Goal: Task Accomplishment & Management: Manage account settings

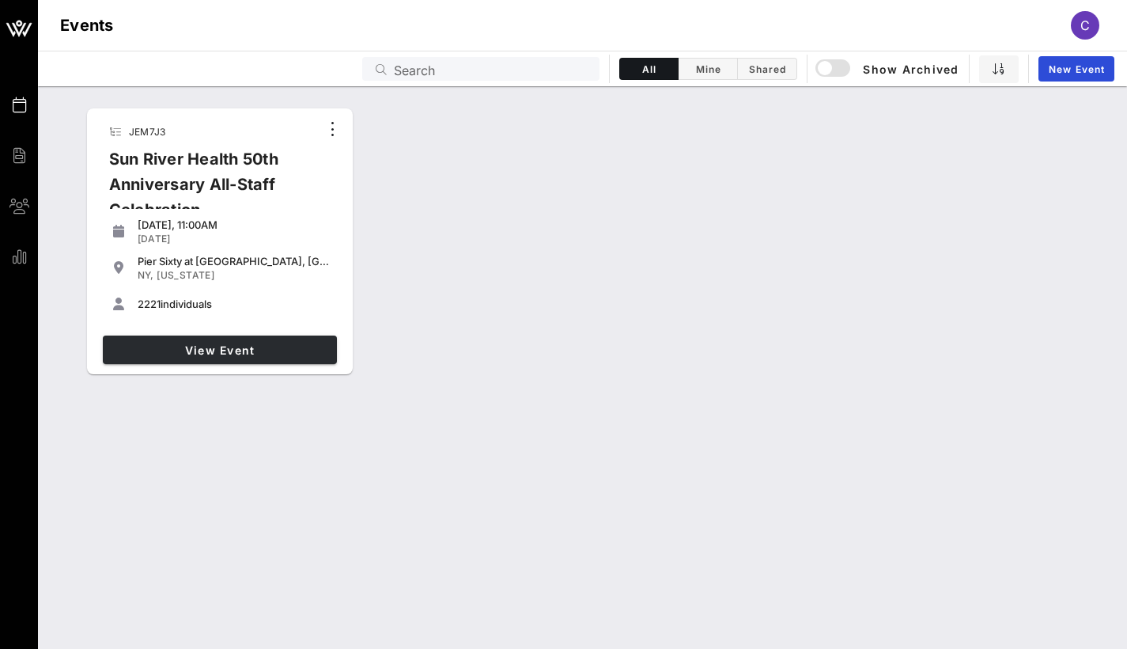
click at [243, 343] on span "View Event" at bounding box center [220, 349] width 222 height 13
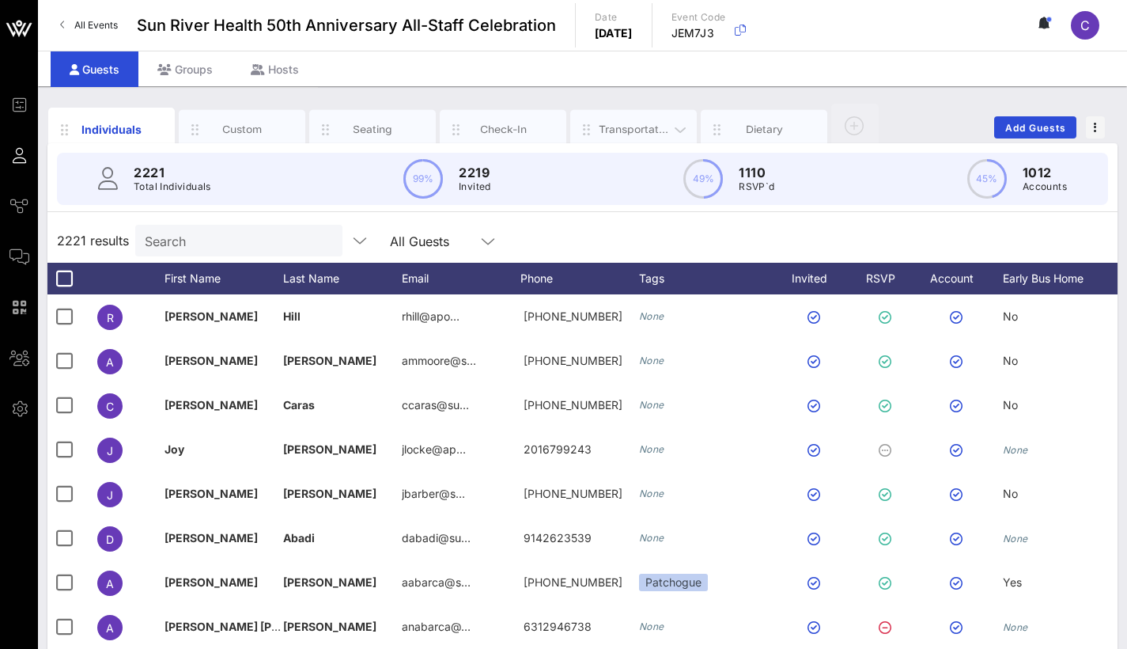
click at [608, 136] on div "Transportation" at bounding box center [634, 129] width 70 height 15
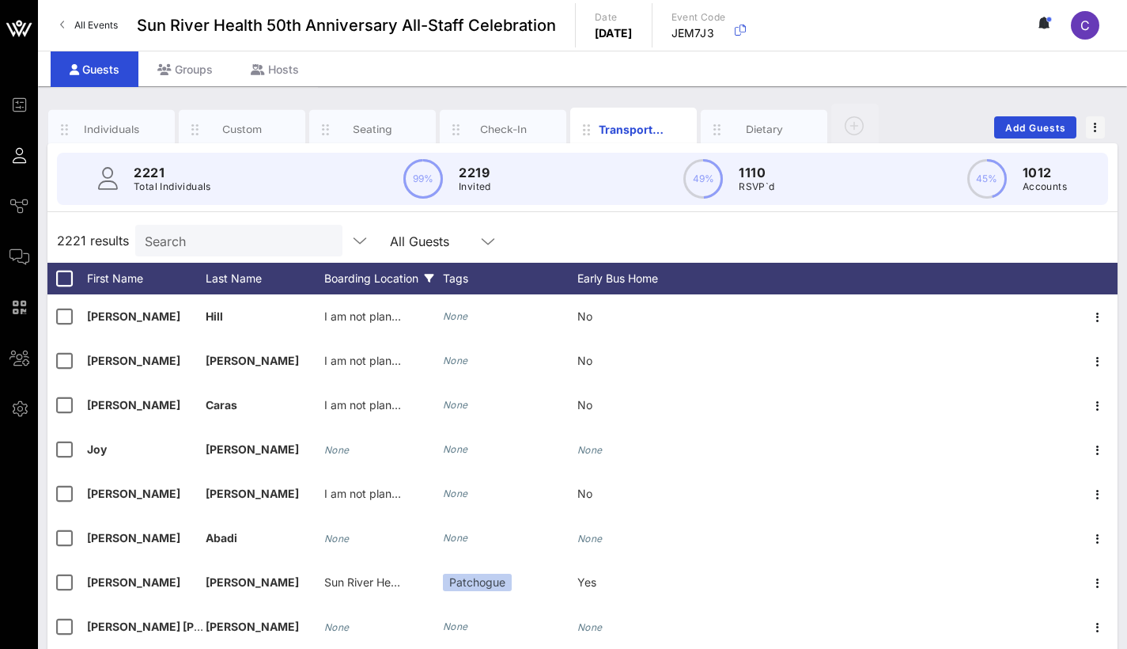
click at [380, 274] on div "Boarding Location" at bounding box center [383, 279] width 119 height 32
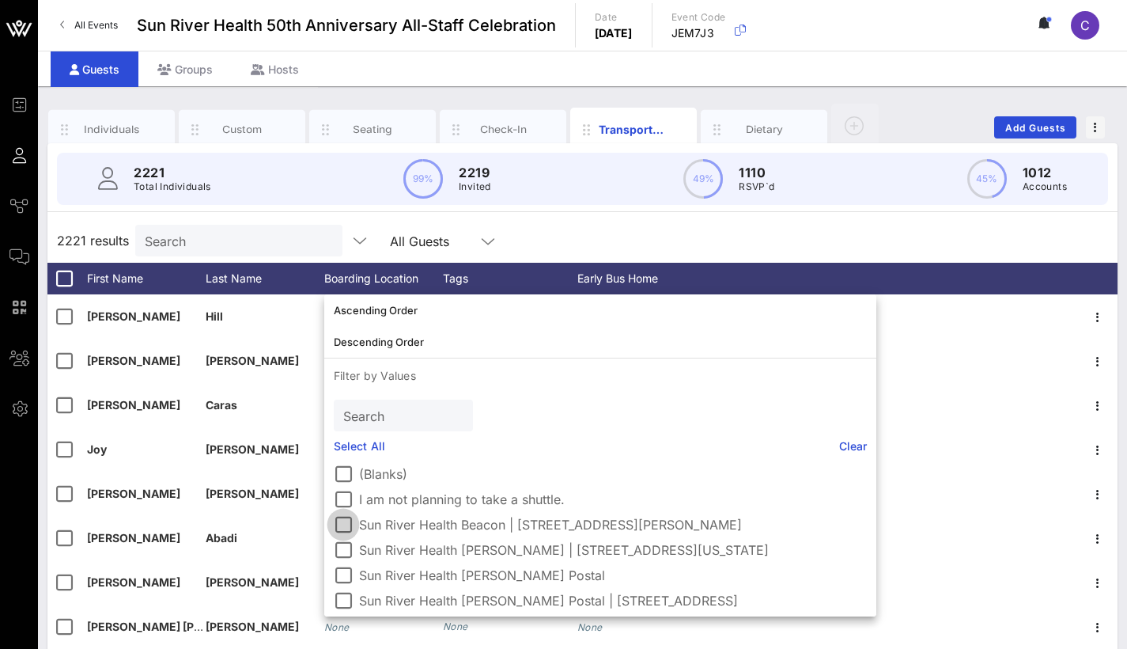
click at [339, 521] on div at bounding box center [343, 524] width 27 height 27
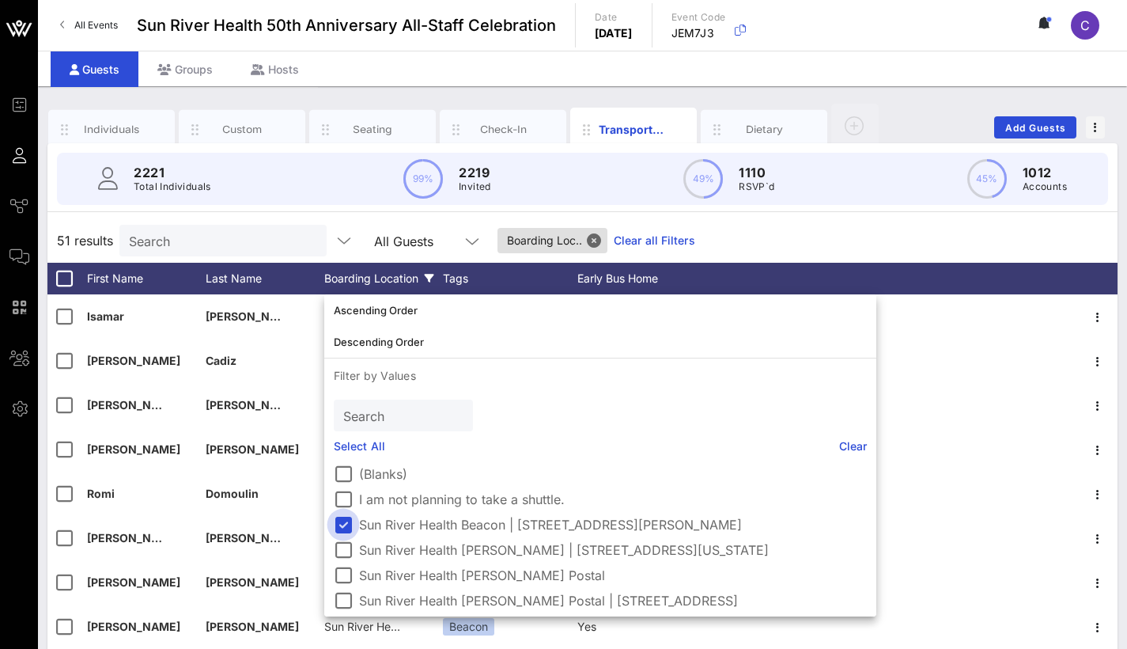
click at [347, 526] on div at bounding box center [343, 524] width 27 height 27
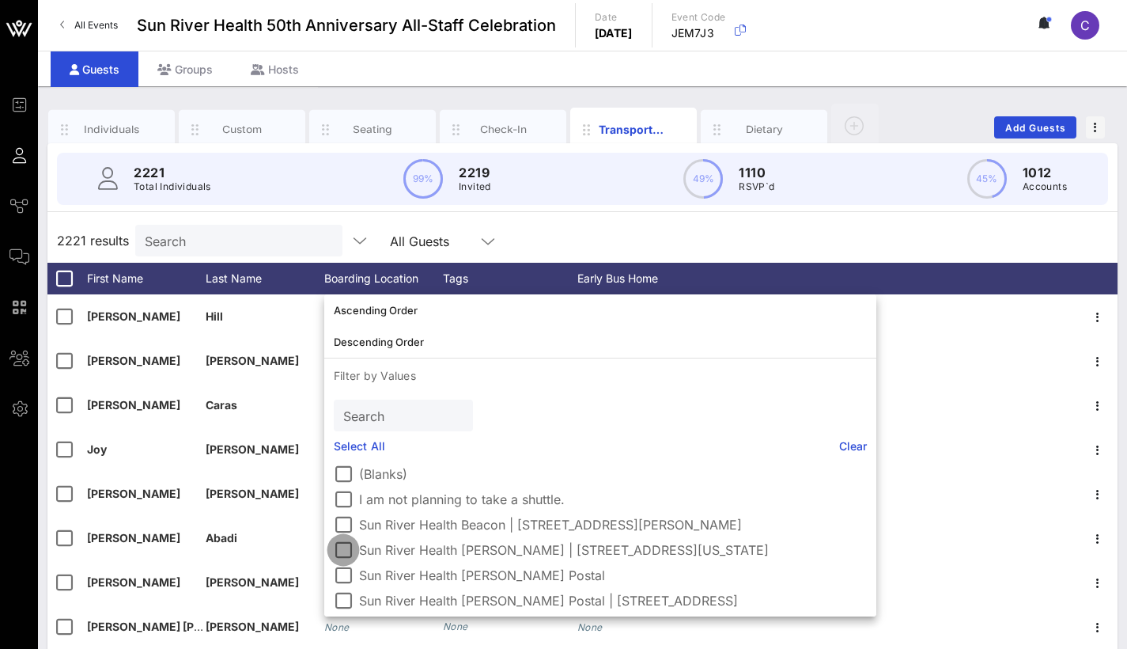
click at [347, 549] on div at bounding box center [343, 549] width 27 height 27
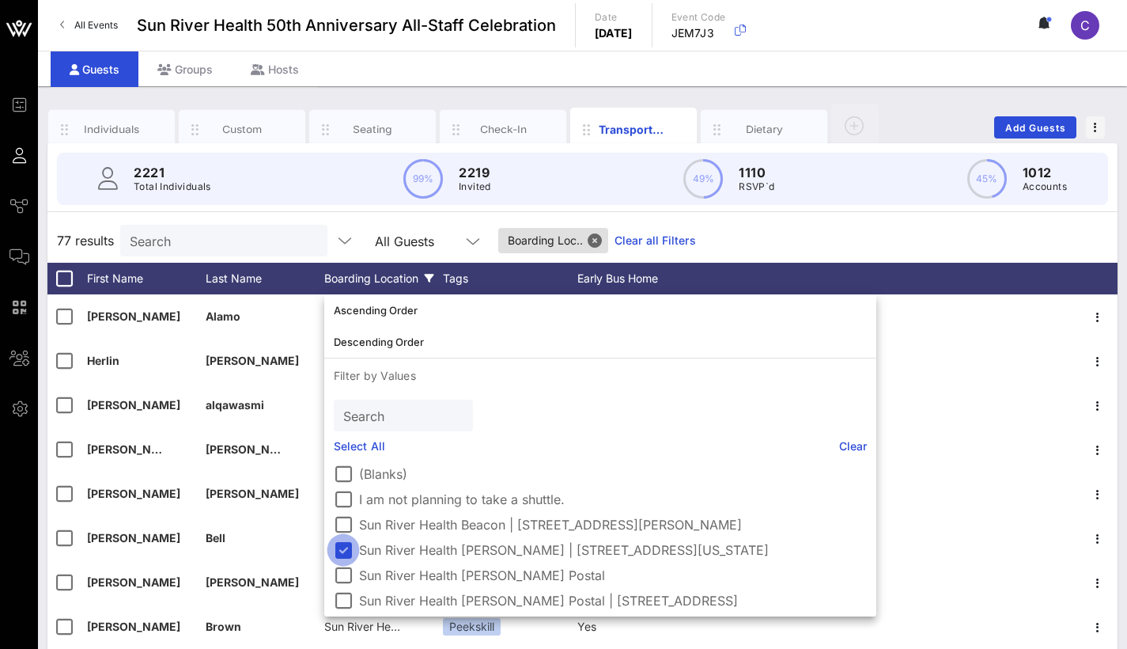
click at [347, 540] on div at bounding box center [343, 549] width 27 height 27
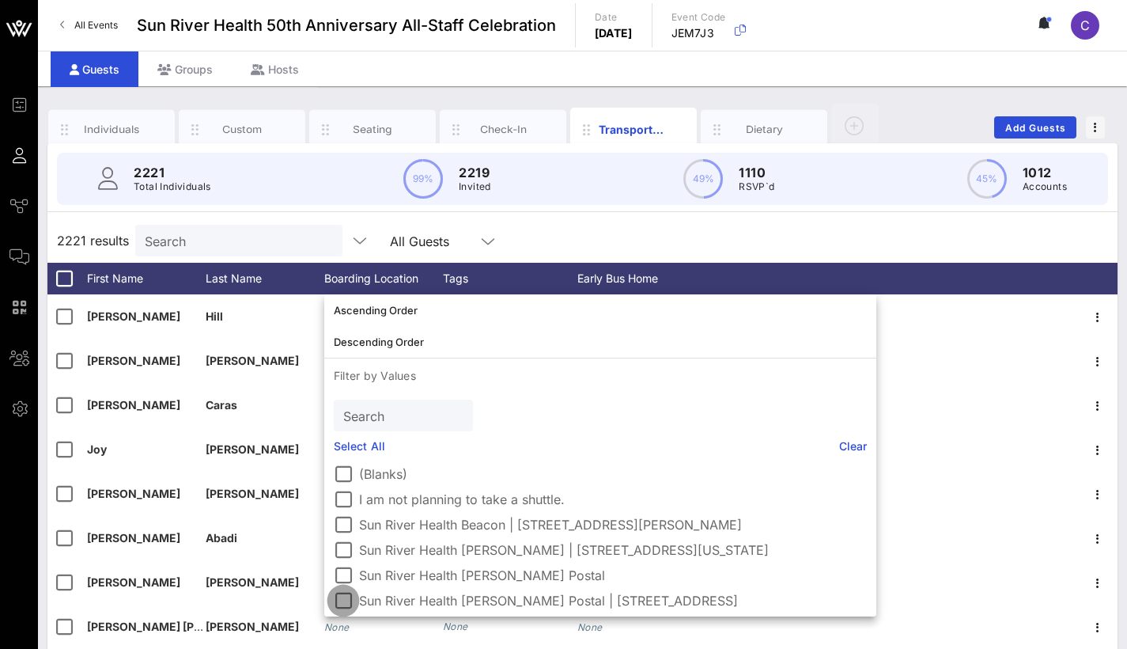
click at [345, 598] on div at bounding box center [343, 600] width 27 height 27
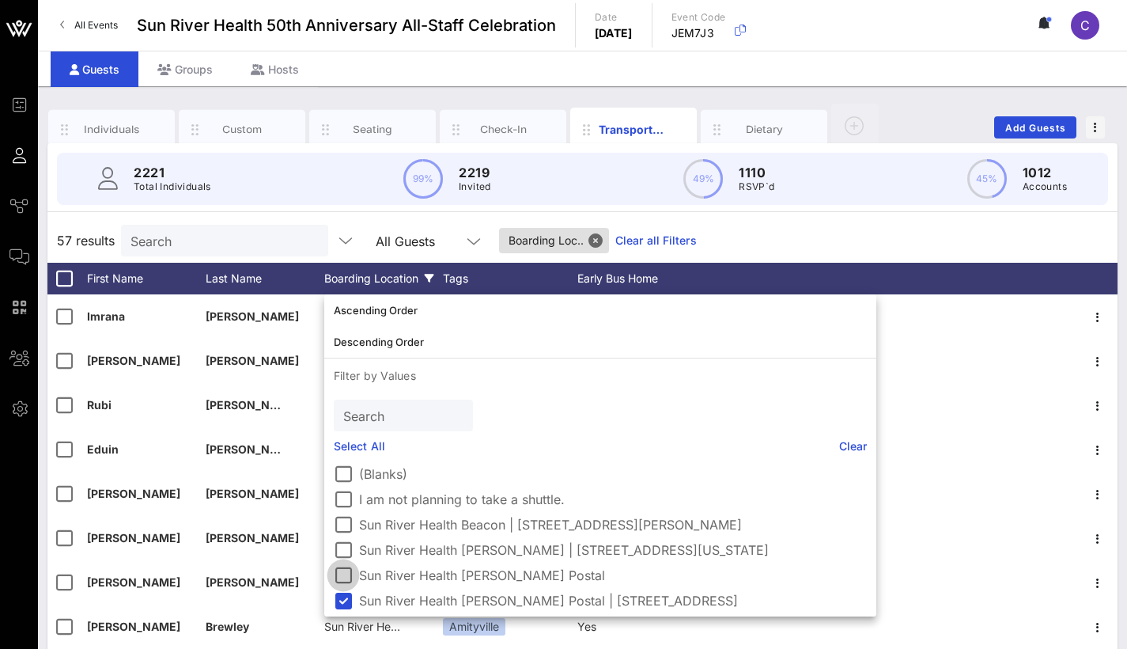
click at [340, 578] on div at bounding box center [343, 575] width 27 height 27
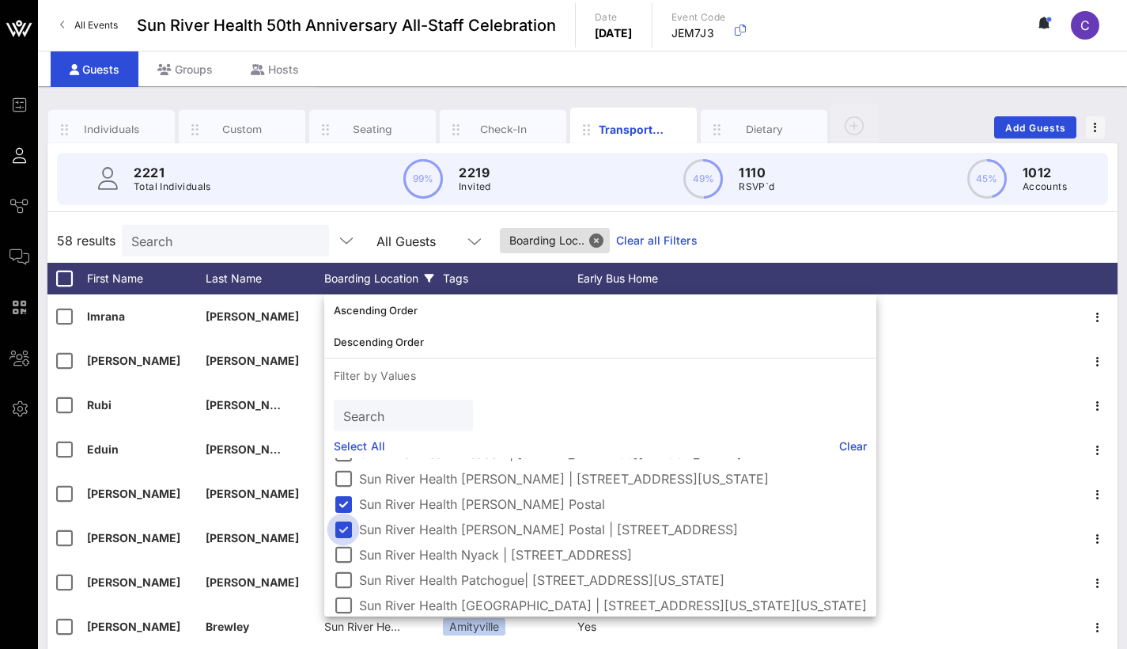
scroll to position [76, 0]
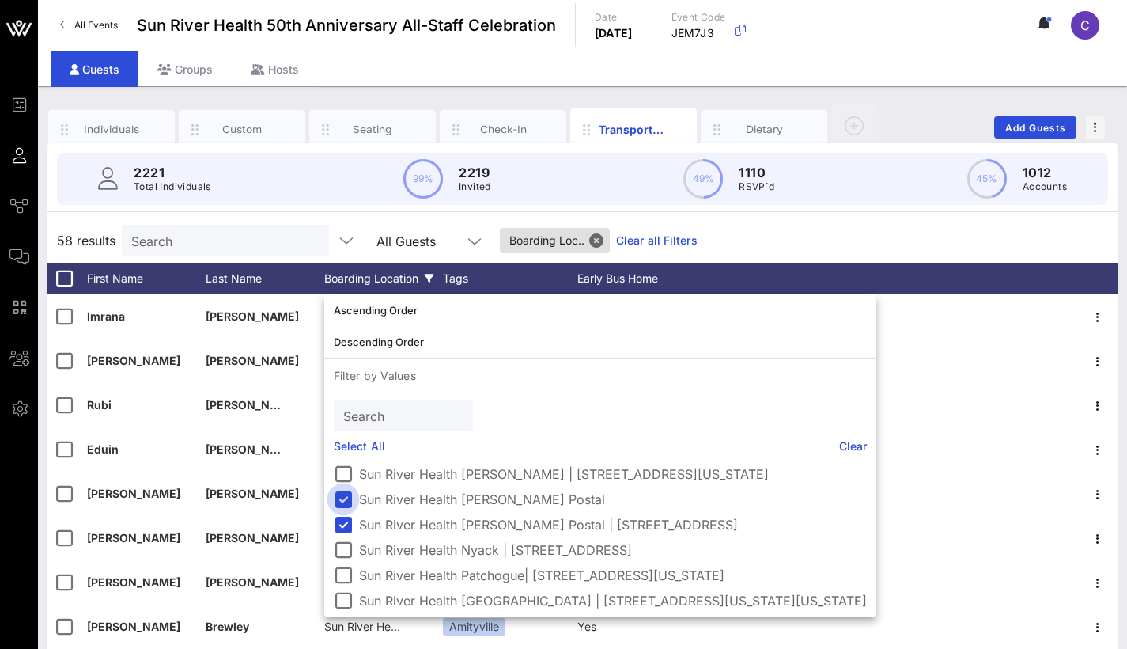
click at [346, 497] on div at bounding box center [343, 499] width 27 height 27
click at [343, 519] on div at bounding box center [343, 524] width 27 height 27
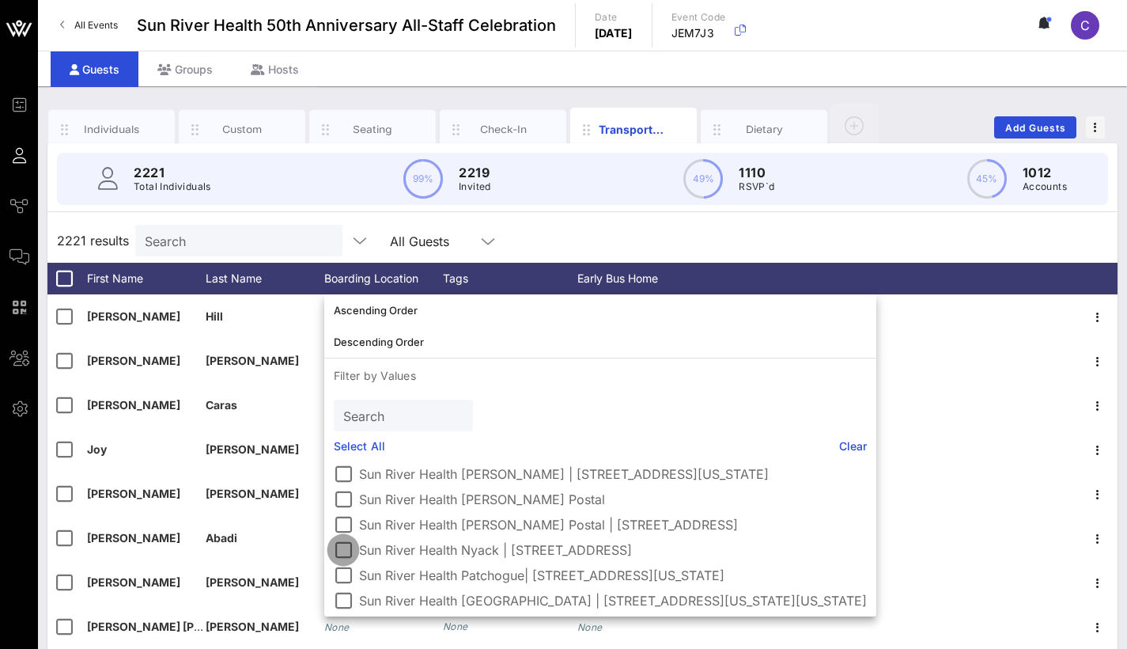
click at [343, 544] on div at bounding box center [343, 549] width 27 height 27
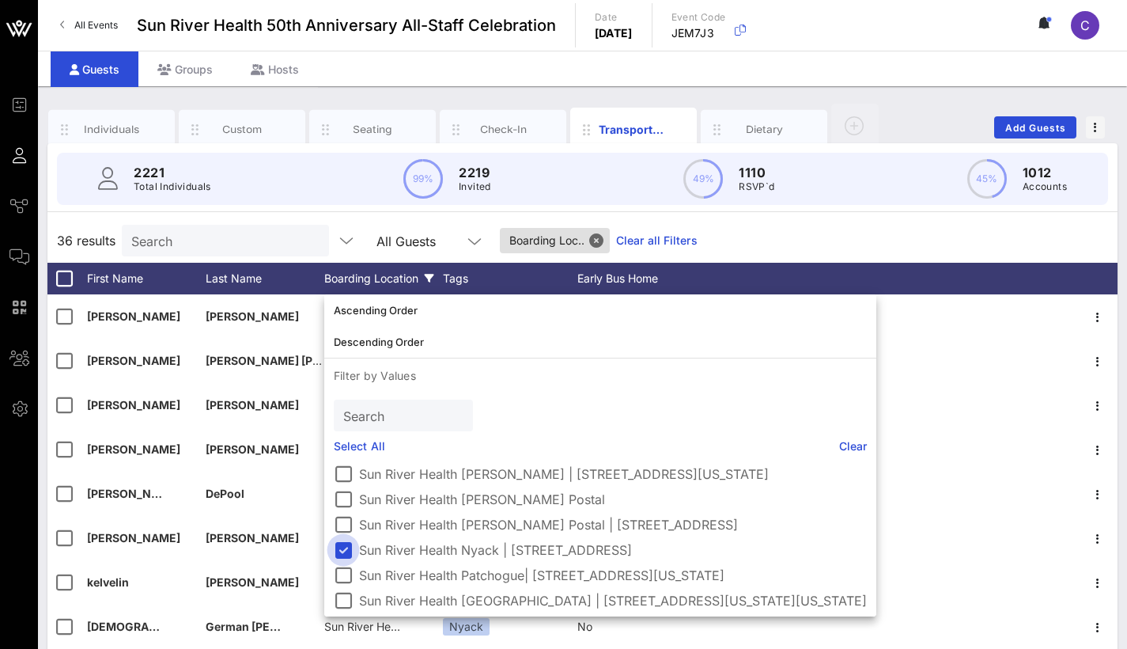
click at [342, 551] on div at bounding box center [343, 549] width 27 height 27
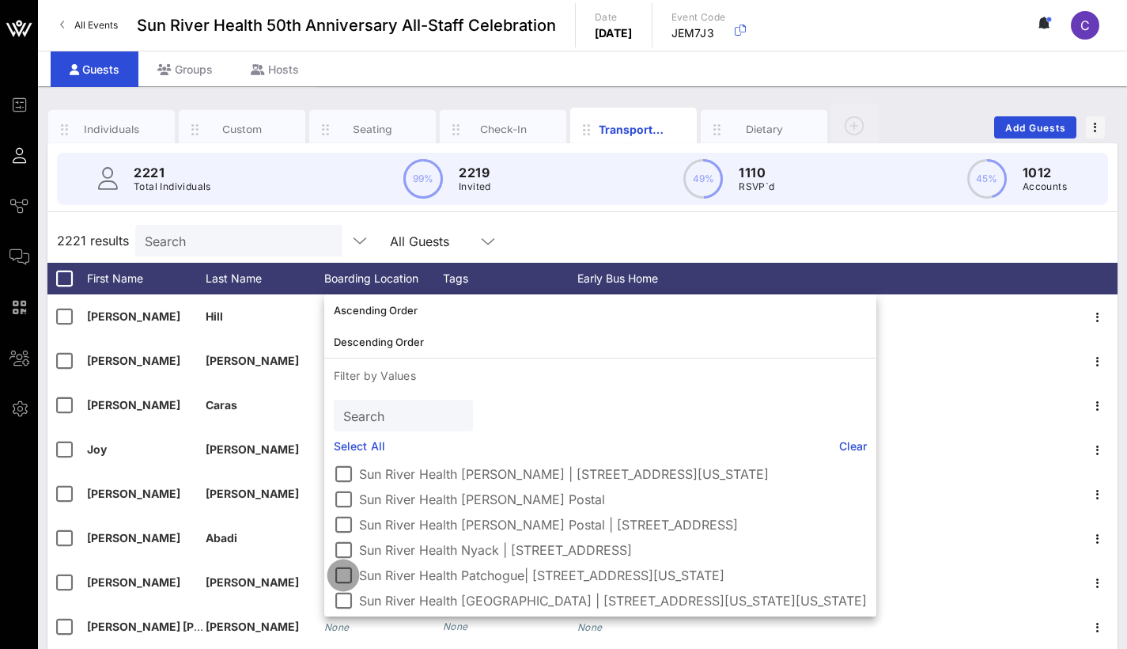
click at [343, 569] on div at bounding box center [343, 575] width 27 height 27
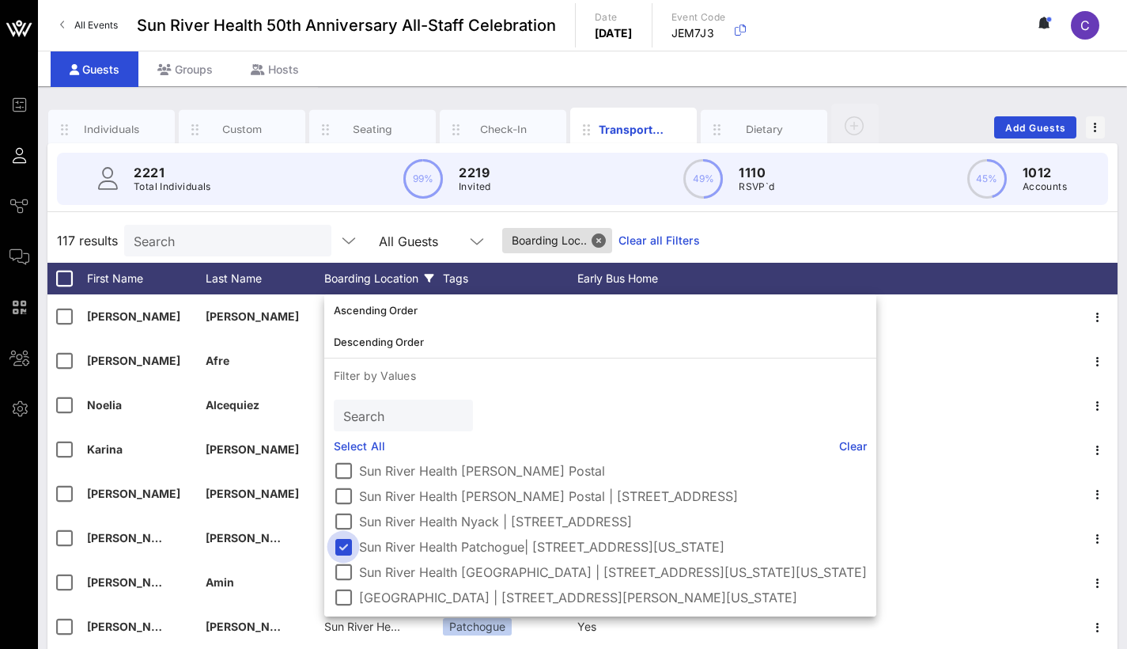
scroll to position [104, 0]
click at [343, 545] on div at bounding box center [343, 546] width 27 height 27
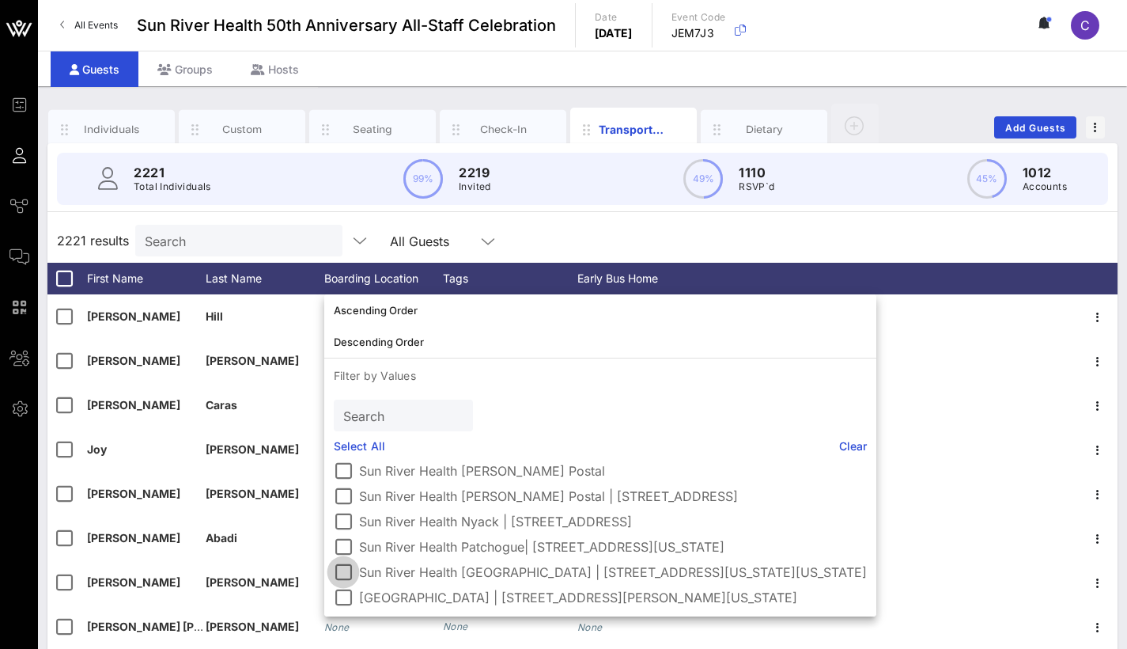
click at [345, 577] on div at bounding box center [343, 572] width 27 height 27
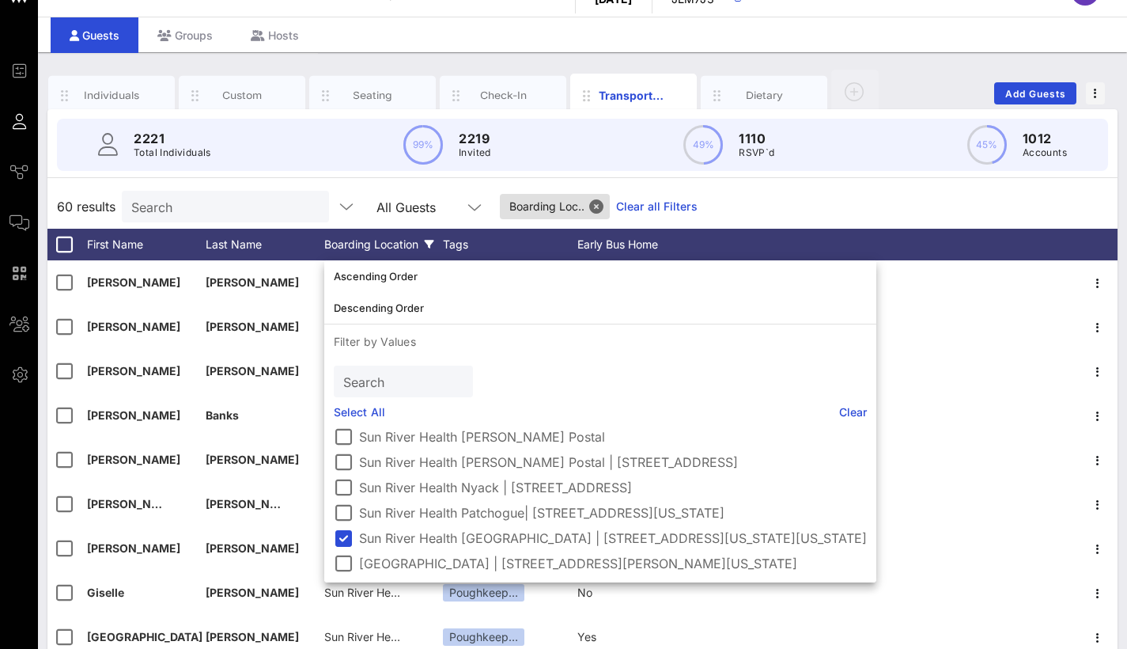
scroll to position [45, 0]
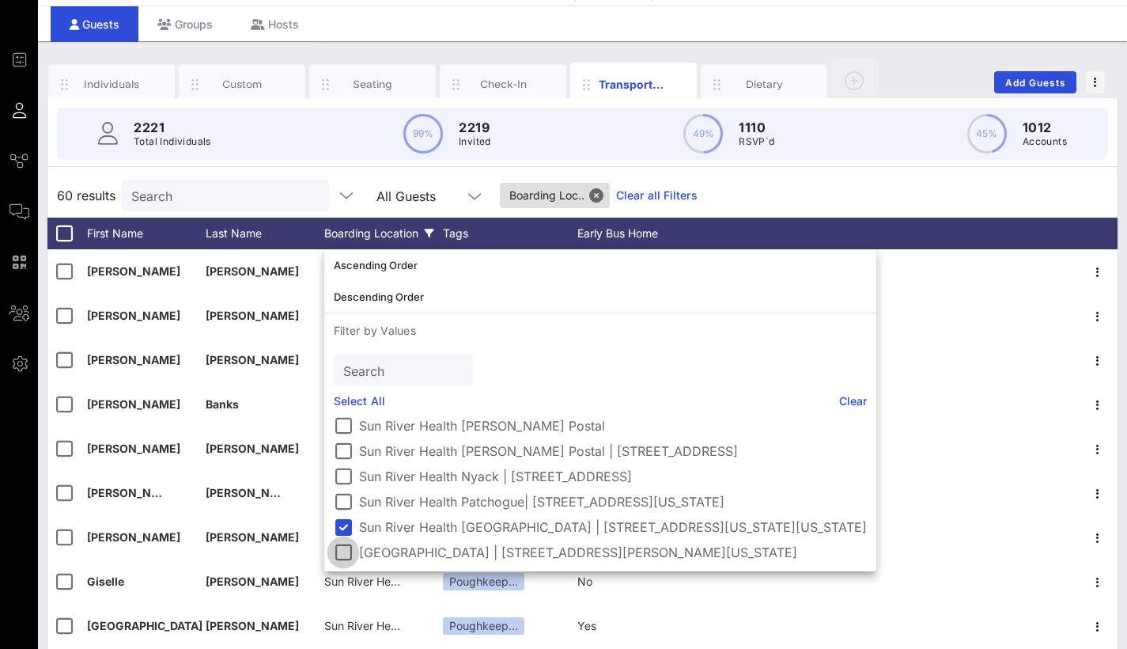
click at [339, 556] on div at bounding box center [343, 552] width 27 height 27
click at [343, 531] on div at bounding box center [343, 526] width 27 height 27
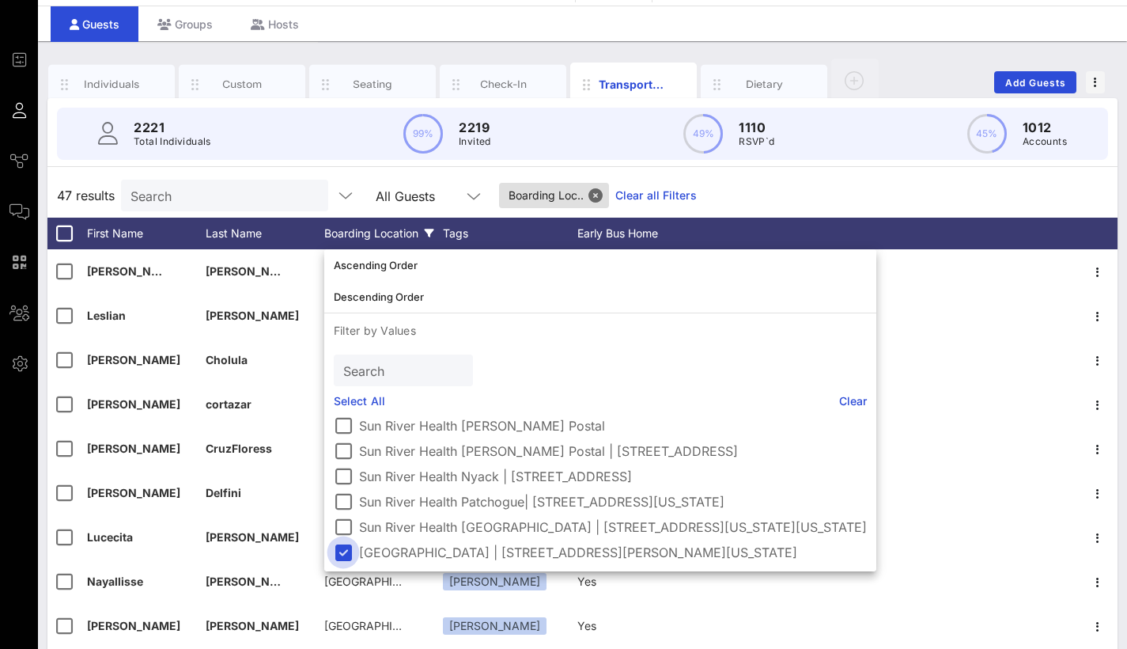
click at [346, 557] on div at bounding box center [343, 552] width 27 height 27
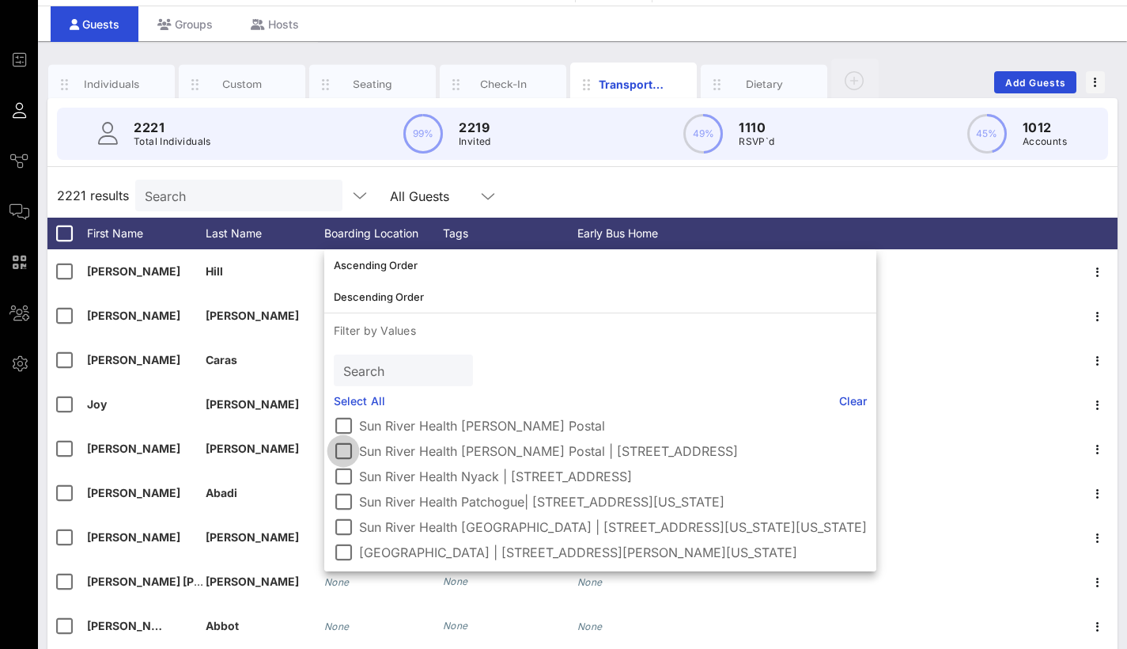
click at [347, 449] on div at bounding box center [343, 450] width 27 height 27
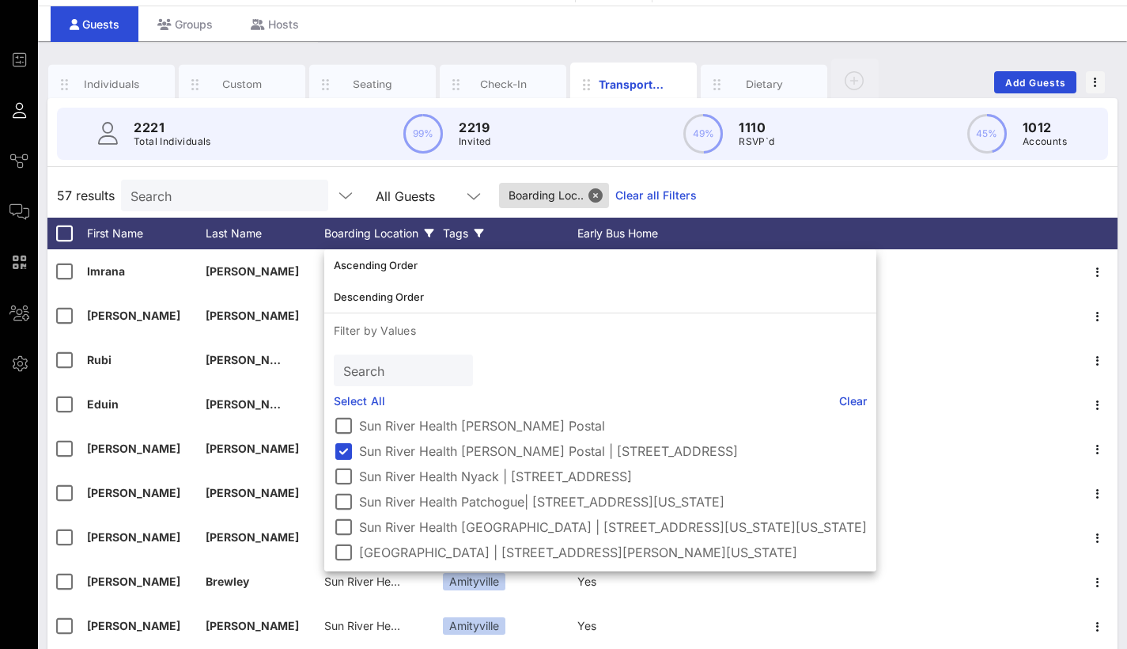
click at [472, 232] on div "Tags" at bounding box center [510, 234] width 134 height 32
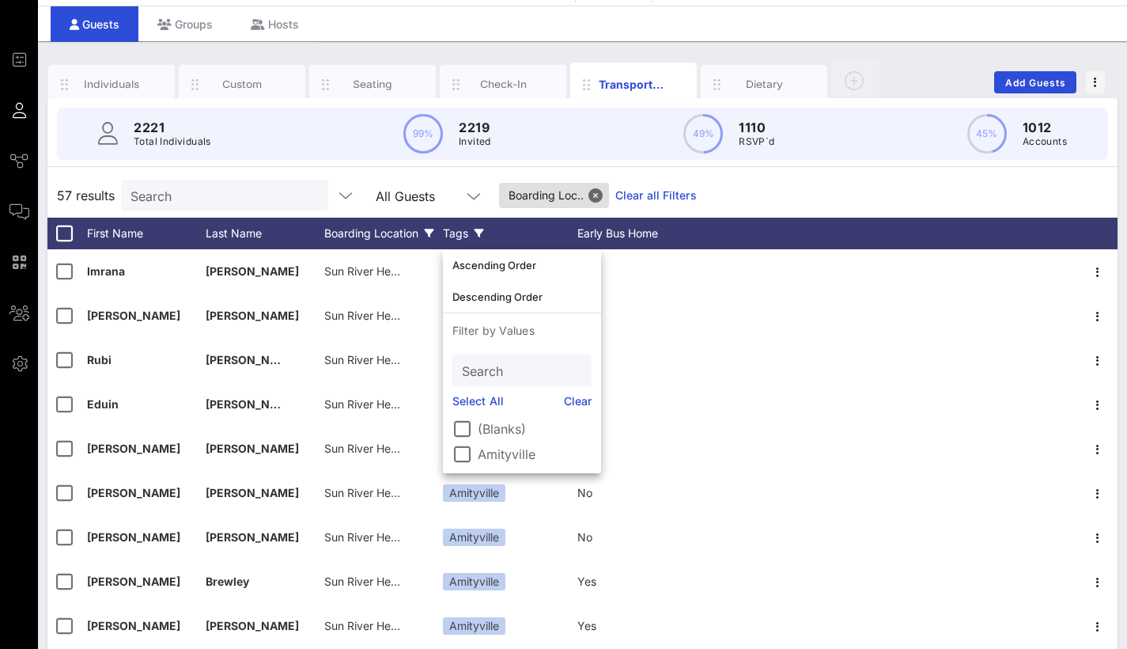
click at [472, 232] on div "Tags" at bounding box center [510, 234] width 134 height 32
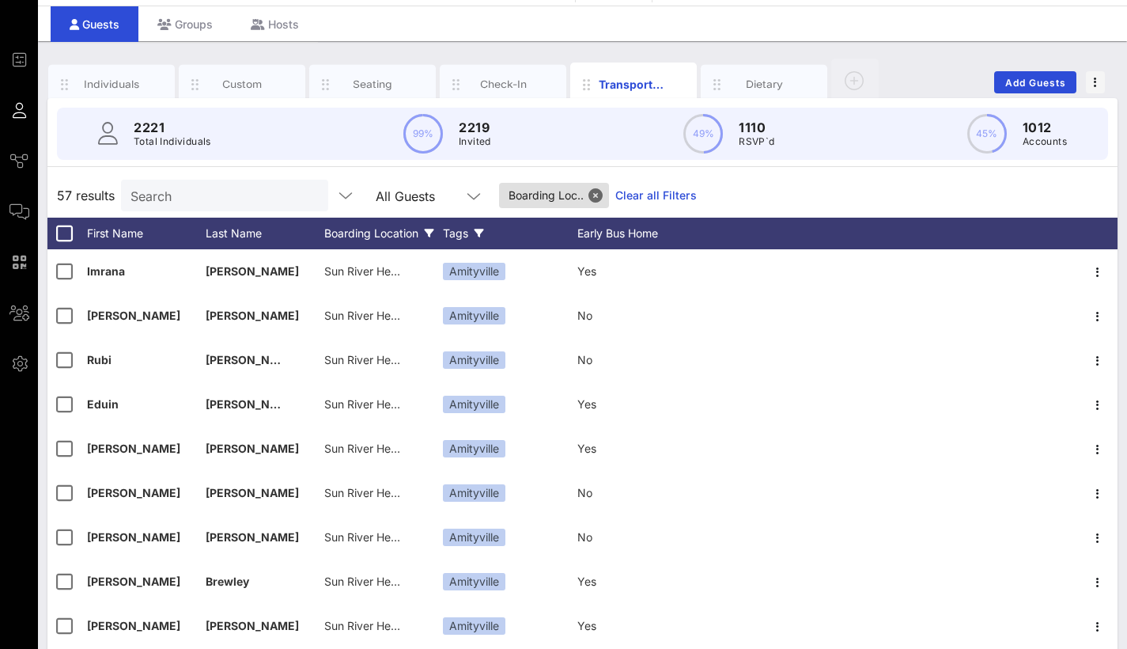
click at [472, 232] on div "Tags" at bounding box center [510, 234] width 134 height 32
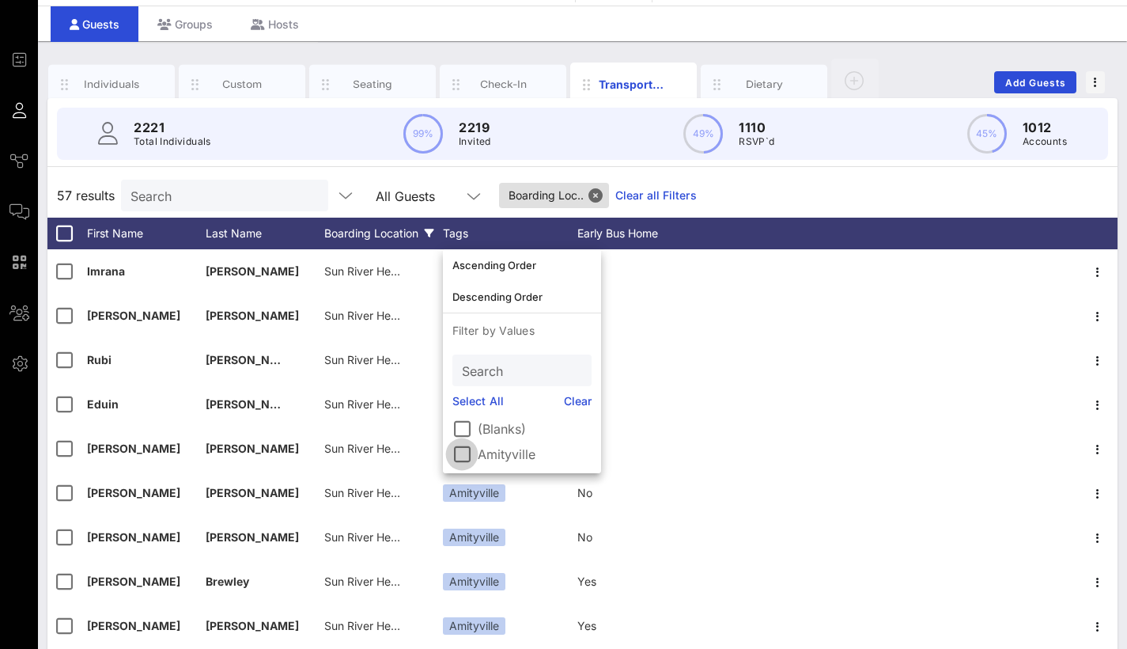
click at [454, 459] on div at bounding box center [462, 454] width 27 height 27
click at [456, 456] on div at bounding box center [462, 454] width 27 height 27
click at [674, 233] on icon at bounding box center [669, 233] width 9 height 9
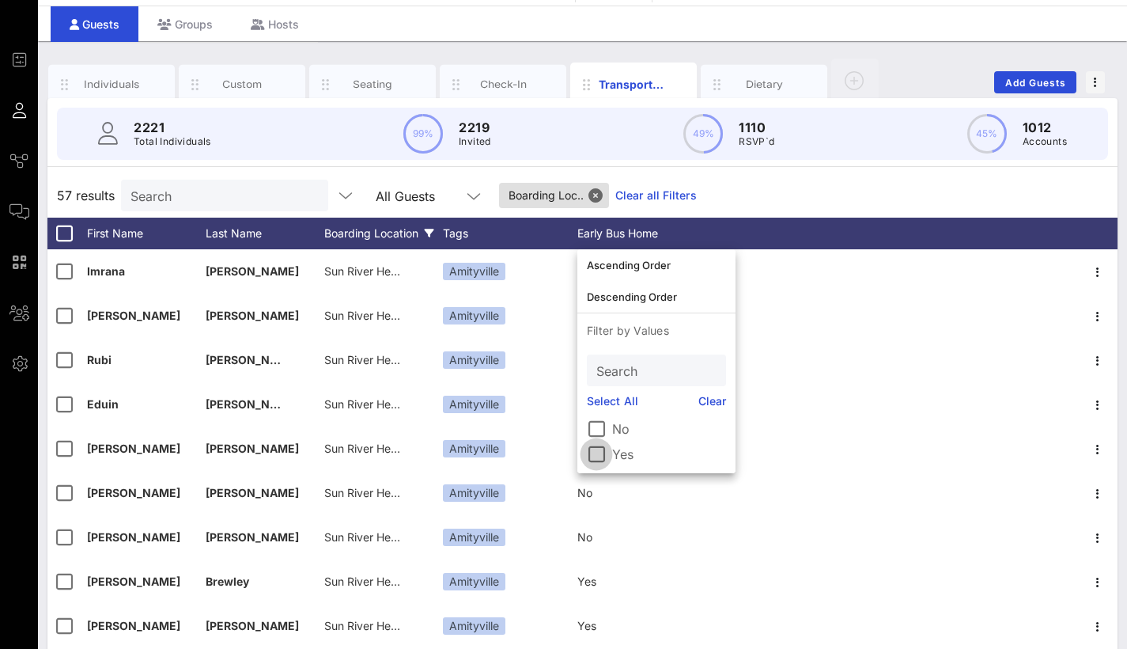
click at [598, 452] on div at bounding box center [596, 454] width 27 height 27
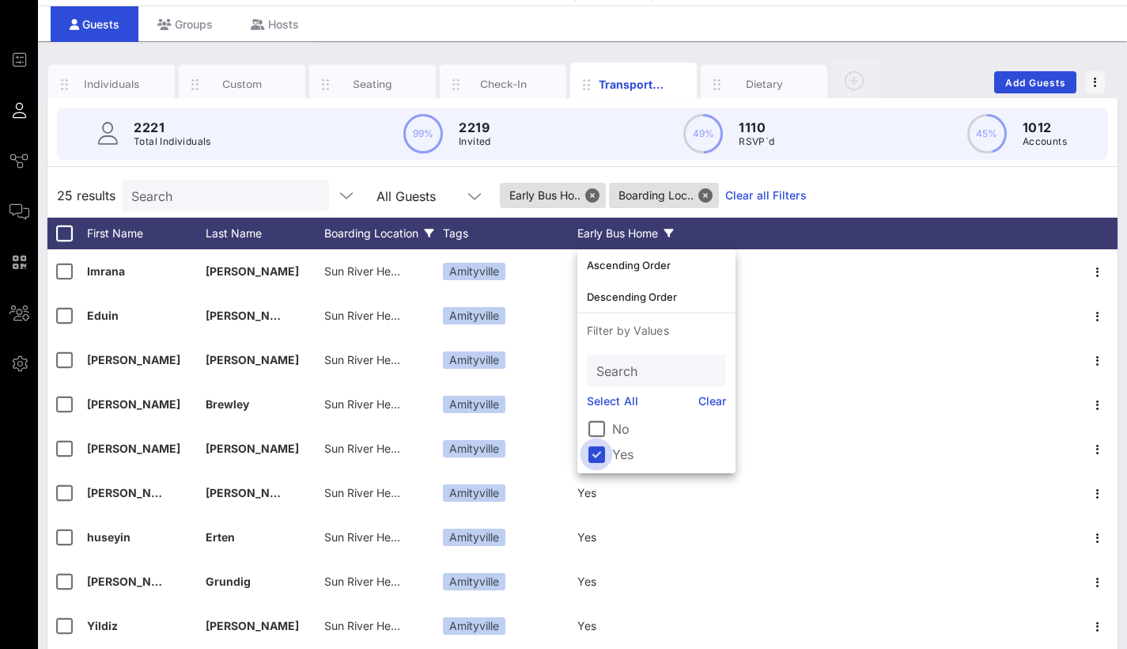
click at [596, 464] on div at bounding box center [596, 454] width 27 height 27
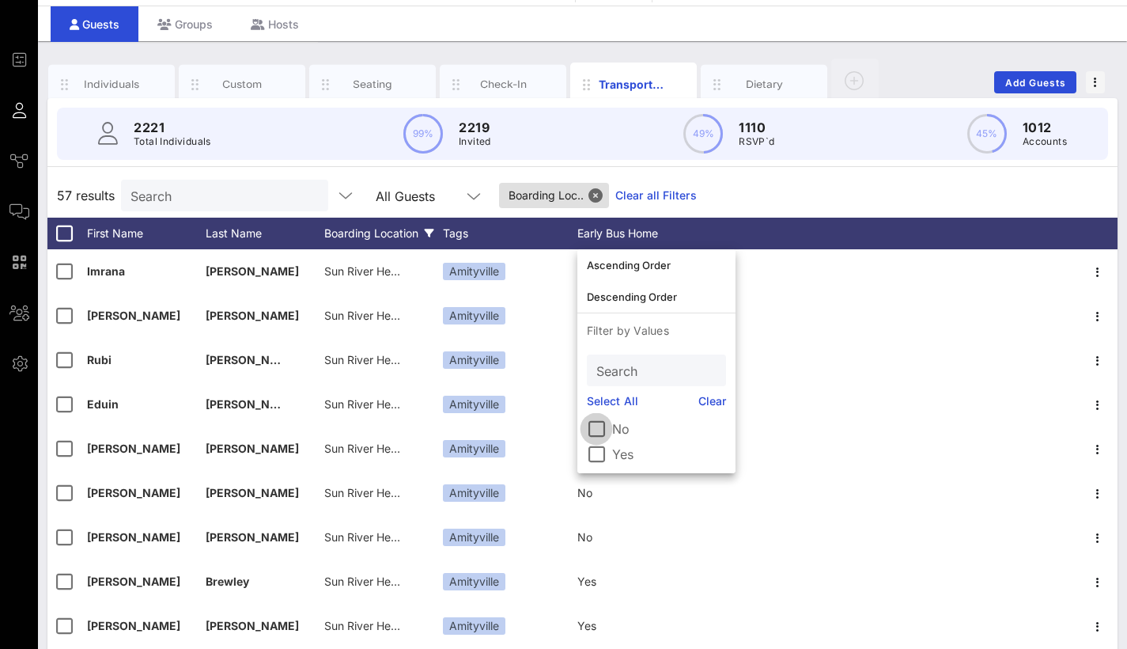
click at [595, 429] on div at bounding box center [596, 428] width 27 height 27
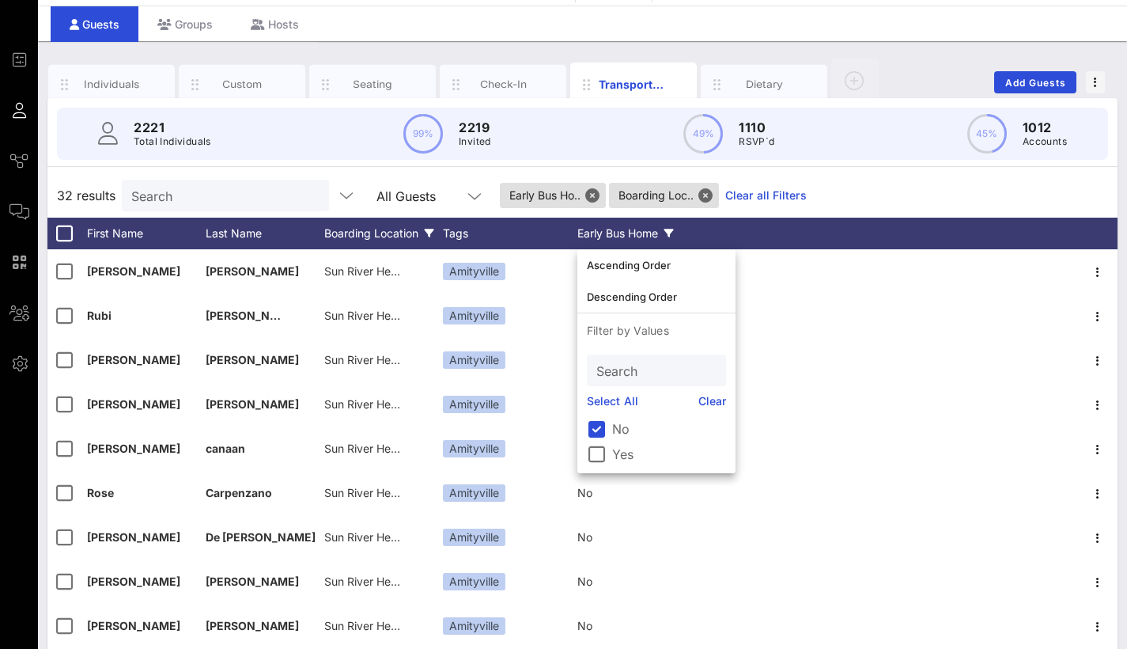
click at [426, 232] on icon at bounding box center [429, 233] width 9 height 9
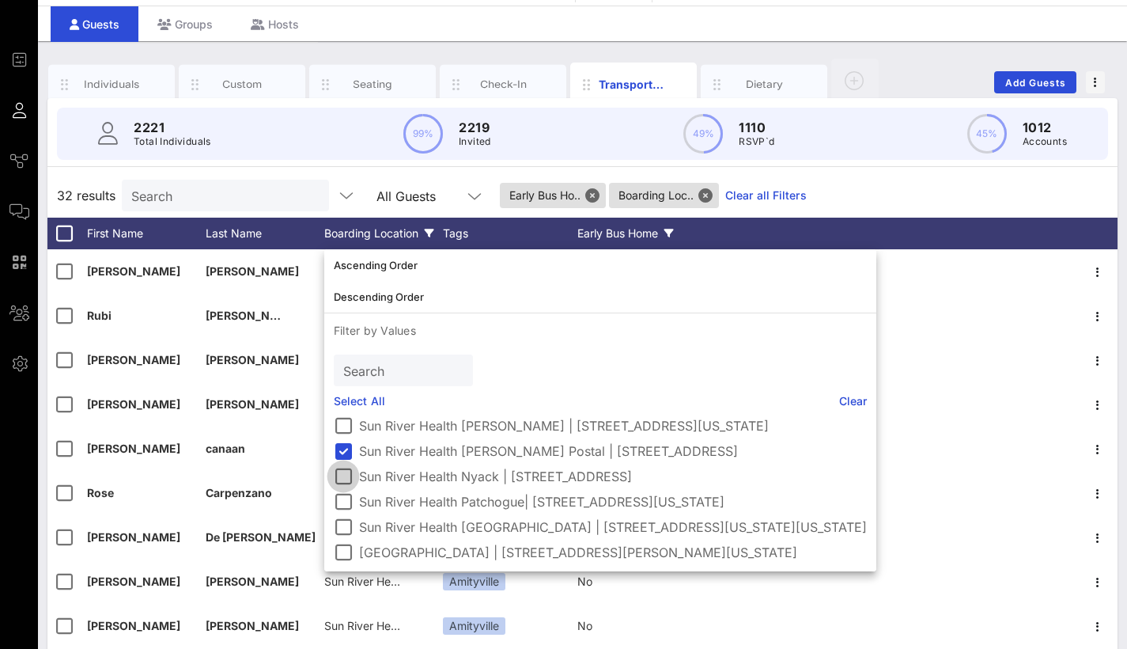
scroll to position [92, 0]
click at [340, 445] on div at bounding box center [343, 450] width 27 height 27
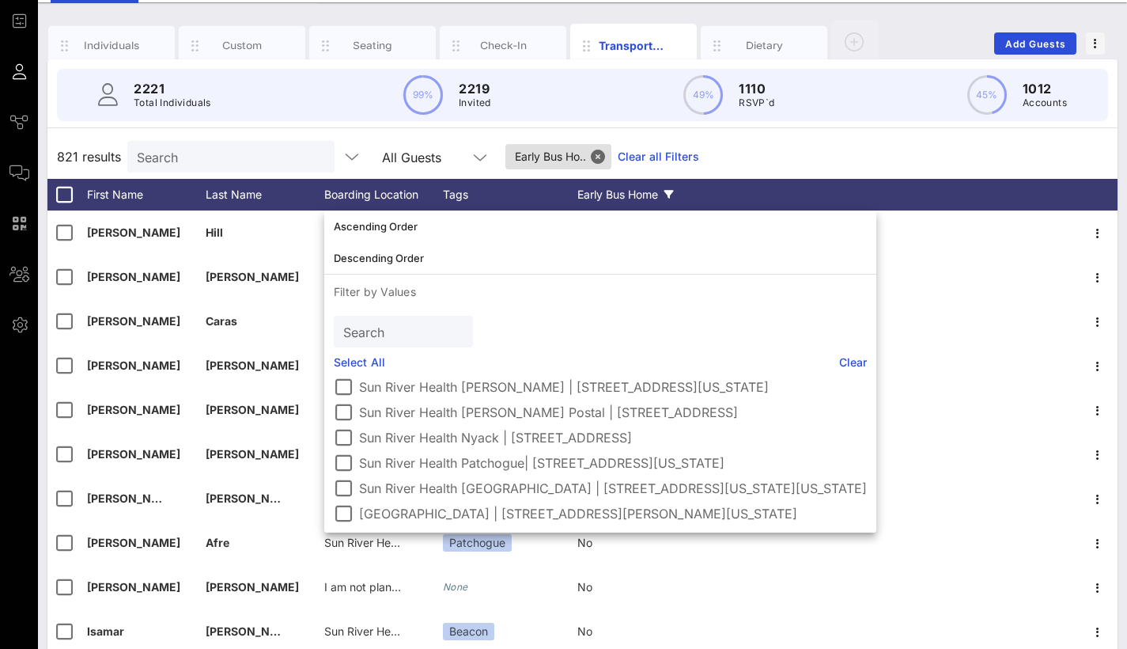
scroll to position [86, 0]
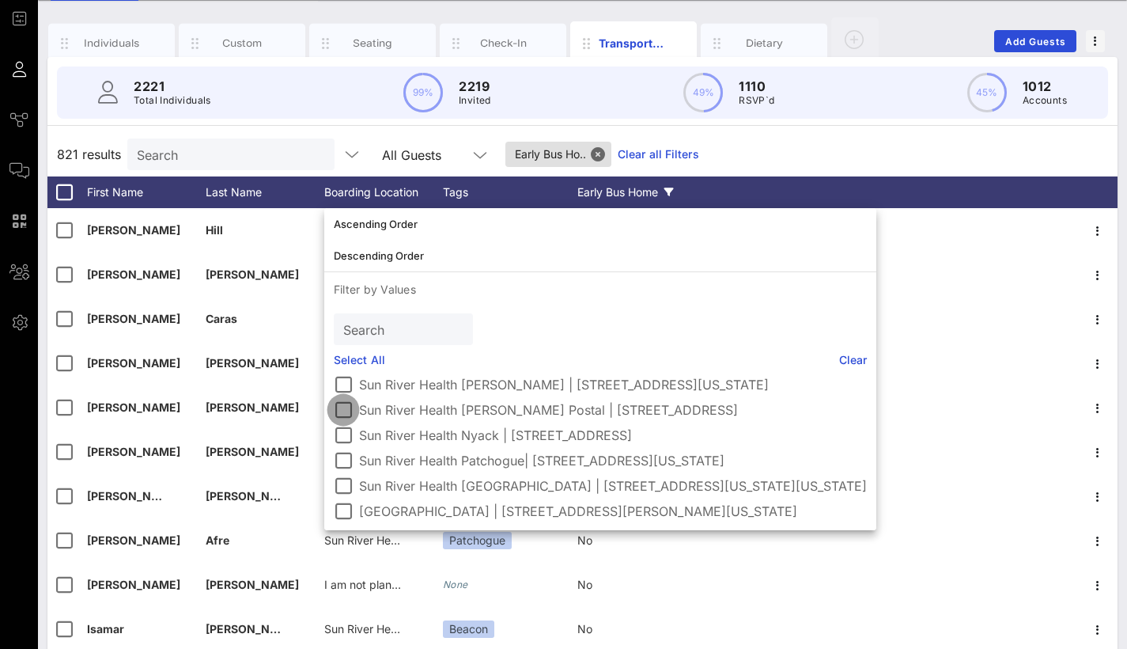
click at [350, 407] on div at bounding box center [343, 409] width 27 height 27
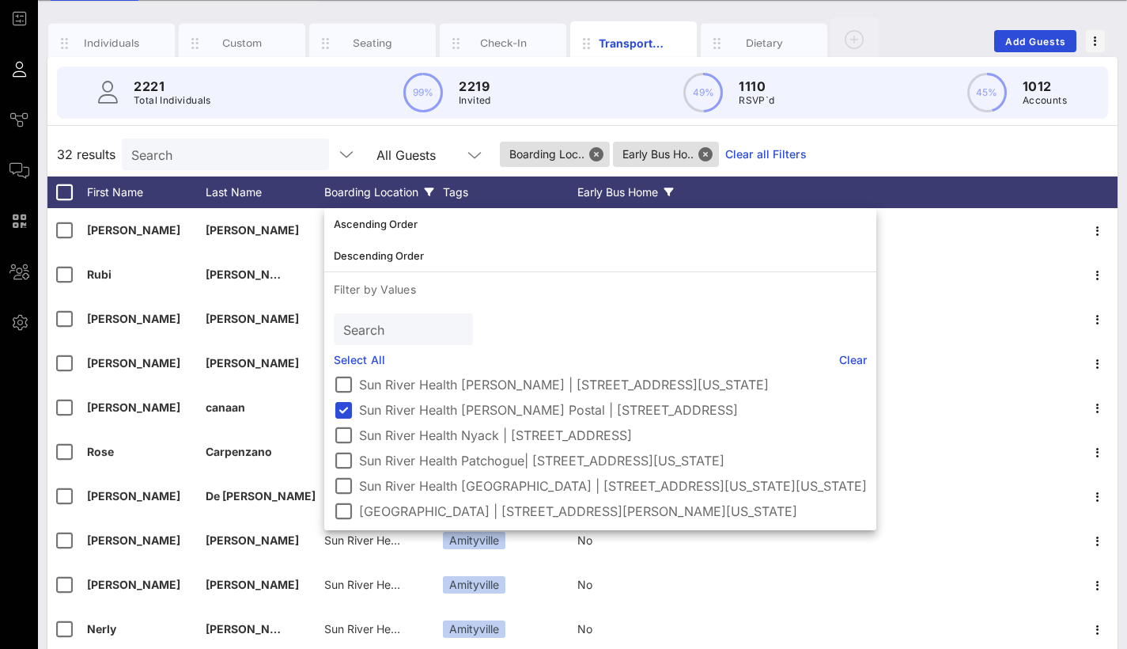
scroll to position [0, 0]
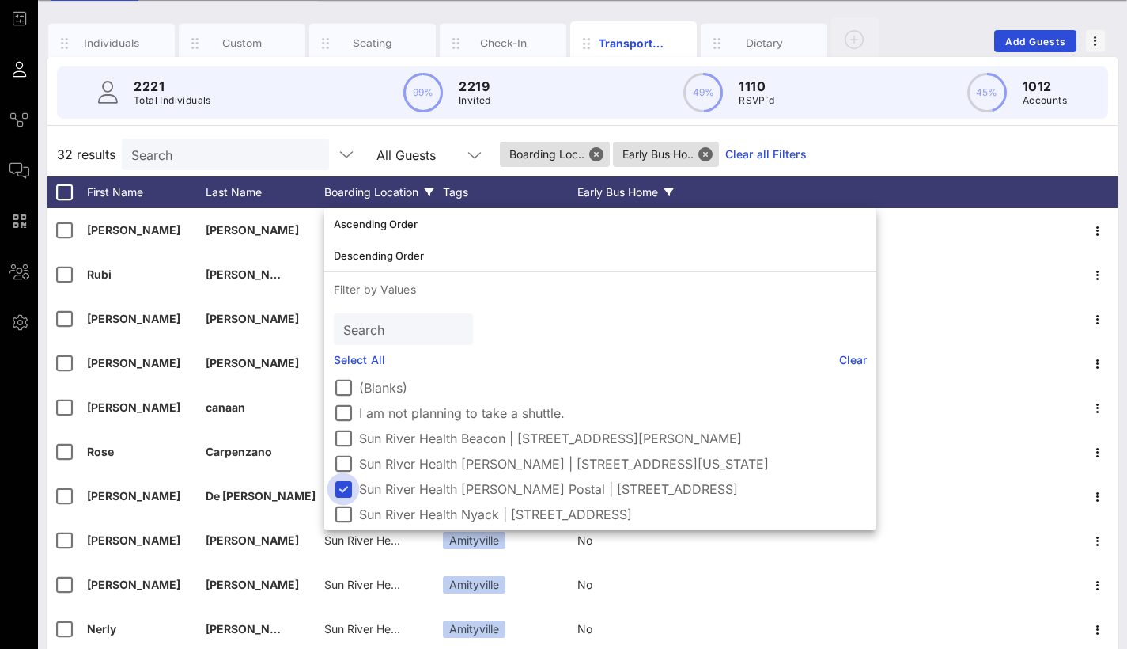
click at [343, 489] on div at bounding box center [343, 488] width 27 height 27
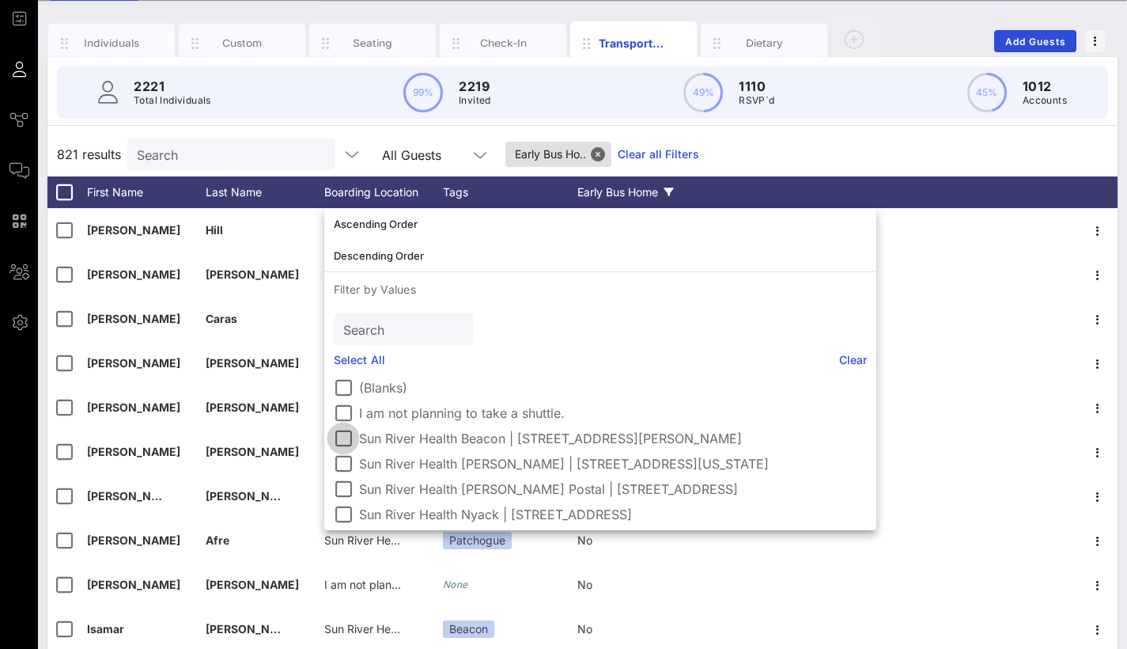
click at [344, 437] on div at bounding box center [343, 438] width 27 height 27
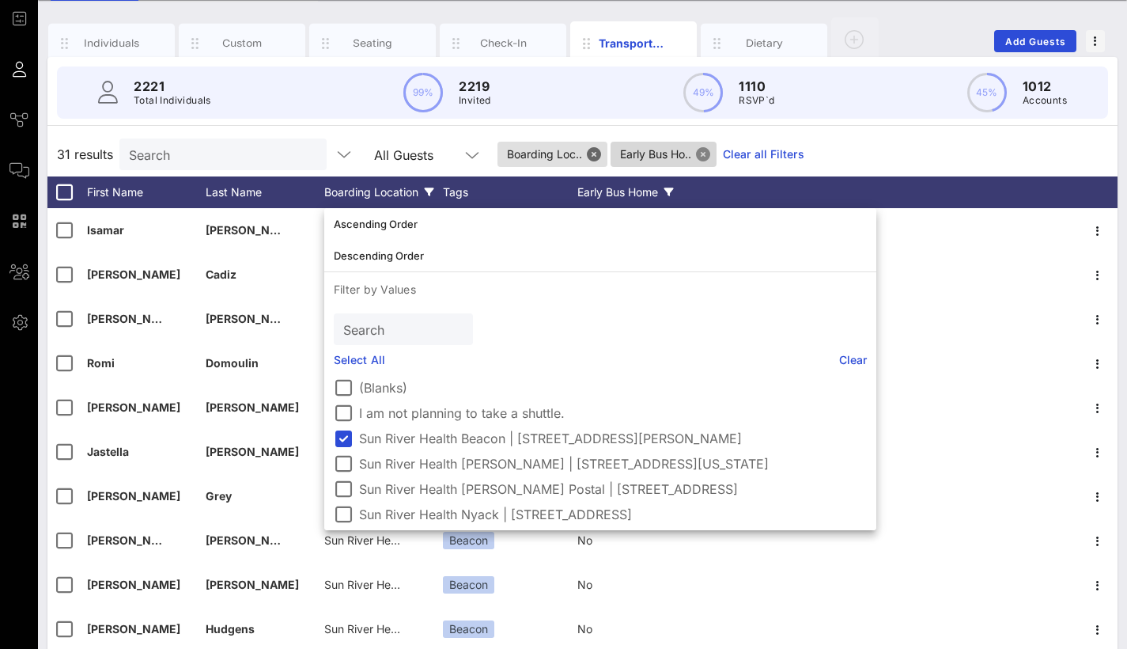
click at [703, 154] on button "Close" at bounding box center [703, 154] width 14 height 14
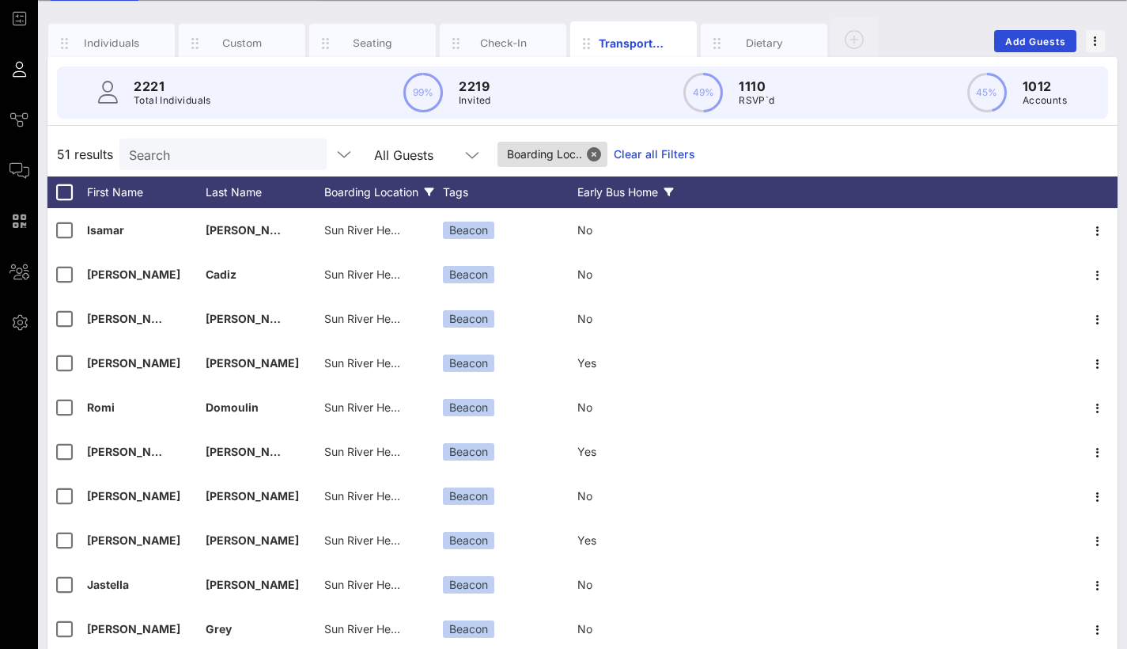
click at [649, 188] on div "Early Bus Home" at bounding box center [637, 192] width 119 height 32
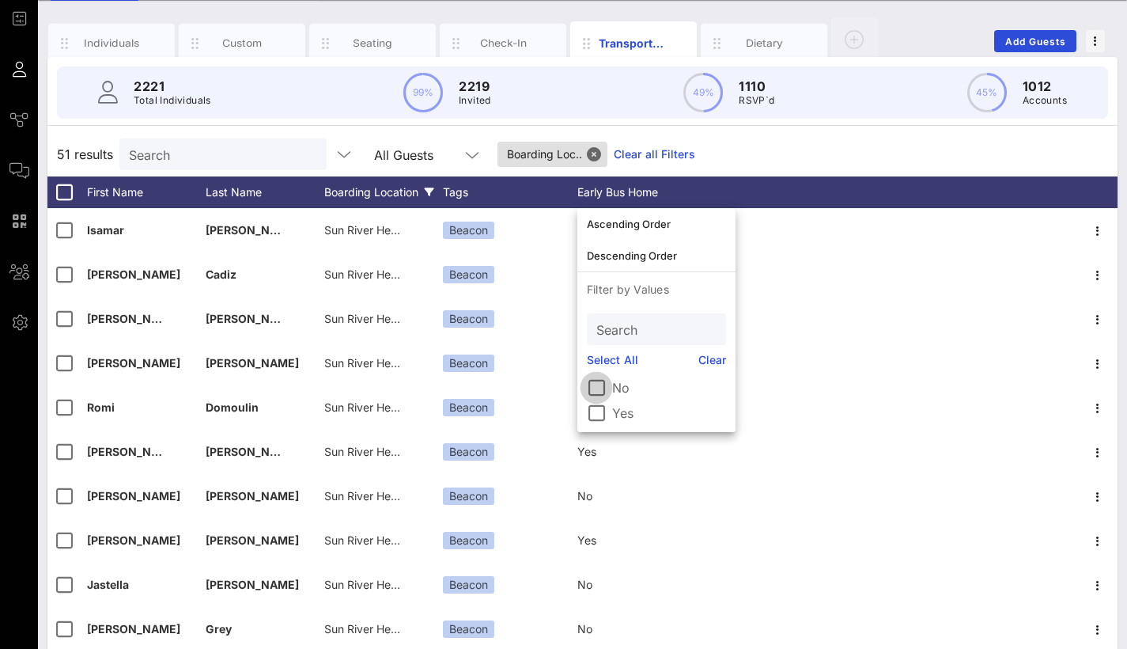
click at [604, 392] on div at bounding box center [596, 387] width 27 height 27
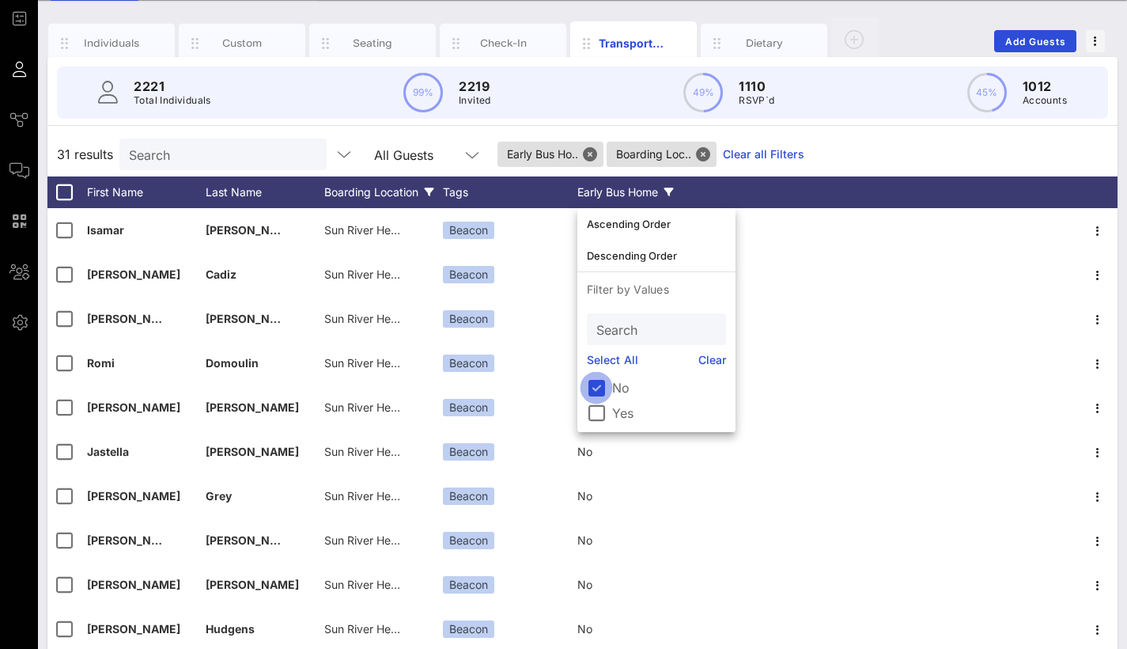
click at [604, 384] on div at bounding box center [596, 387] width 27 height 27
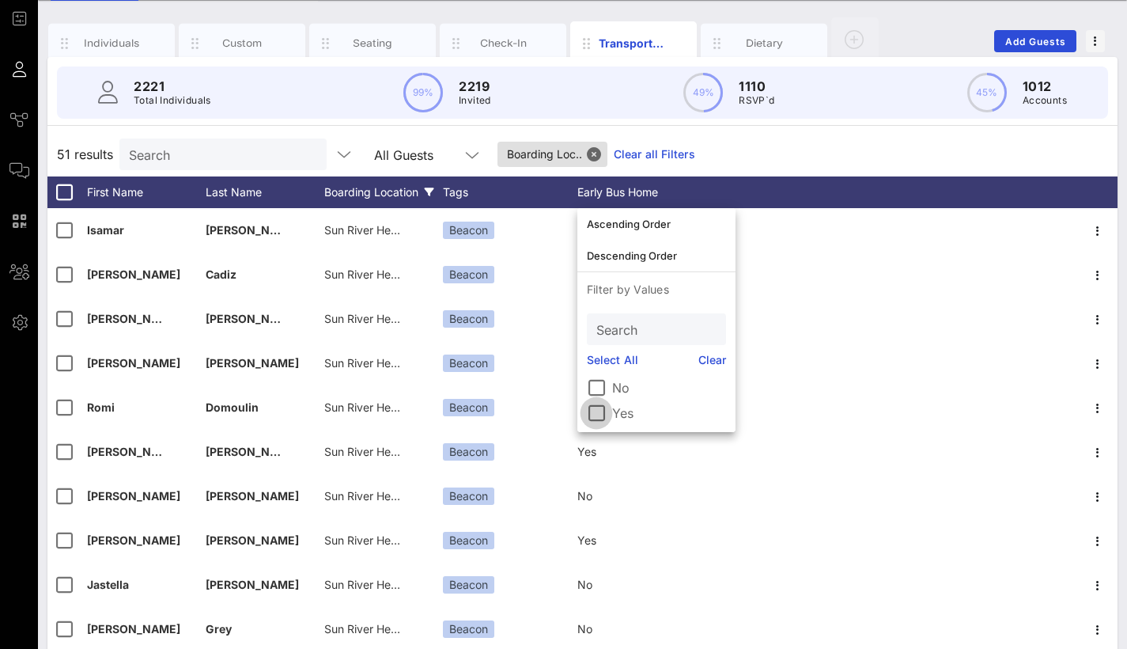
click at [603, 409] on div at bounding box center [596, 413] width 27 height 27
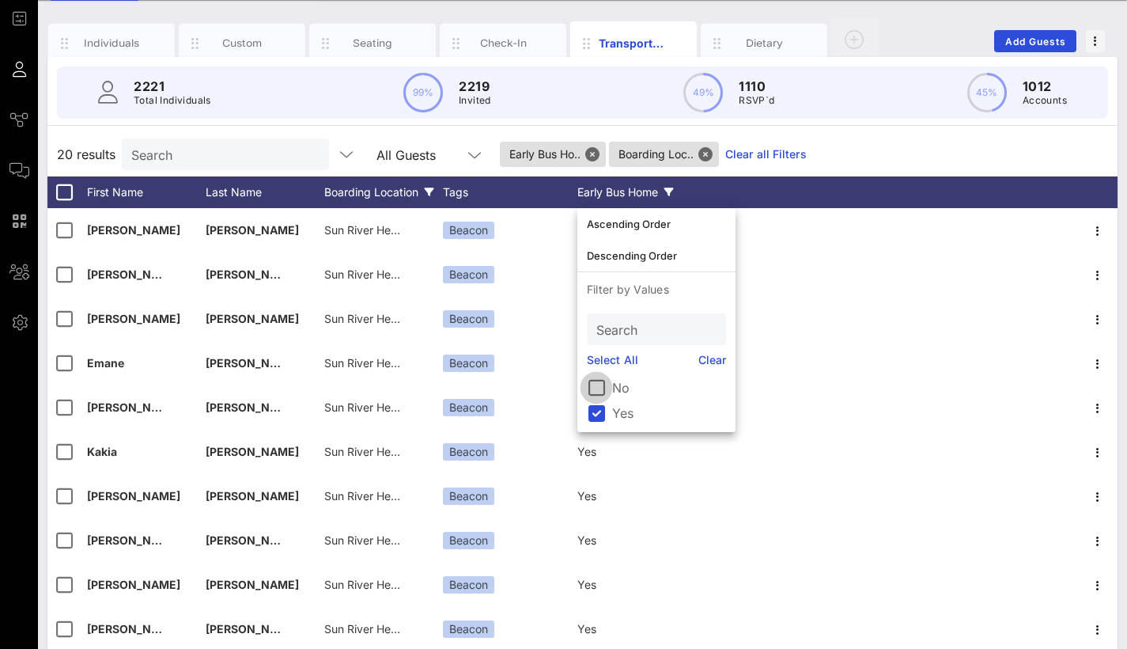
click at [597, 388] on div at bounding box center [596, 387] width 27 height 27
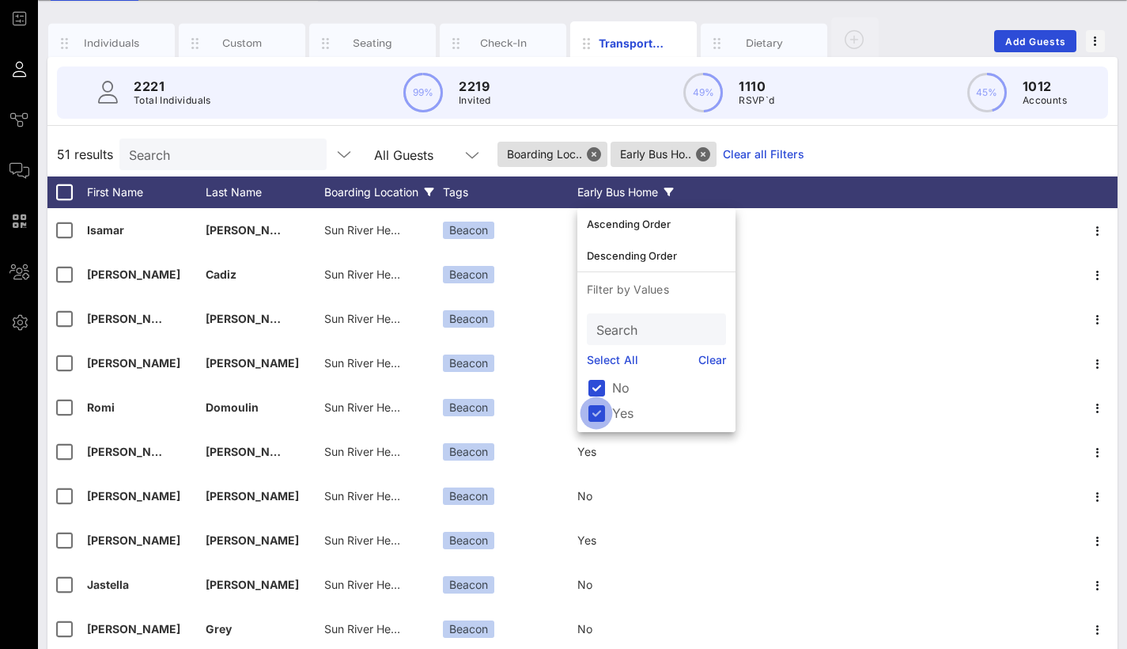
click at [600, 407] on div at bounding box center [596, 413] width 27 height 27
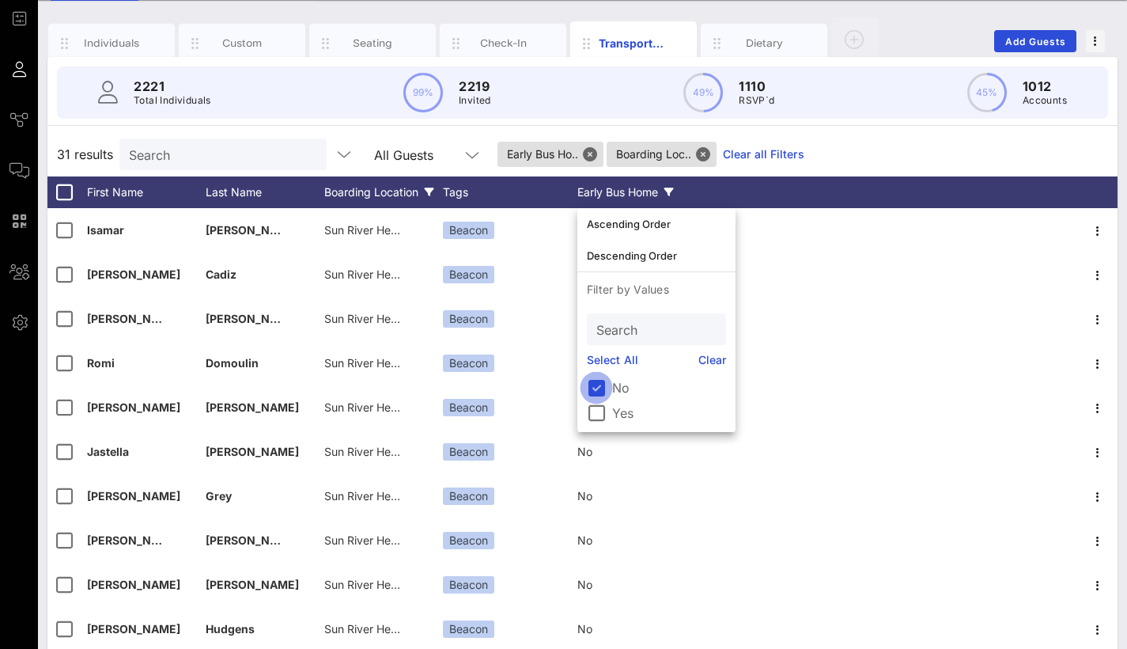
click at [596, 390] on div at bounding box center [596, 387] width 27 height 27
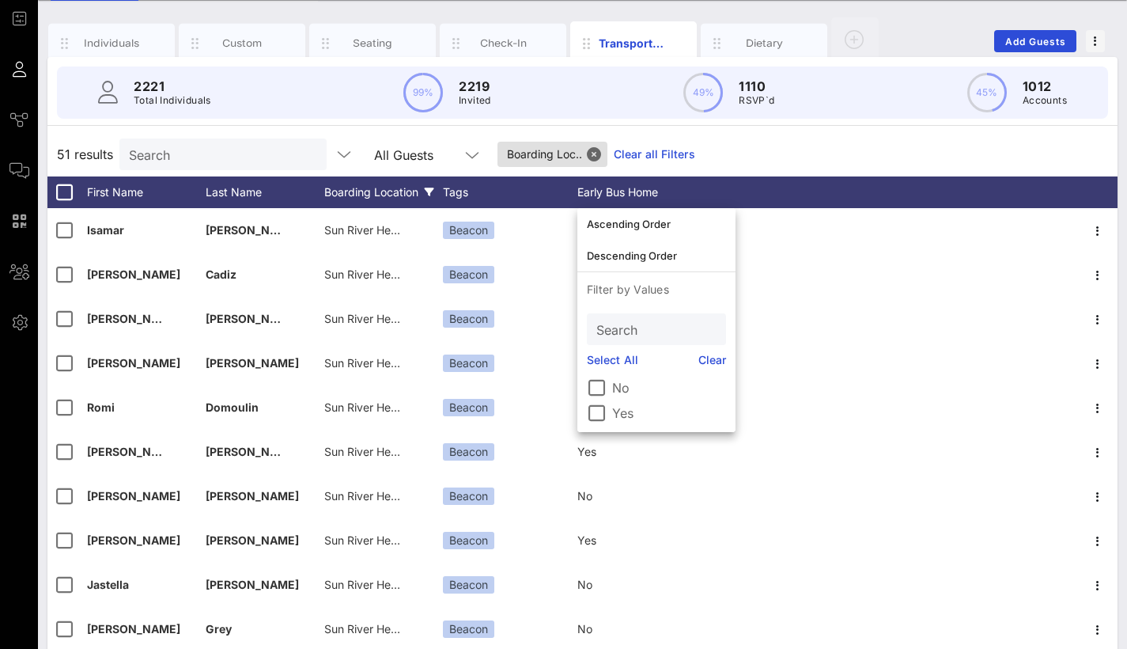
click at [416, 193] on div "Boarding Location" at bounding box center [383, 192] width 119 height 32
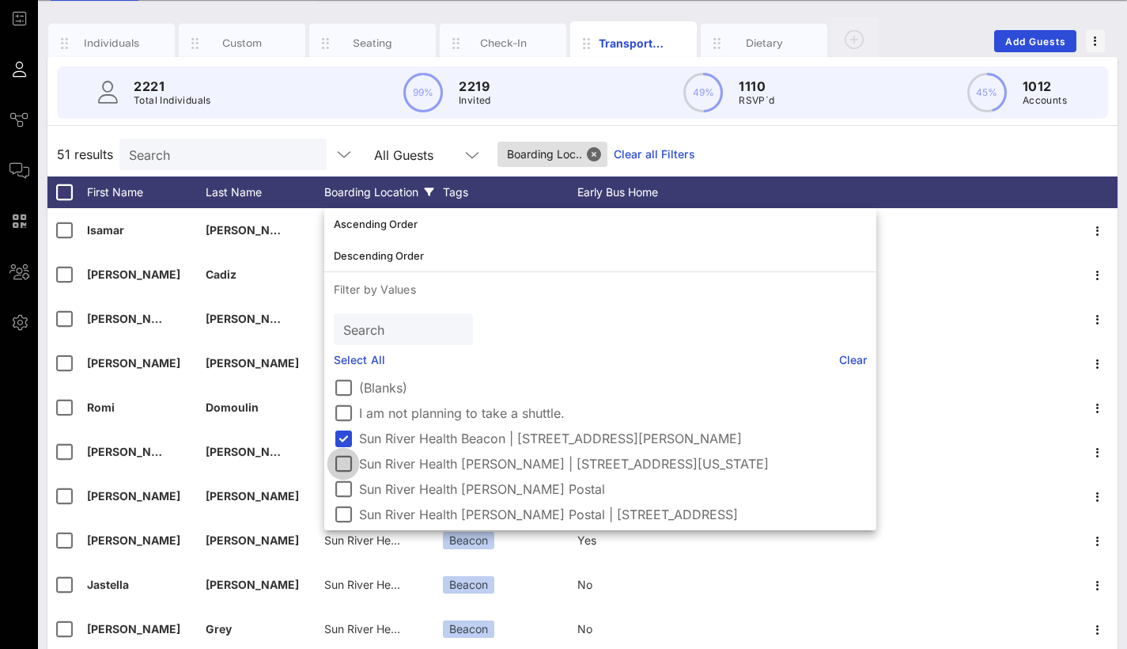
click at [347, 460] on div at bounding box center [343, 463] width 27 height 27
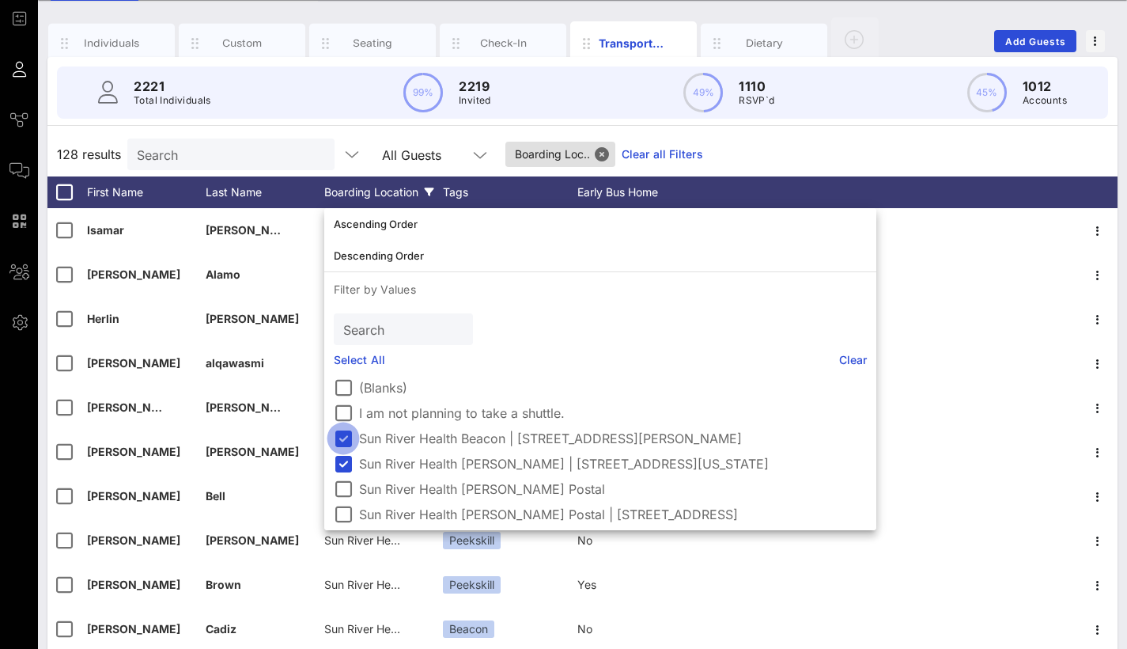
click at [347, 442] on div at bounding box center [343, 438] width 27 height 27
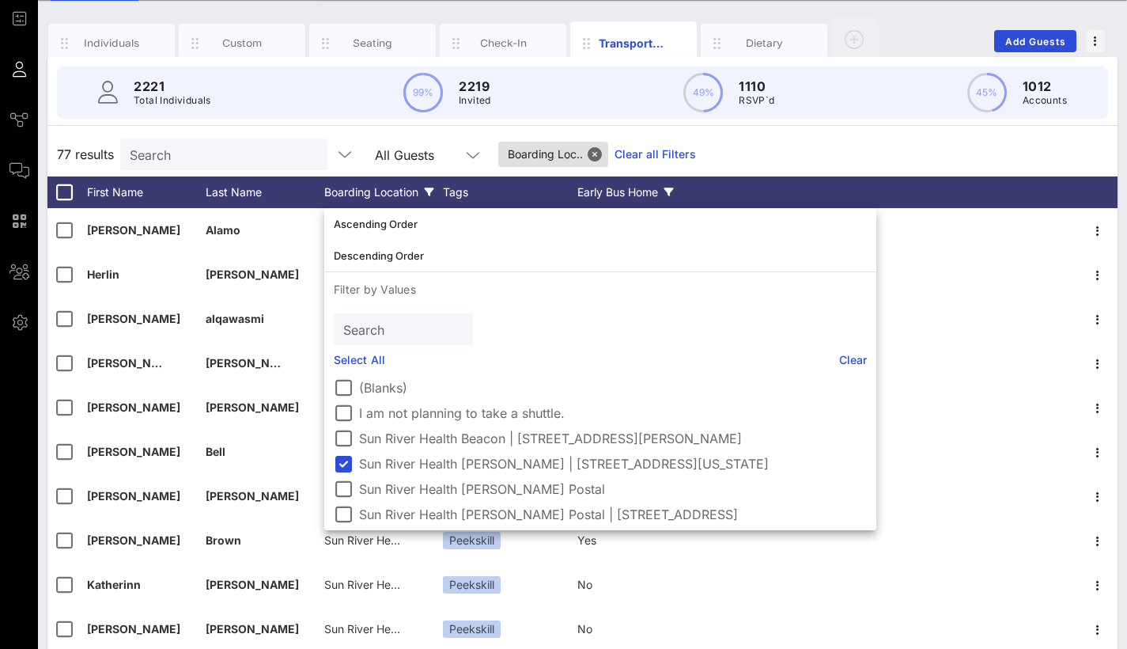
click at [631, 205] on div "Early Bus Home" at bounding box center [637, 192] width 119 height 32
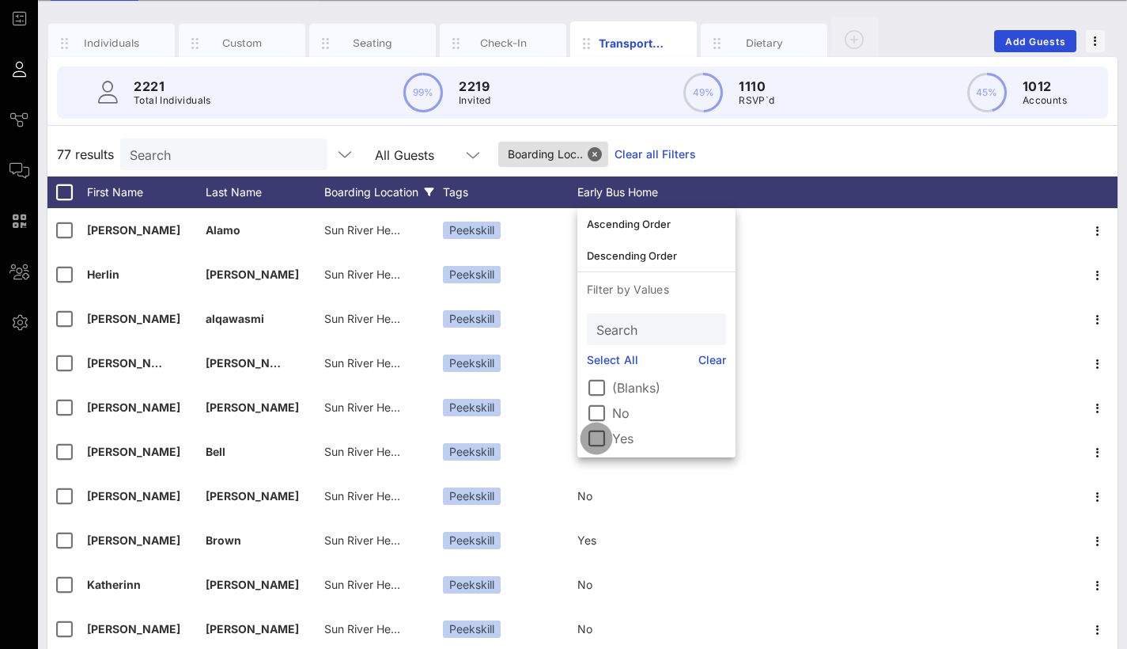
click at [600, 440] on div at bounding box center [596, 438] width 27 height 27
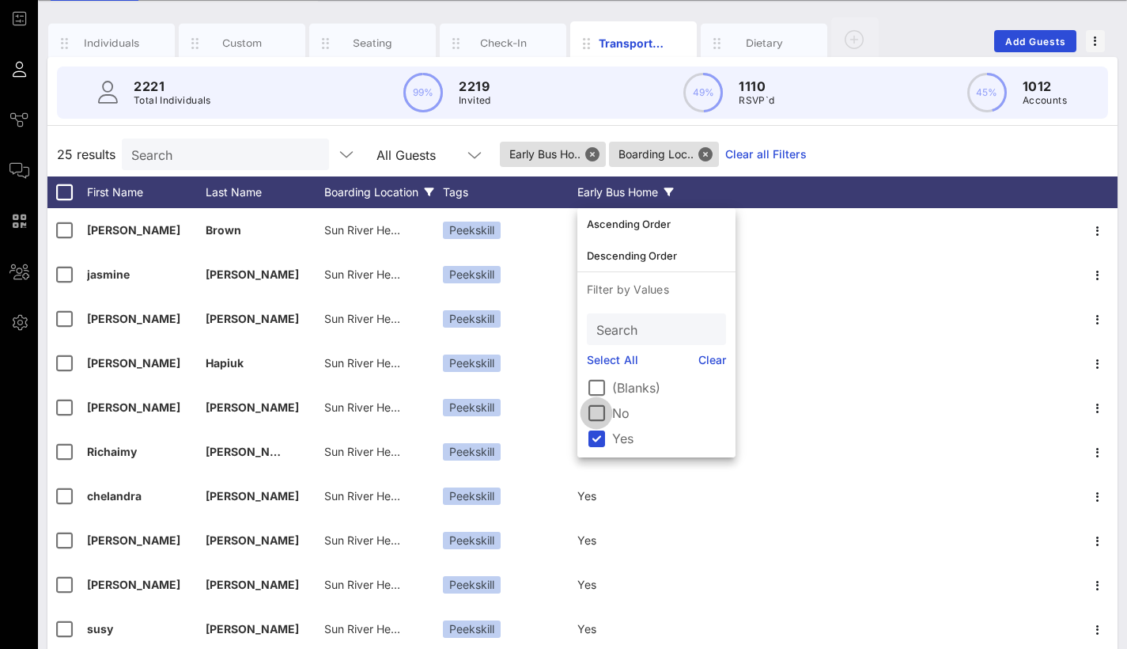
click at [597, 414] on div at bounding box center [596, 413] width 27 height 27
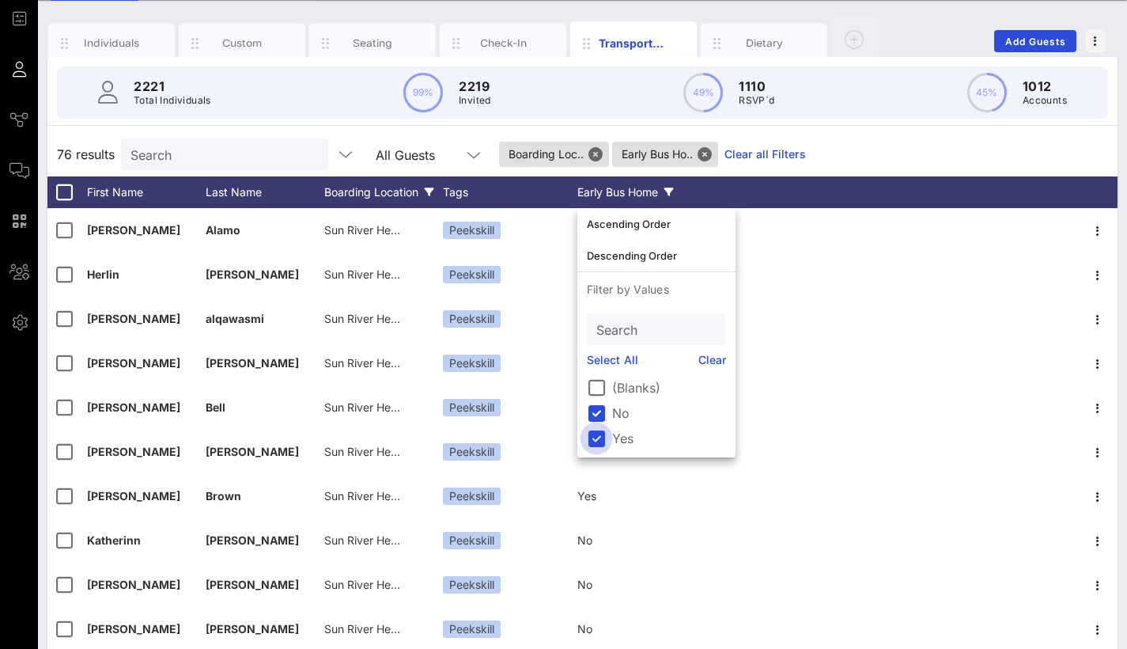
click at [597, 436] on div at bounding box center [596, 438] width 27 height 27
click at [596, 441] on div at bounding box center [596, 438] width 27 height 27
click at [594, 413] on div at bounding box center [596, 413] width 27 height 27
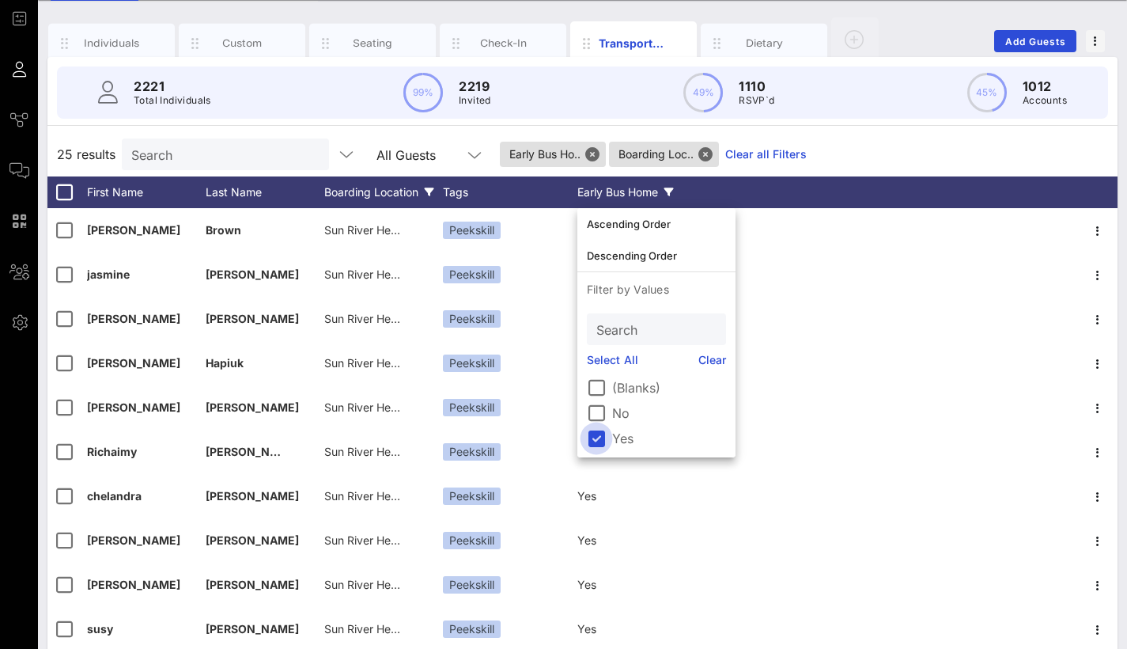
click at [597, 442] on div at bounding box center [596, 438] width 27 height 27
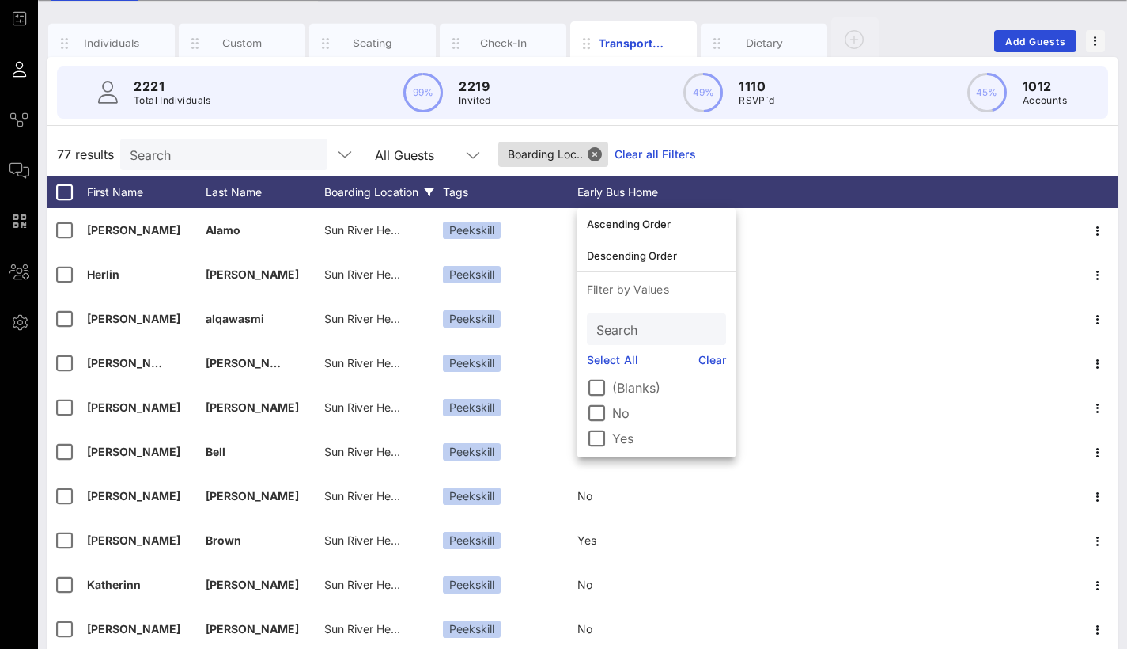
click at [346, 199] on div "Boarding Location" at bounding box center [383, 192] width 119 height 32
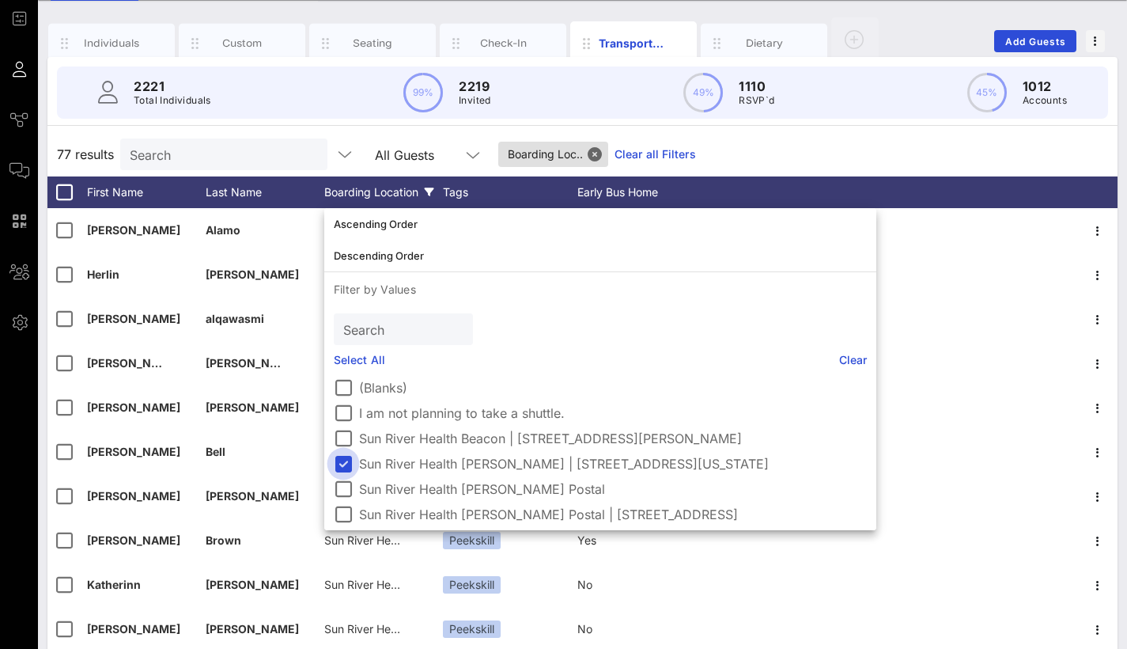
click at [335, 460] on div at bounding box center [343, 463] width 27 height 27
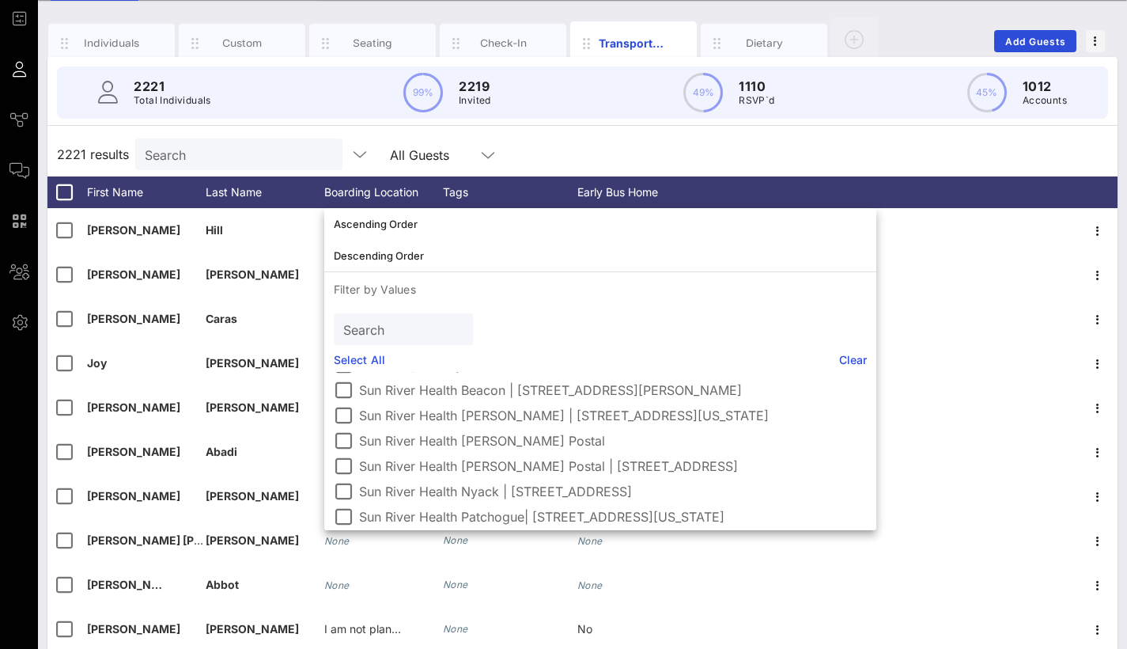
scroll to position [50, 0]
click at [344, 438] on div at bounding box center [343, 439] width 27 height 27
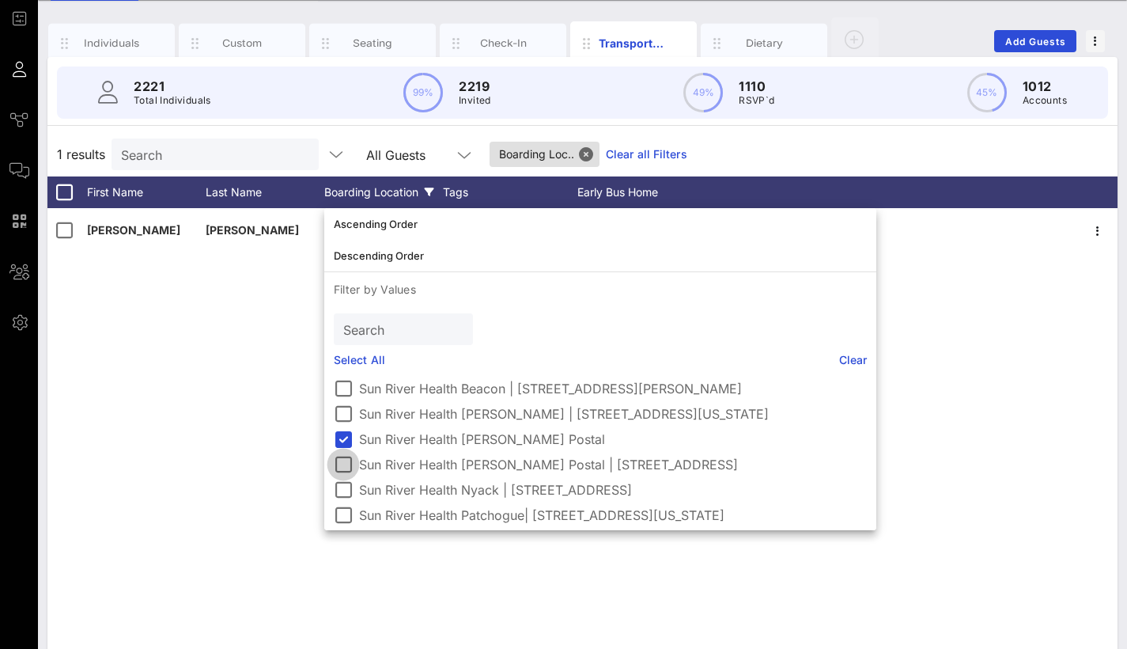
click at [344, 461] on div at bounding box center [343, 464] width 27 height 27
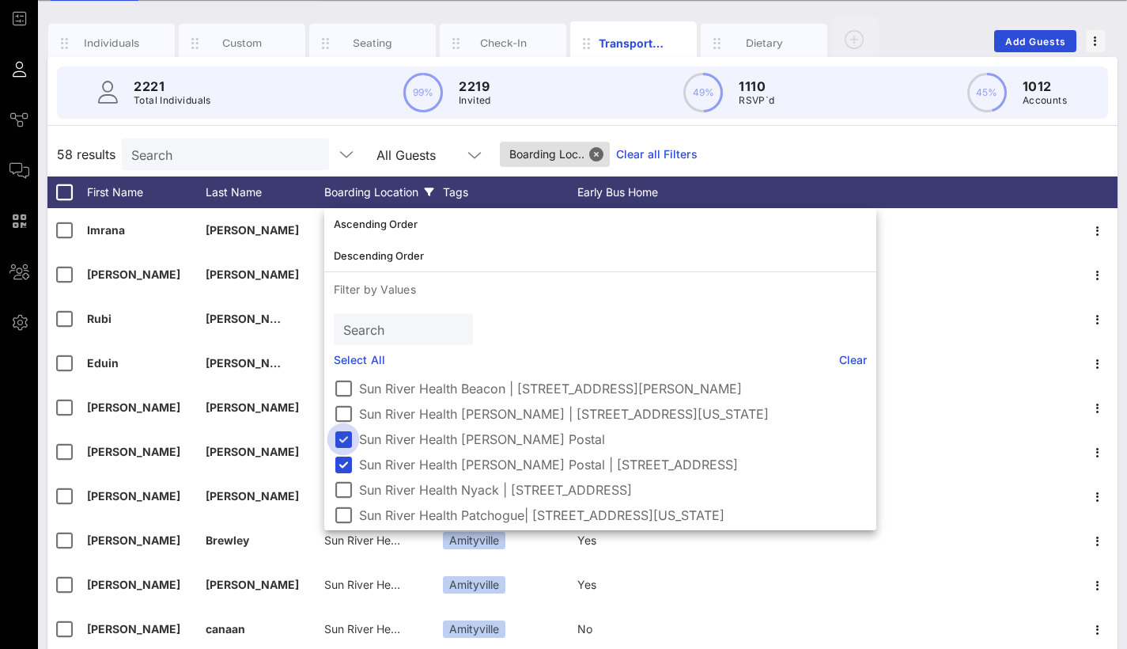
click at [343, 433] on div at bounding box center [343, 439] width 27 height 27
click at [343, 465] on div at bounding box center [343, 464] width 27 height 27
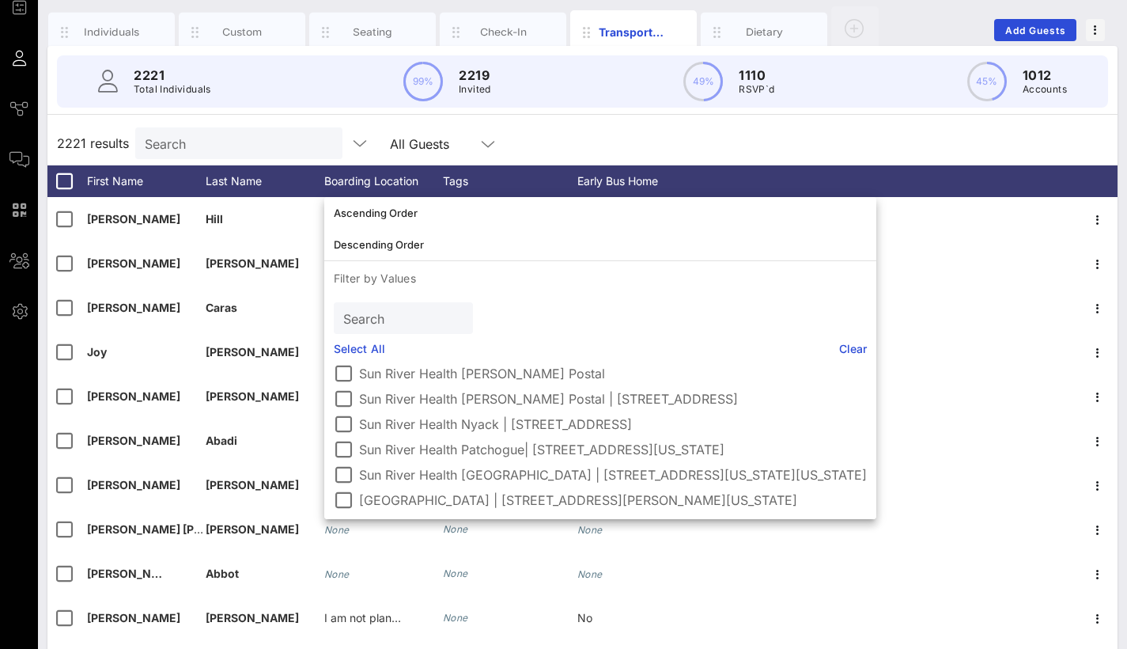
scroll to position [109, 0]
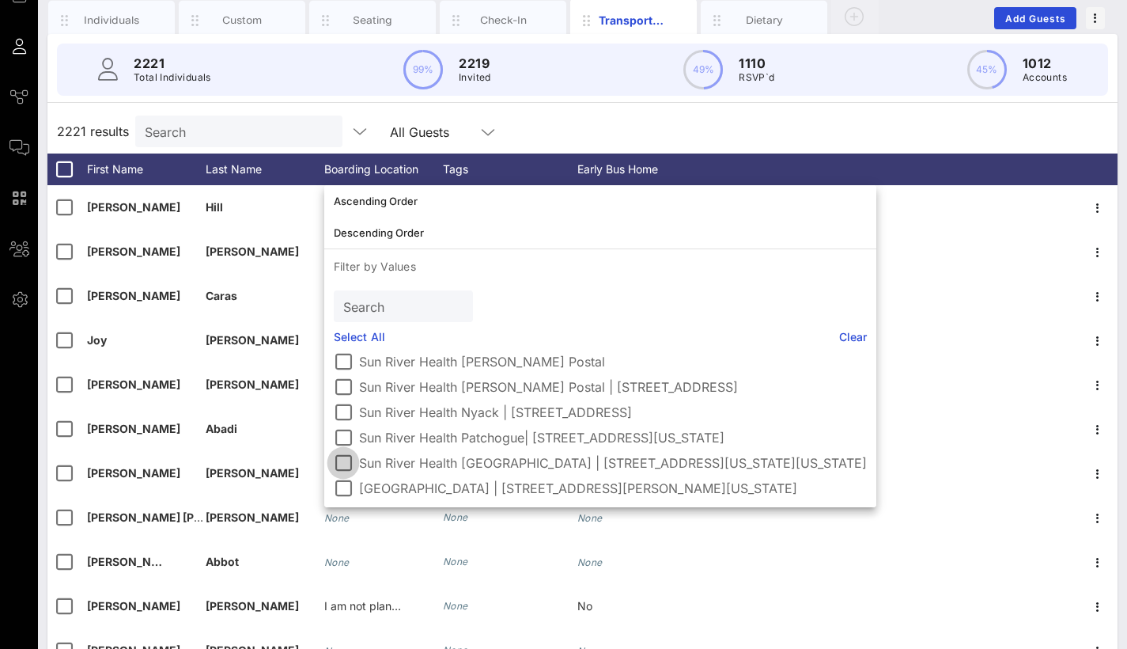
click at [342, 464] on div at bounding box center [343, 462] width 27 height 27
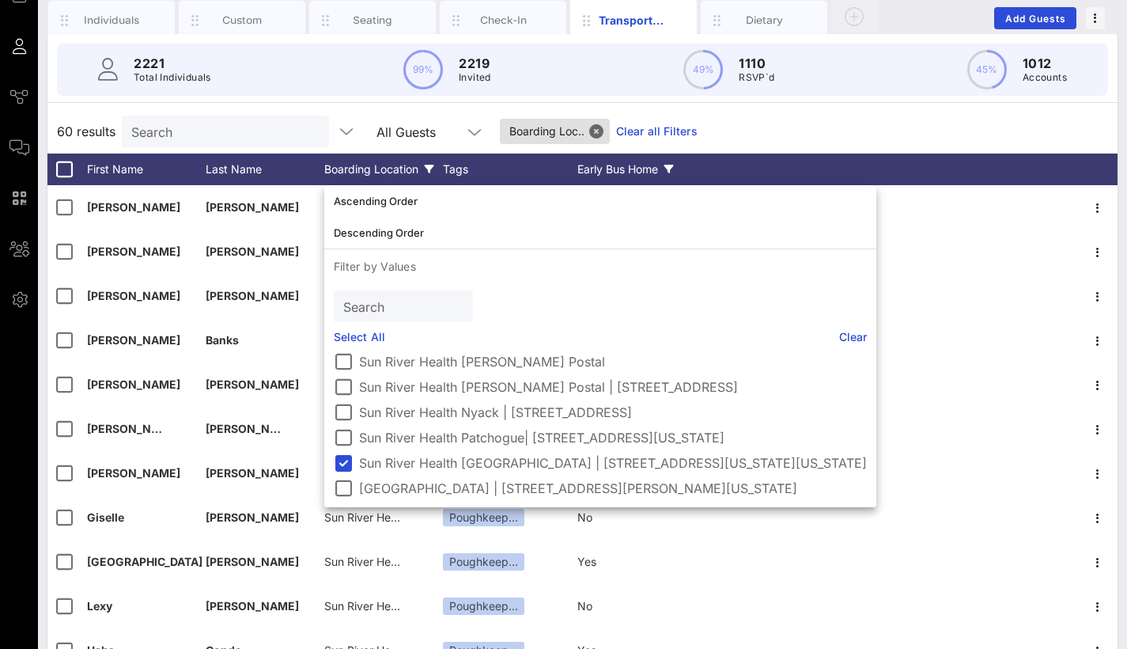
click at [604, 173] on div "Early Bus Home" at bounding box center [637, 169] width 119 height 32
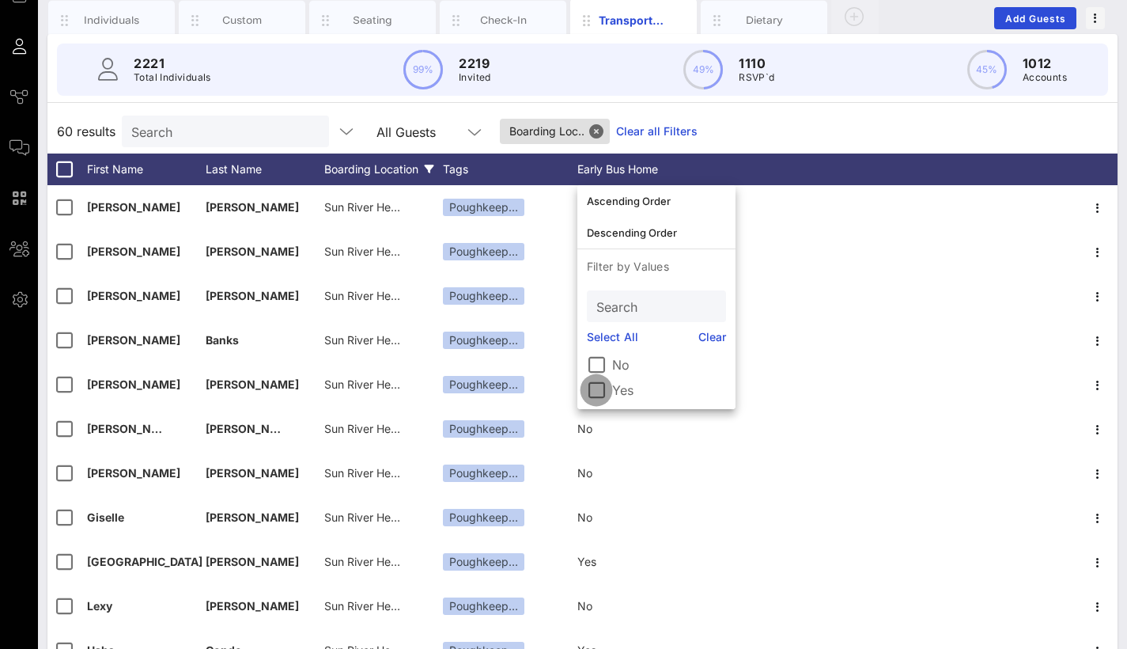
click at [597, 389] on div at bounding box center [596, 390] width 27 height 27
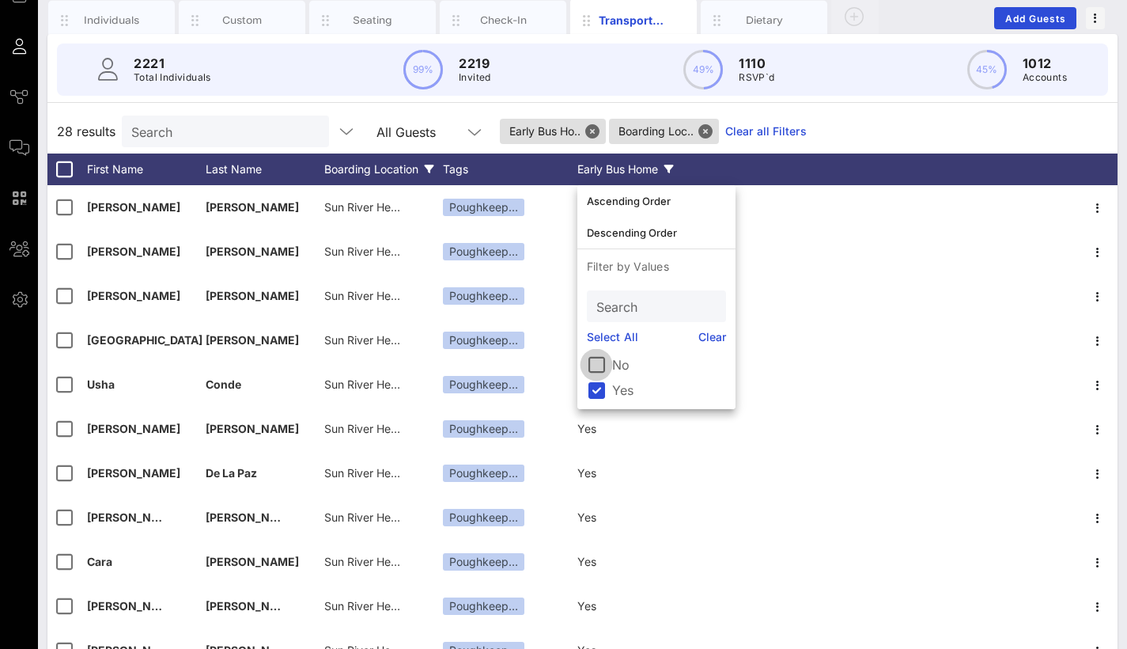
click at [593, 368] on div at bounding box center [596, 364] width 27 height 27
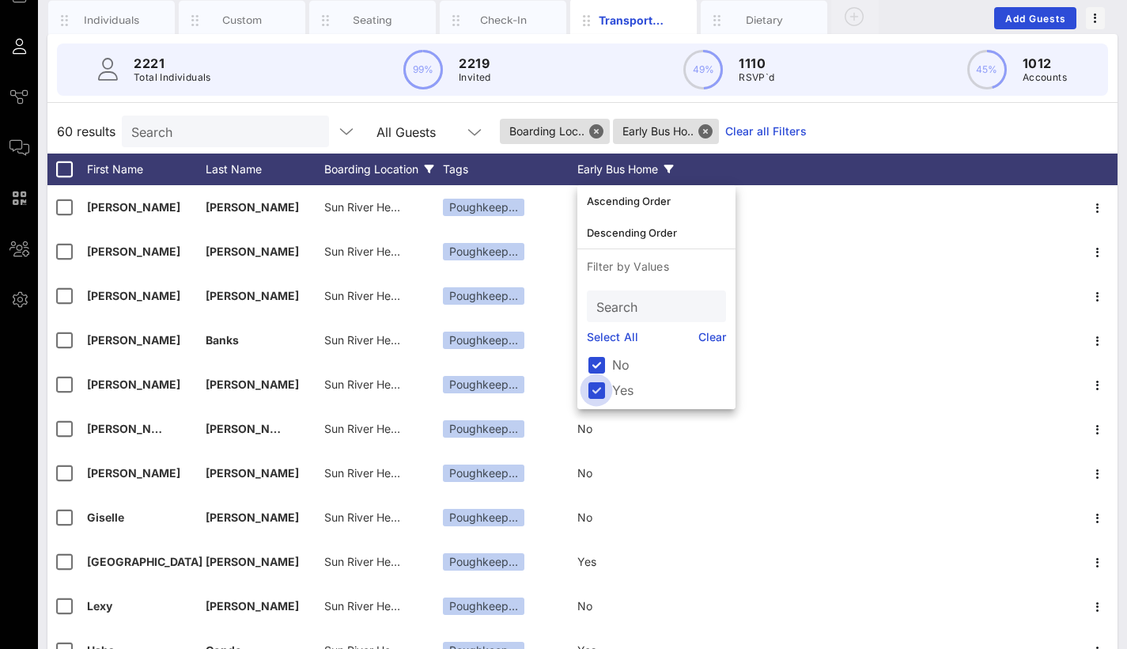
click at [597, 387] on div at bounding box center [596, 390] width 27 height 27
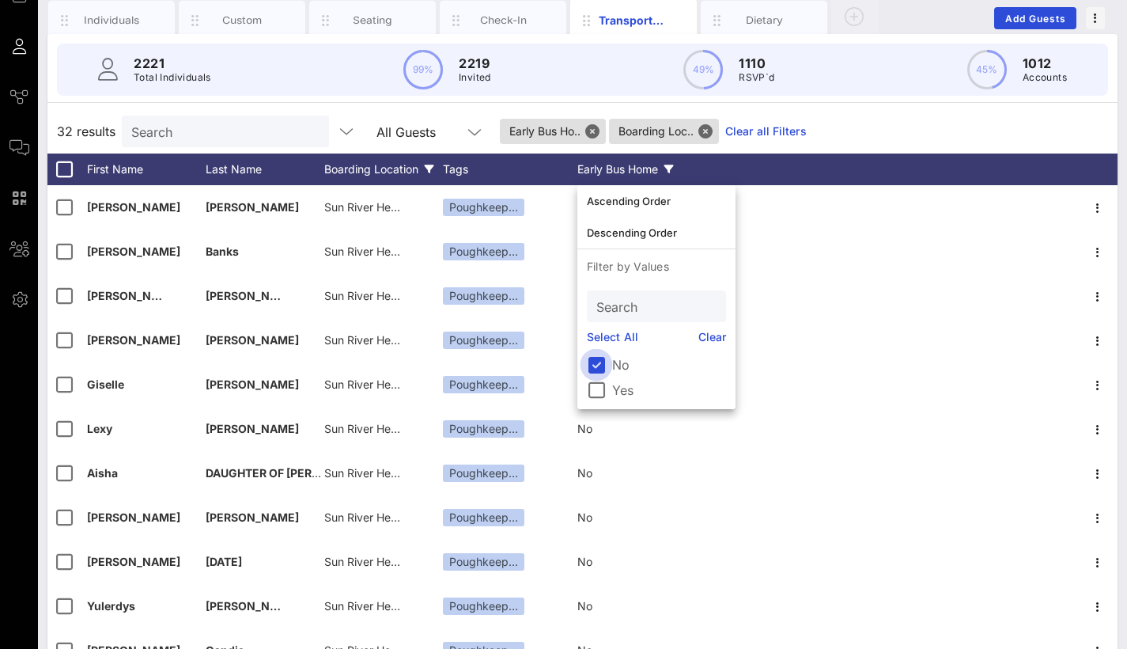
click at [604, 362] on div at bounding box center [596, 364] width 27 height 27
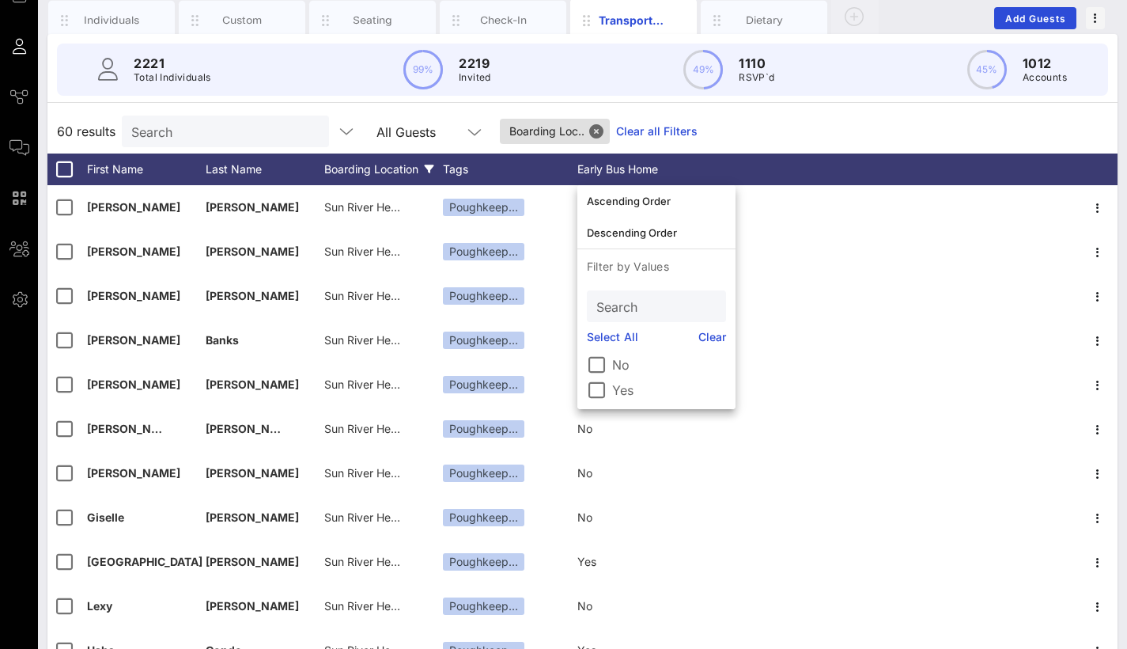
click at [402, 172] on div "Boarding Location" at bounding box center [383, 169] width 119 height 32
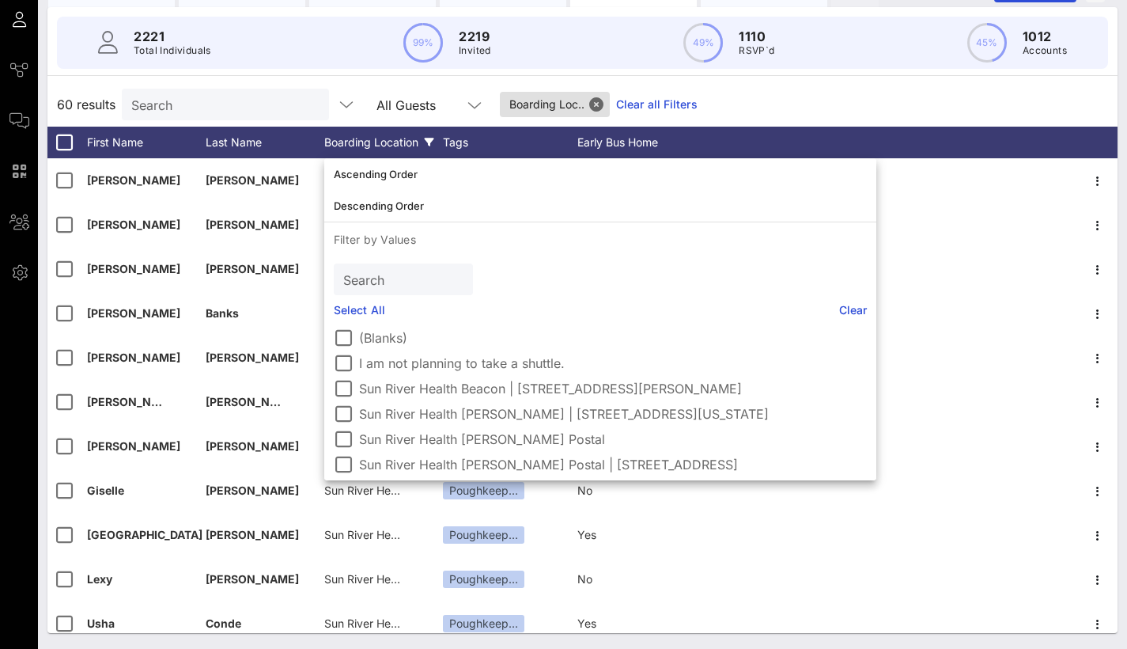
scroll to position [136, 0]
click at [602, 99] on button "Close" at bounding box center [596, 104] width 14 height 14
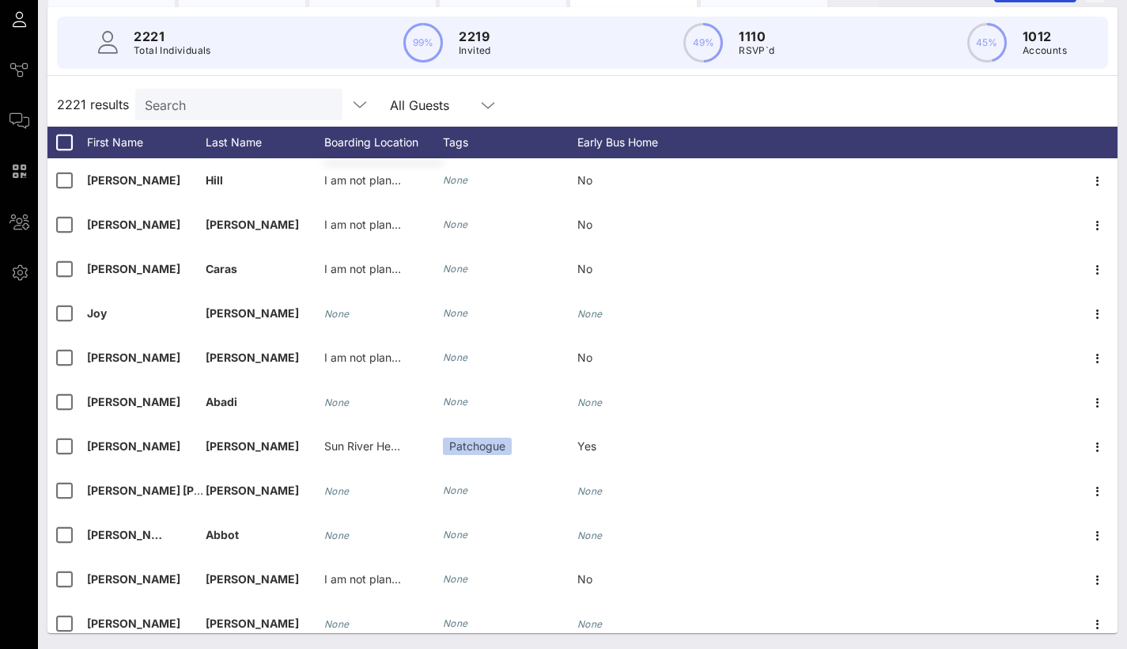
scroll to position [0, 0]
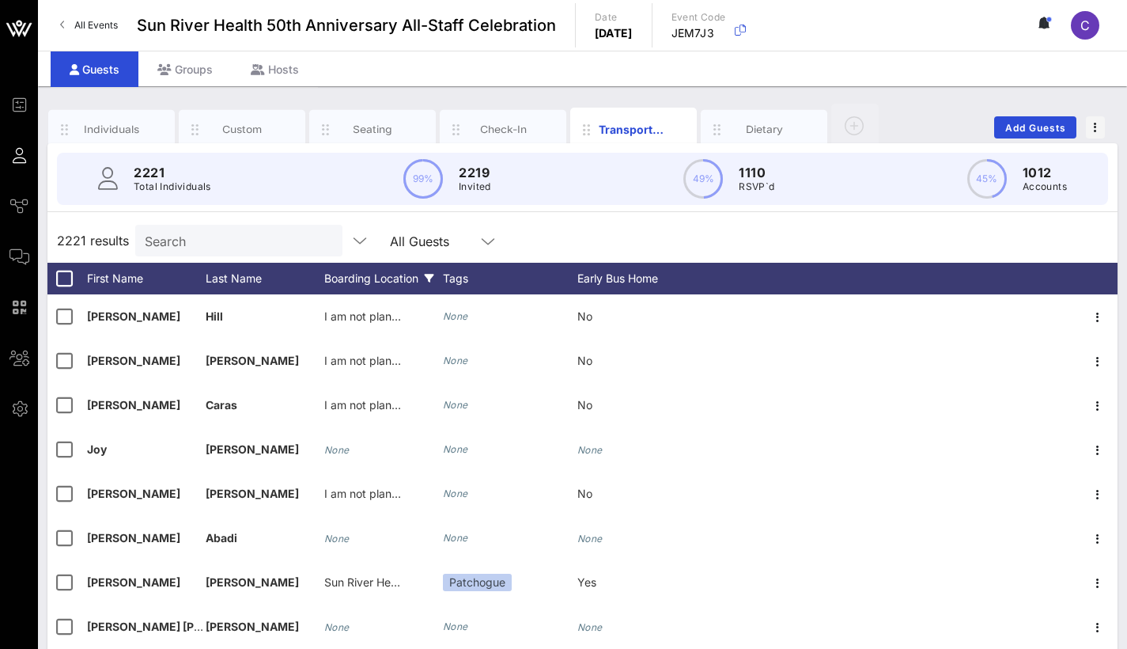
click at [433, 278] on icon at bounding box center [429, 278] width 9 height 9
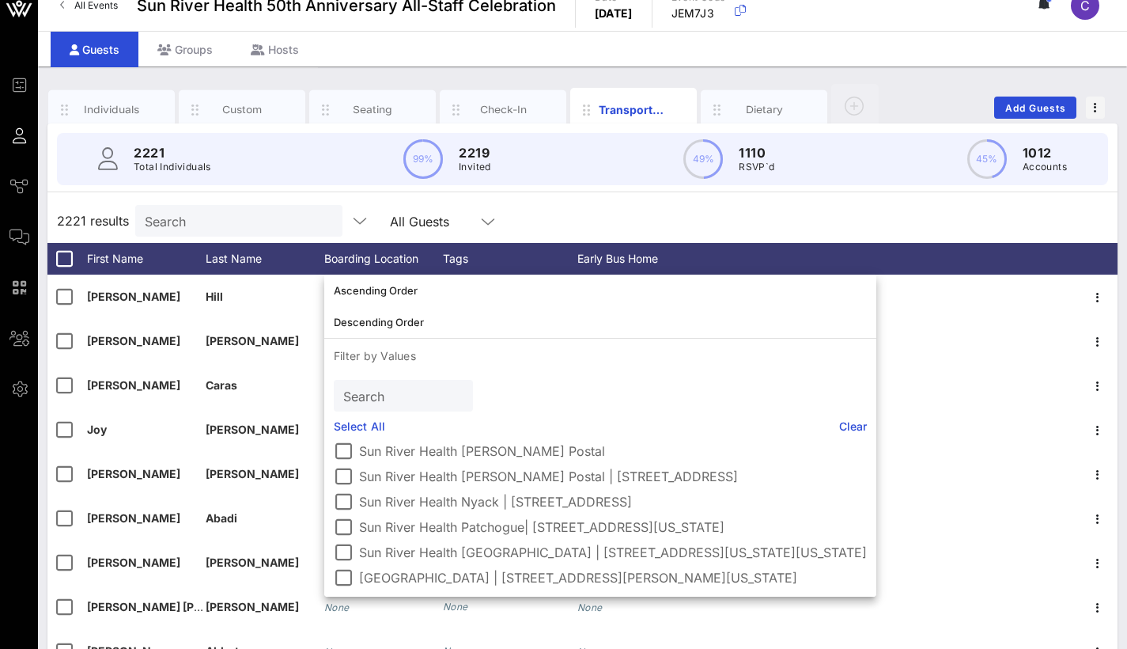
scroll to position [22, 0]
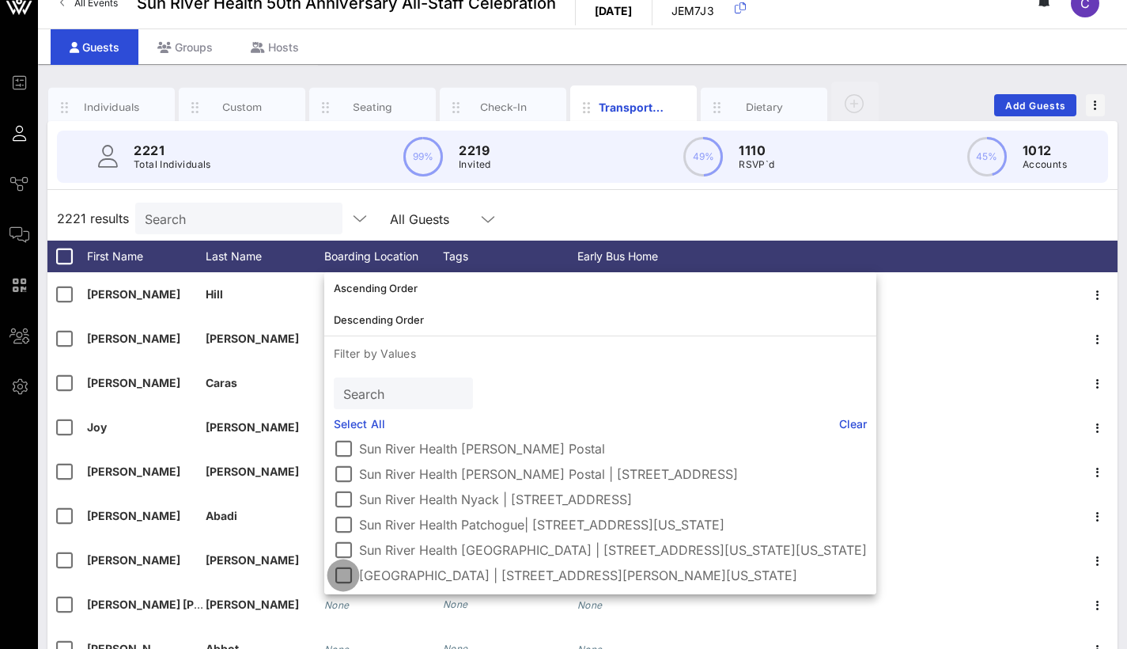
click at [340, 578] on div at bounding box center [343, 575] width 27 height 27
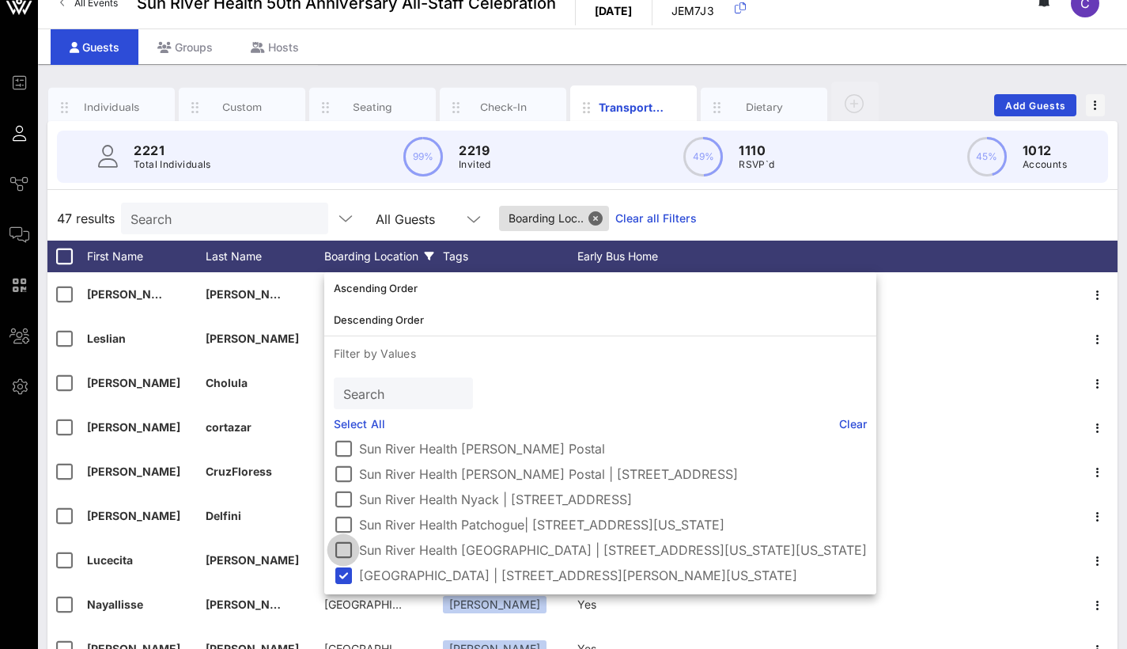
scroll to position [104, 0]
click at [858, 203] on div "47 results Search All Guests Boarding Loc.. Clear all Filters" at bounding box center [582, 218] width 1070 height 44
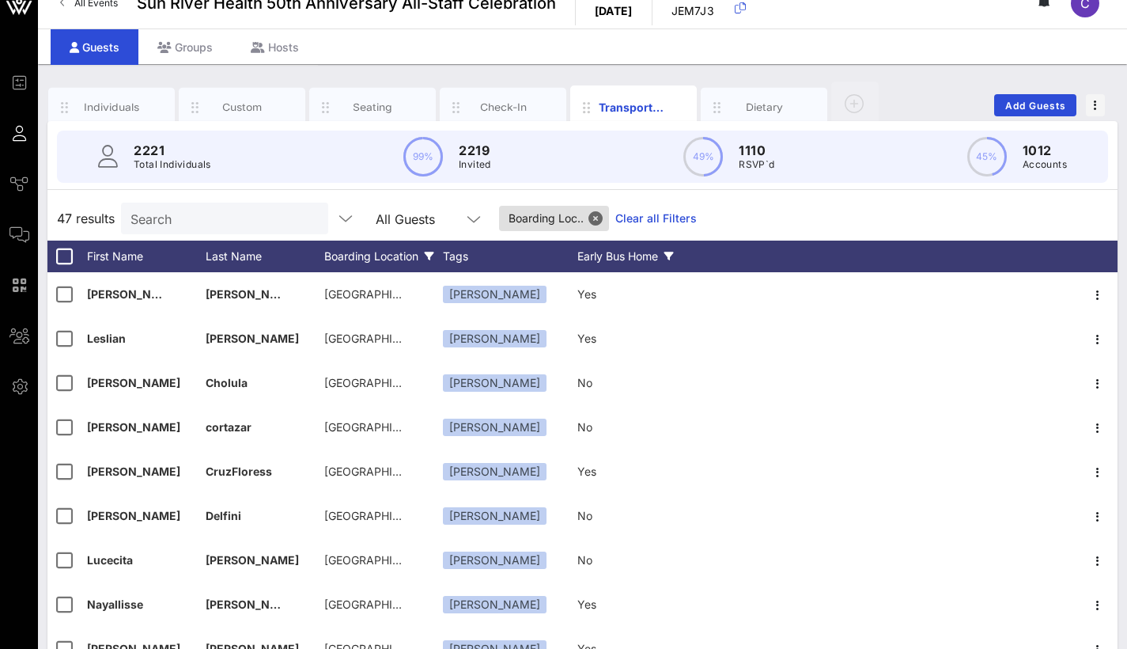
click at [637, 260] on div "Early Bus Home" at bounding box center [637, 257] width 119 height 32
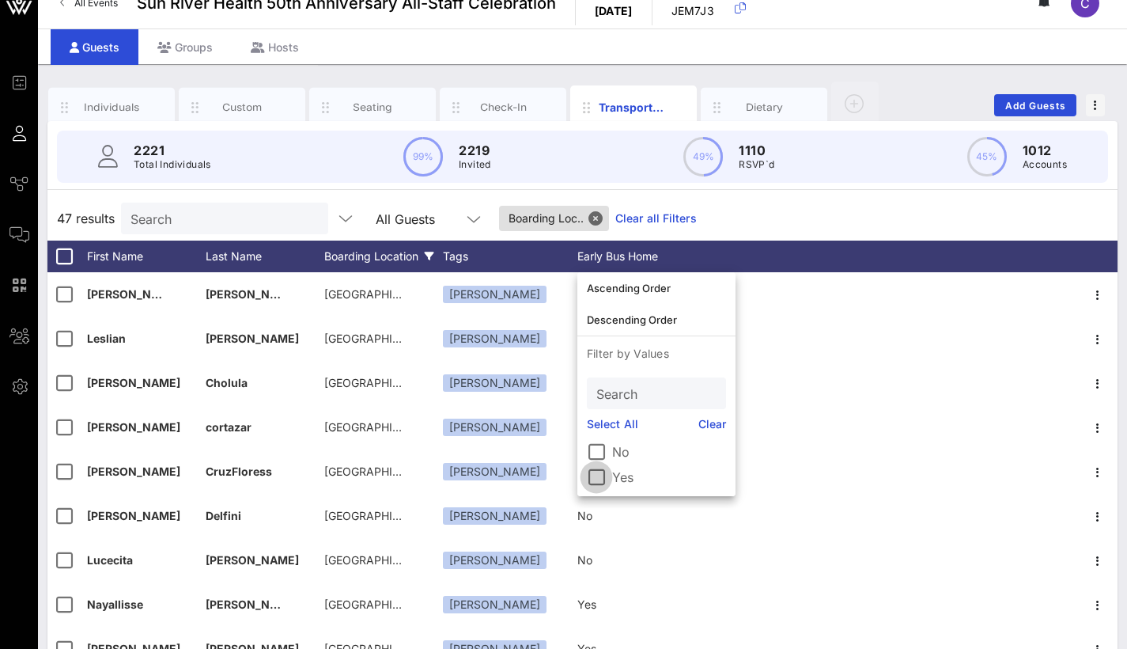
click at [600, 475] on div at bounding box center [596, 477] width 27 height 27
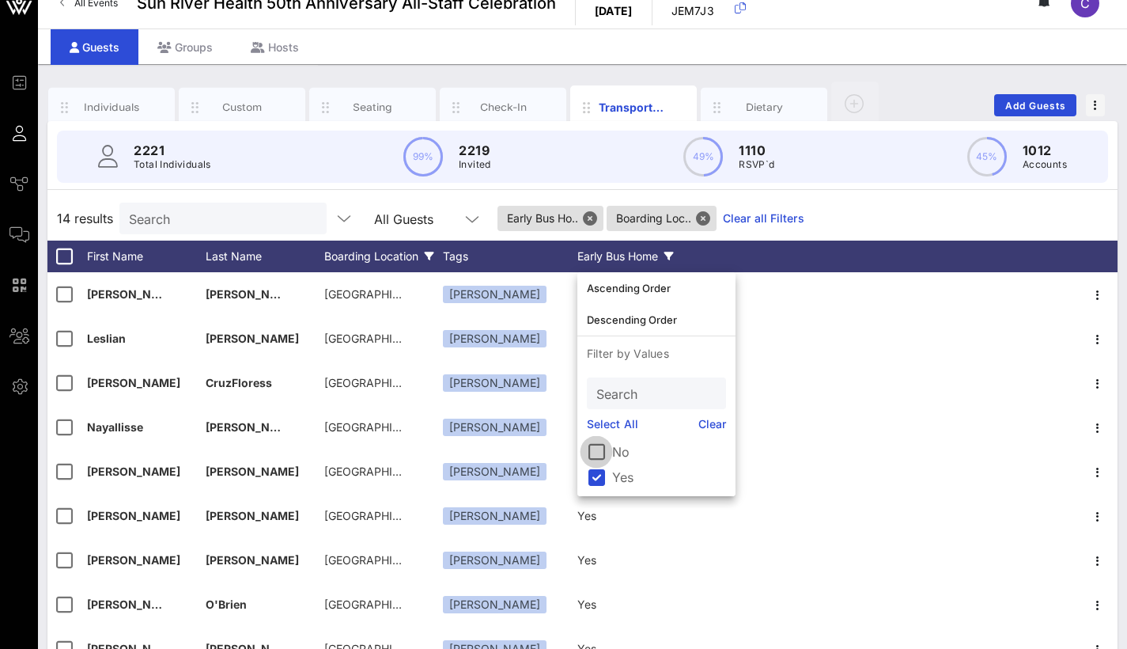
click at [599, 454] on div at bounding box center [596, 451] width 27 height 27
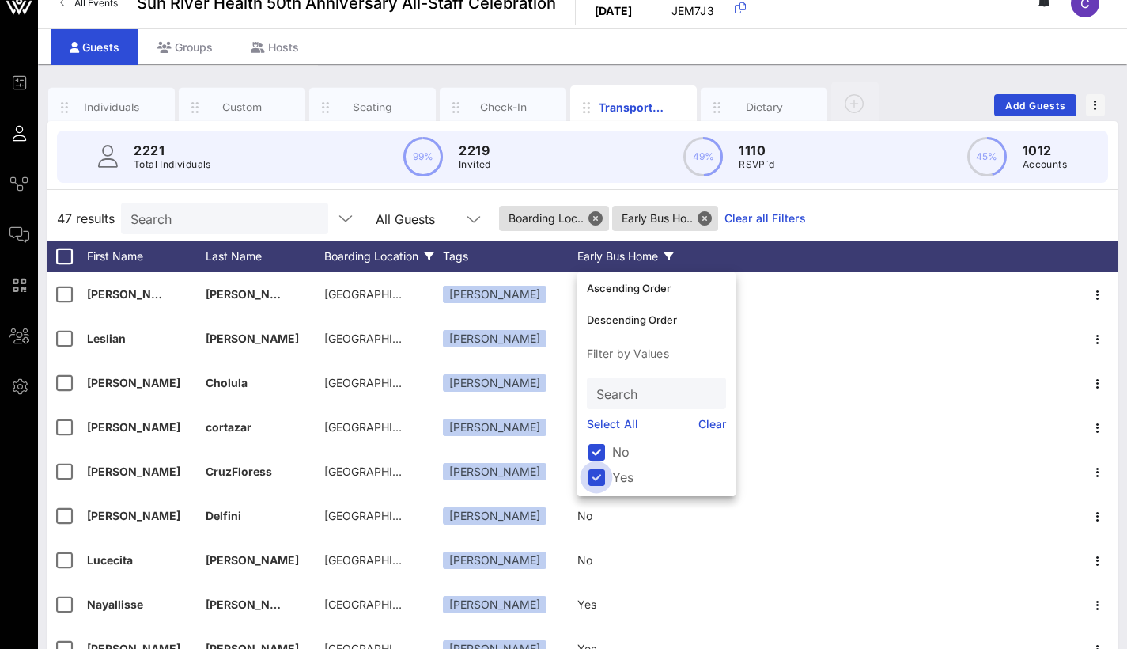
click at [597, 475] on div at bounding box center [596, 477] width 27 height 27
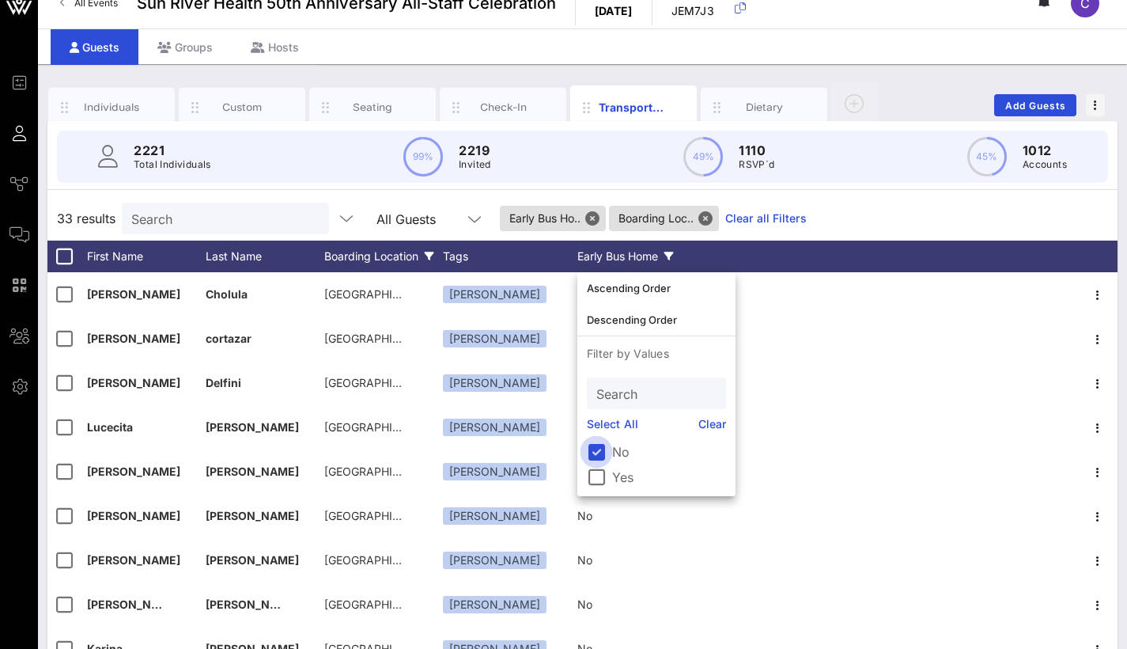
click at [599, 449] on div at bounding box center [596, 451] width 27 height 27
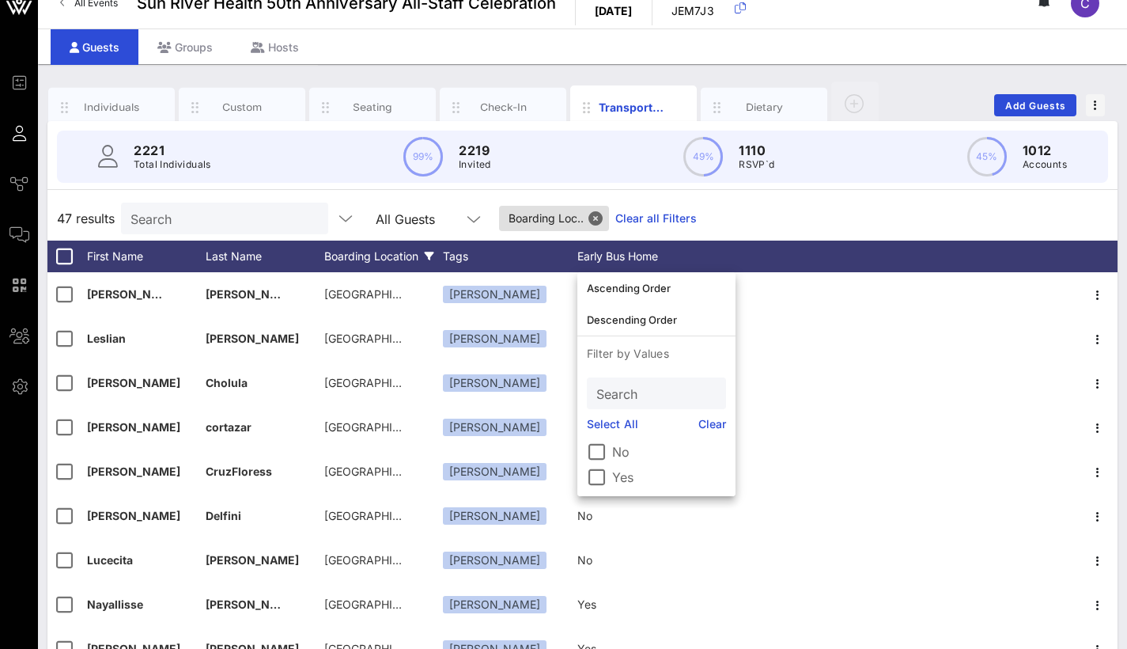
scroll to position [0, 0]
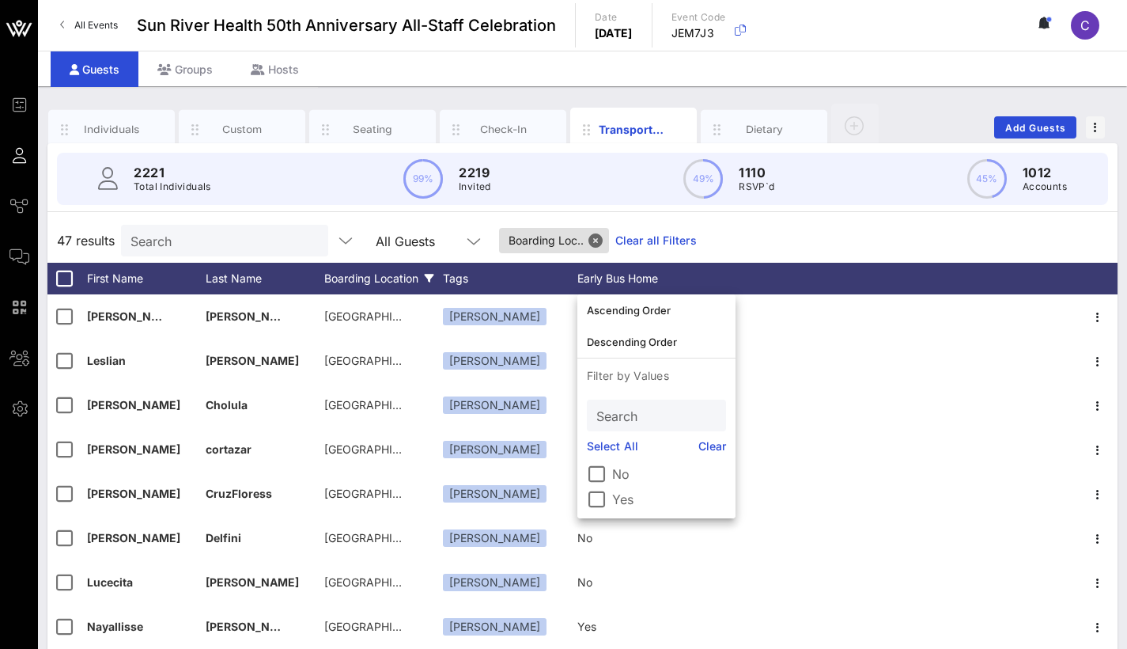
click at [409, 283] on div "Boarding Location" at bounding box center [383, 279] width 119 height 32
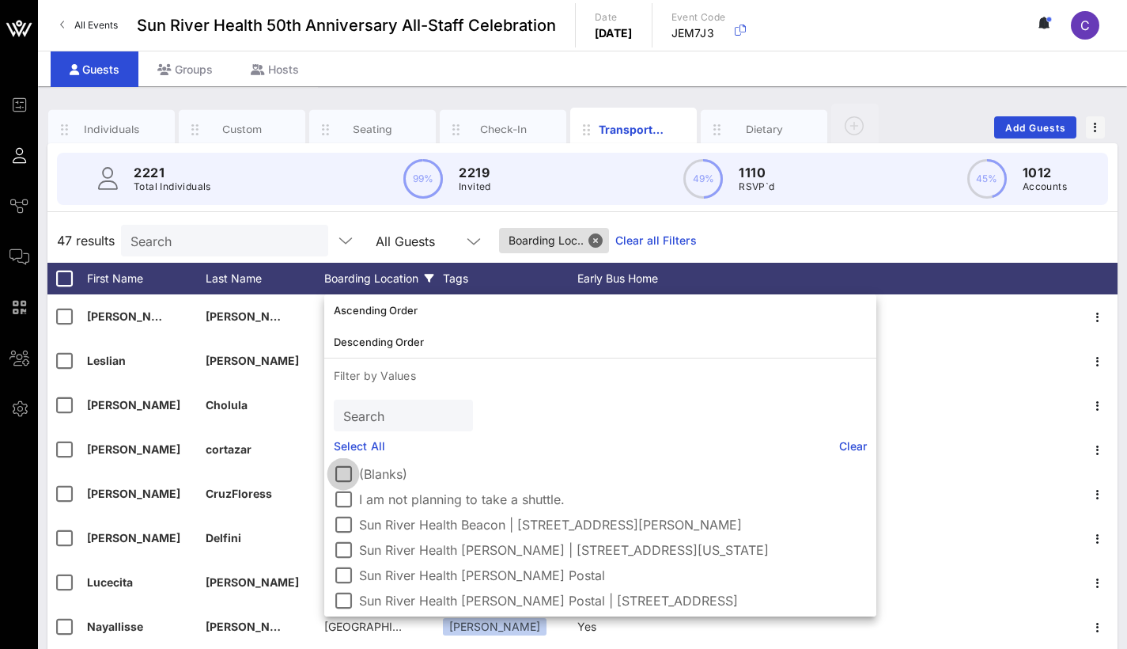
click at [339, 477] on div at bounding box center [343, 473] width 27 height 27
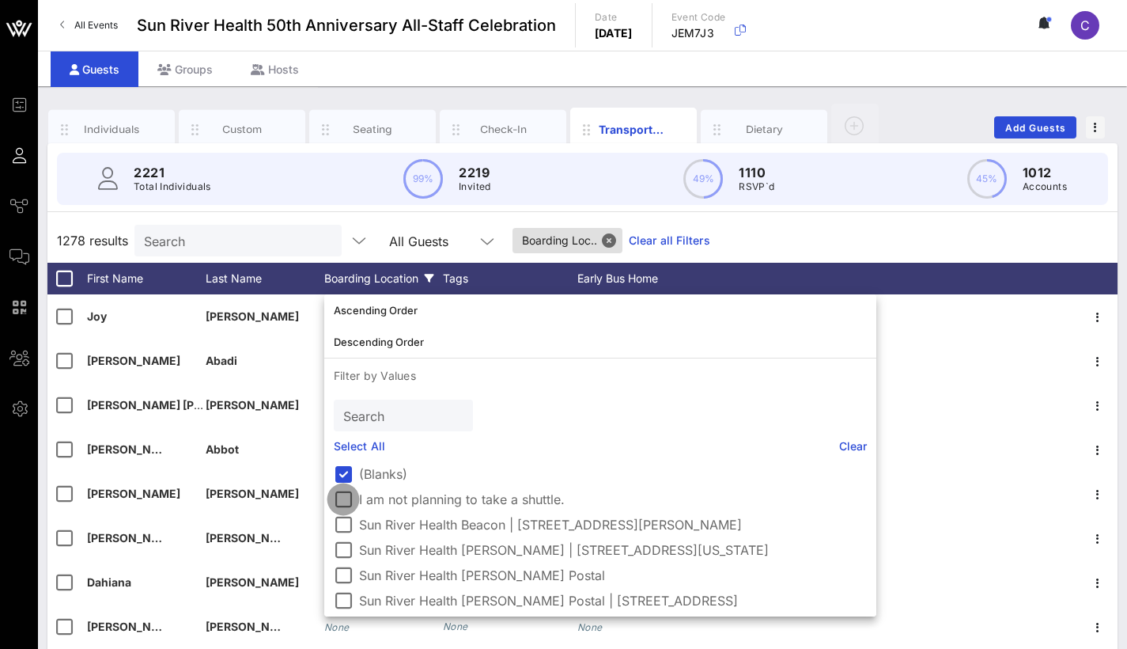
click at [347, 500] on div at bounding box center [343, 499] width 27 height 27
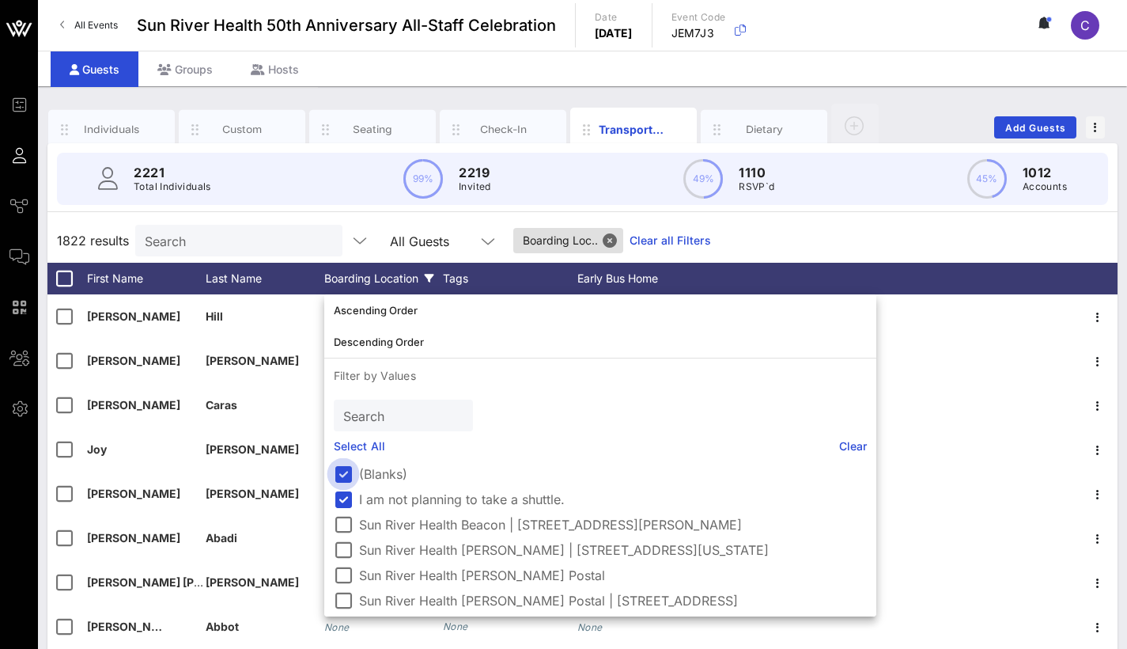
click at [346, 465] on div at bounding box center [343, 473] width 27 height 27
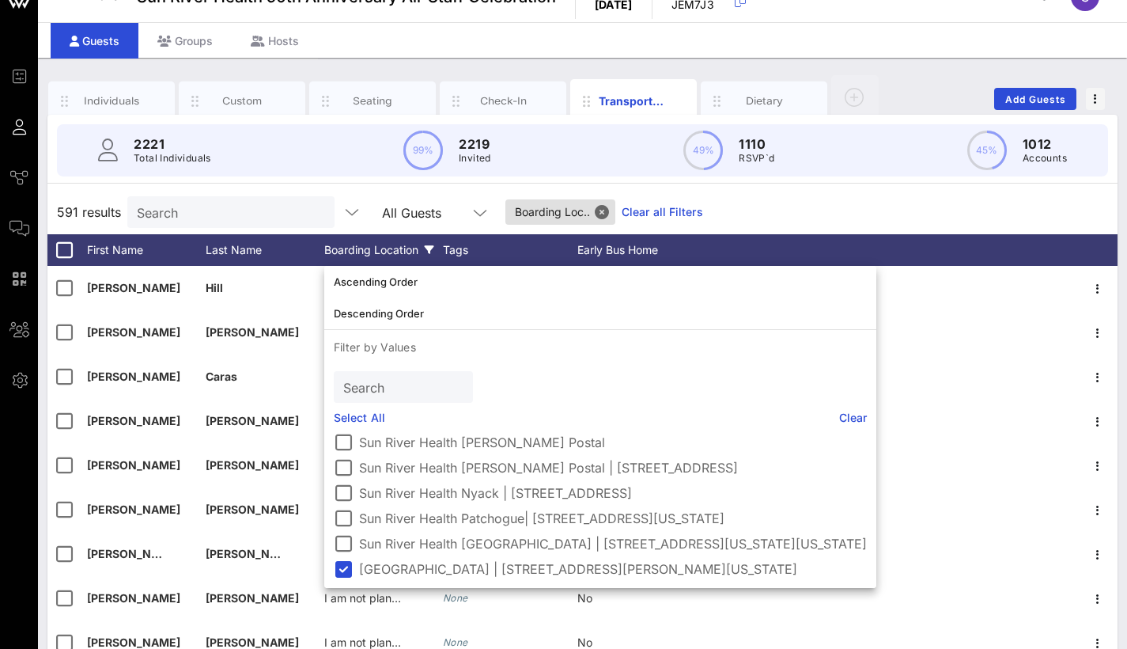
scroll to position [104, 0]
click at [350, 566] on div at bounding box center [343, 568] width 27 height 27
click at [619, 245] on div "Early Bus Home" at bounding box center [637, 250] width 119 height 32
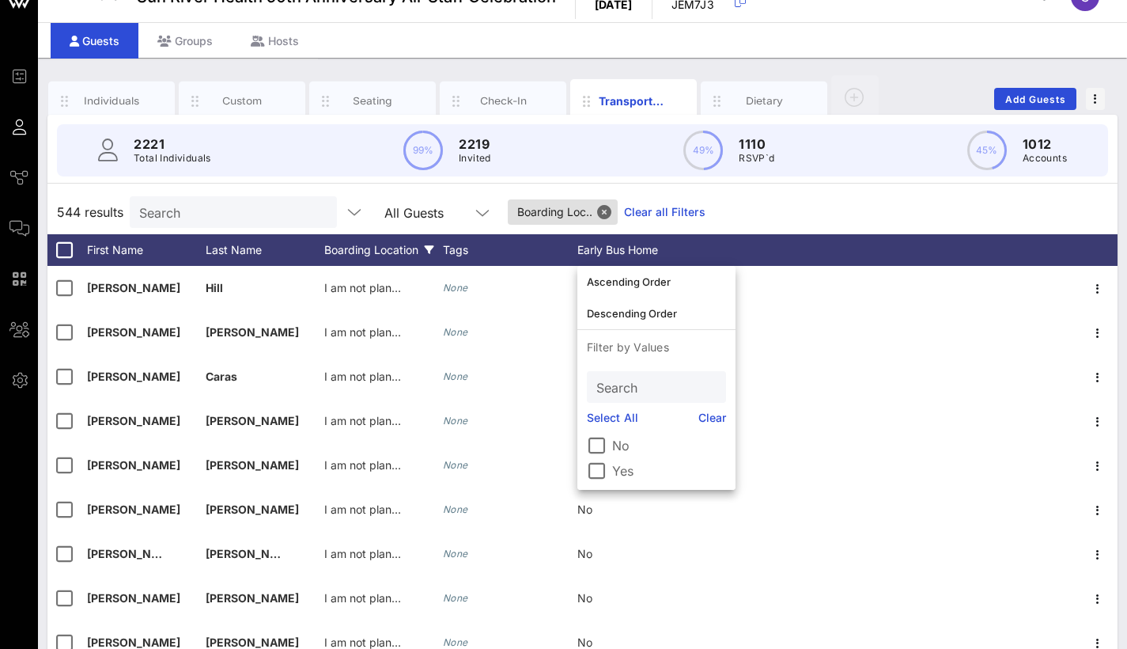
click at [396, 248] on div "Boarding Location" at bounding box center [383, 250] width 119 height 32
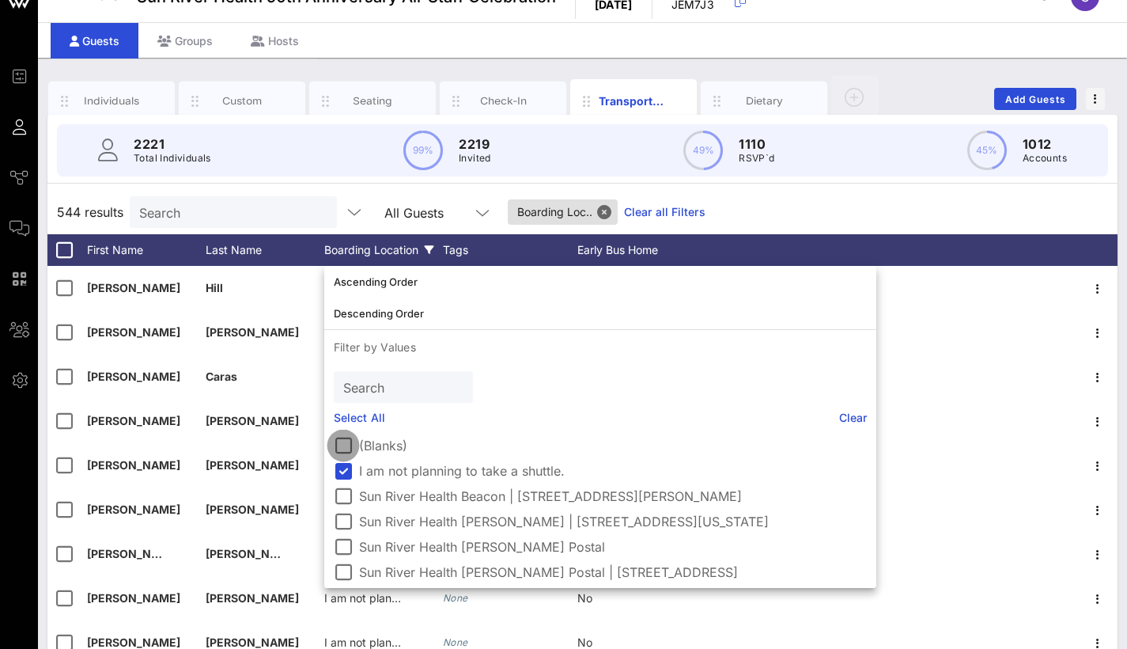
click at [348, 444] on div at bounding box center [343, 445] width 27 height 27
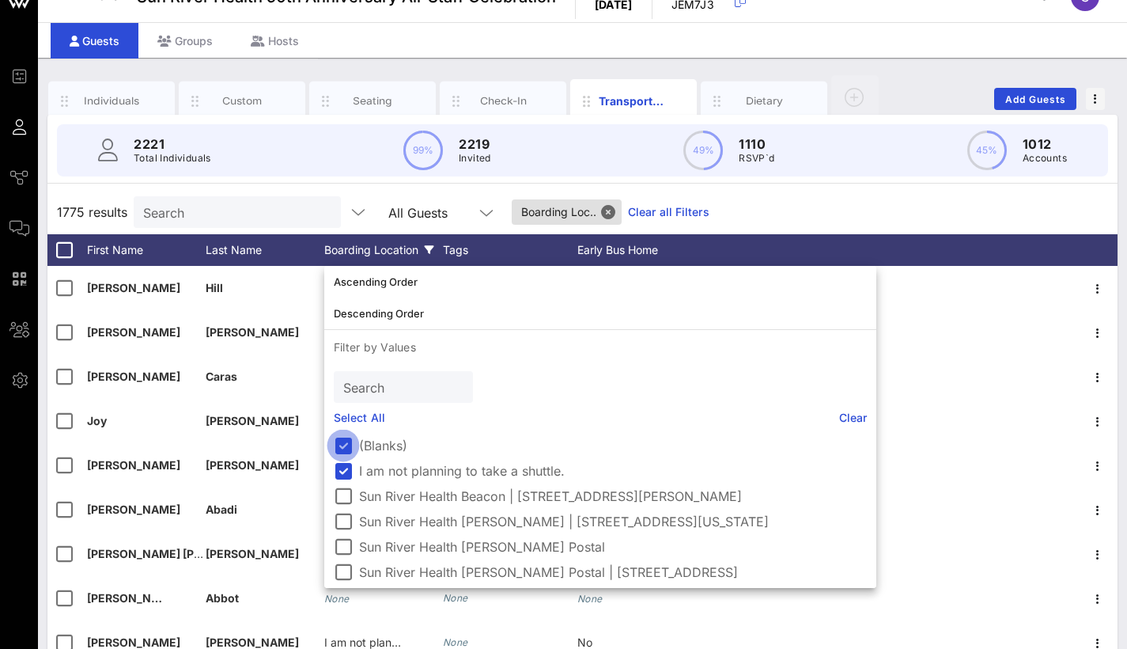
click at [348, 444] on div at bounding box center [343, 445] width 27 height 27
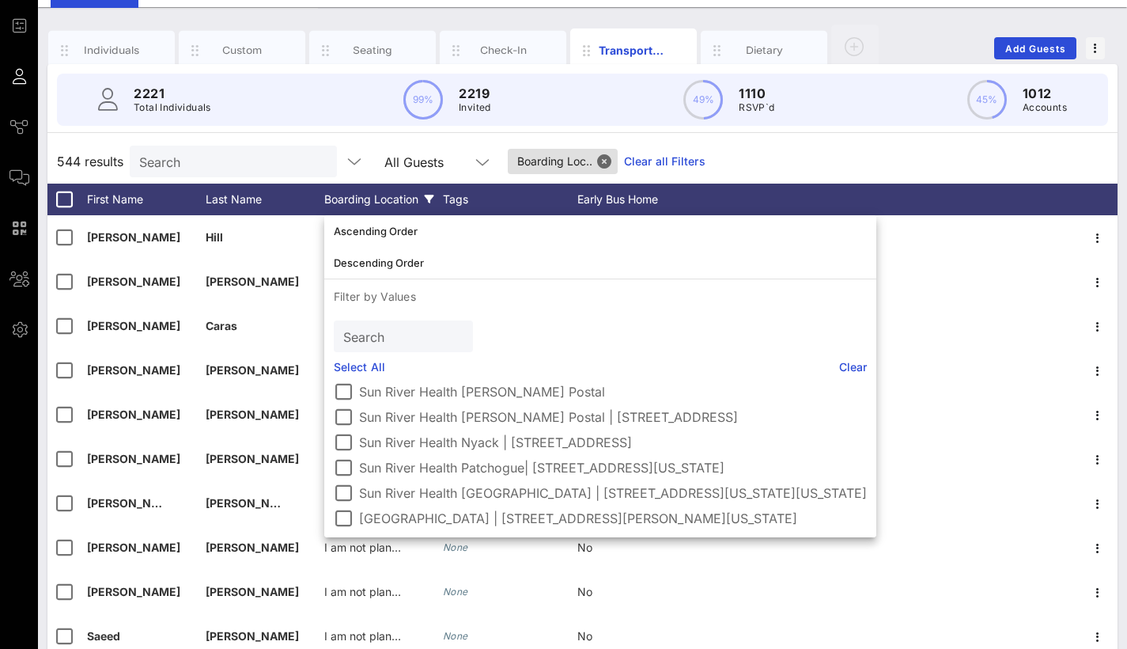
scroll to position [73, 0]
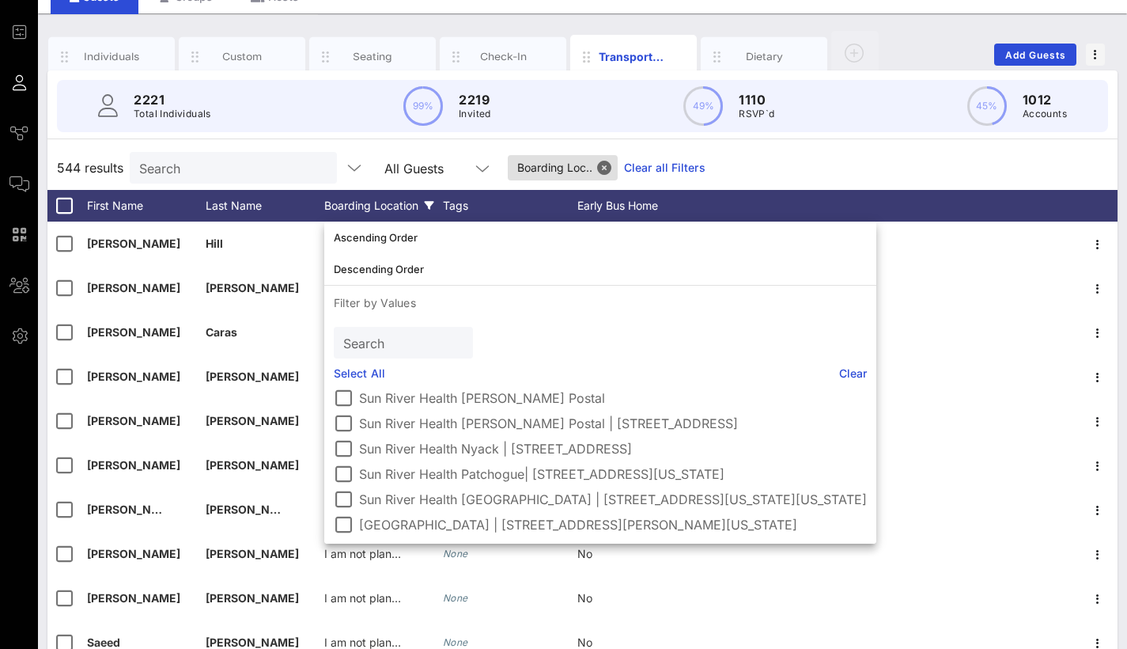
click at [851, 156] on div "544 results Search All Guests Boarding Loc.. Clear all Filters" at bounding box center [582, 168] width 1070 height 44
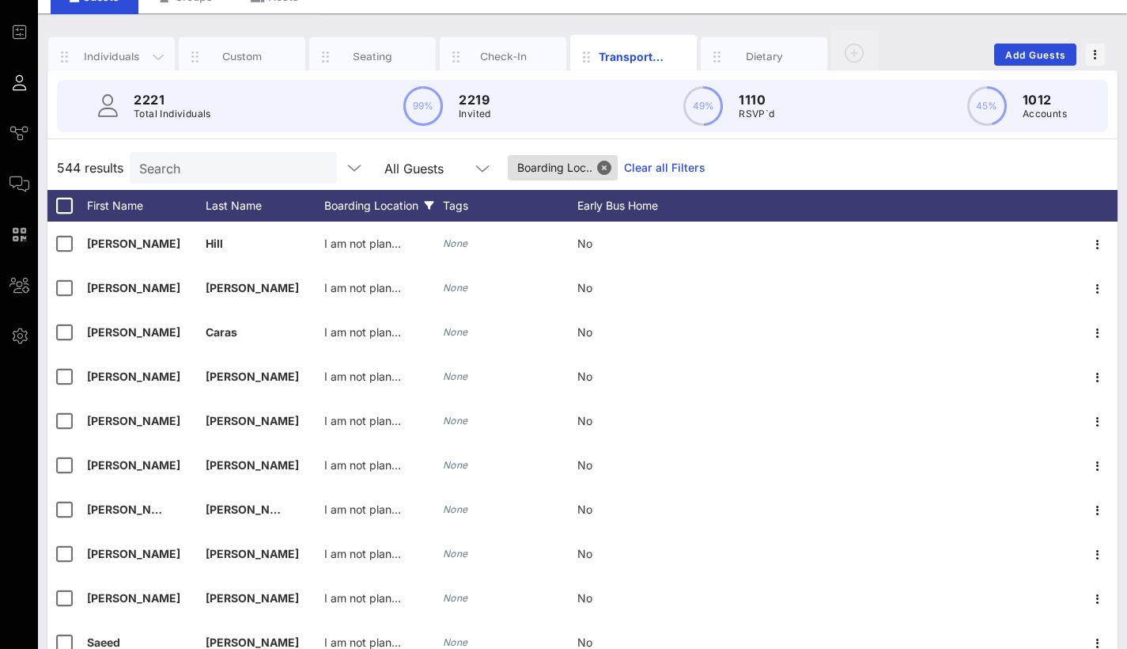
click at [99, 52] on div "Individuals" at bounding box center [112, 56] width 70 height 15
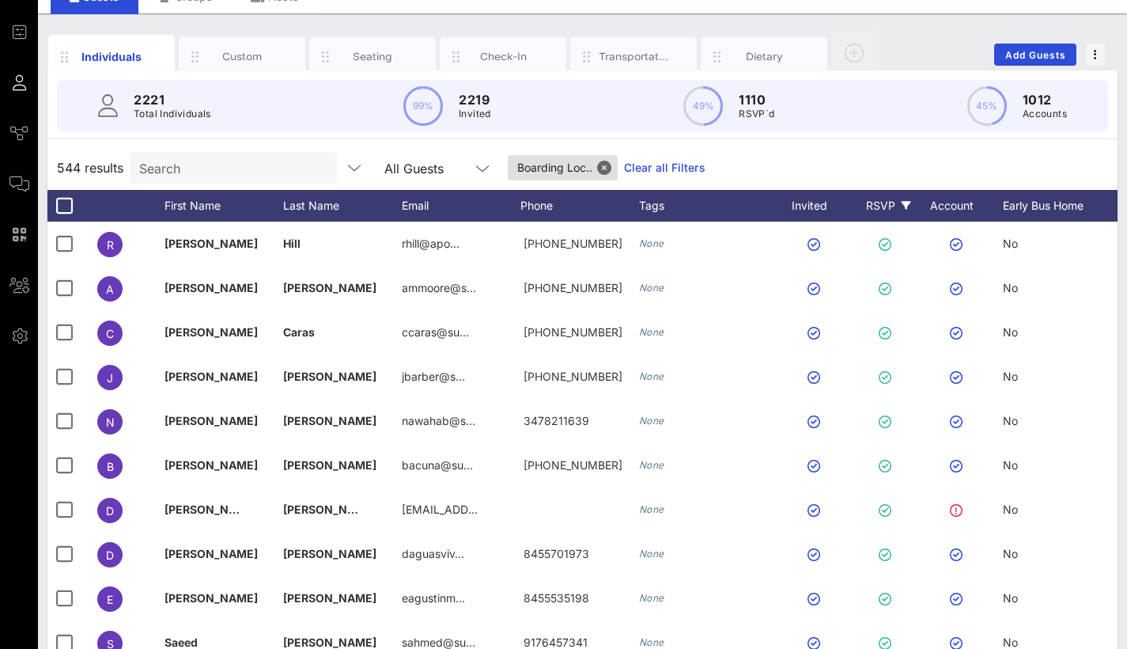
click at [884, 206] on div "RSVP" at bounding box center [888, 206] width 55 height 32
click at [900, 210] on div "RSVP" at bounding box center [888, 206] width 55 height 32
click at [907, 203] on icon at bounding box center [906, 205] width 9 height 9
click at [899, 204] on div "RSVP" at bounding box center [888, 206] width 55 height 32
click at [607, 167] on button "Close" at bounding box center [604, 168] width 14 height 14
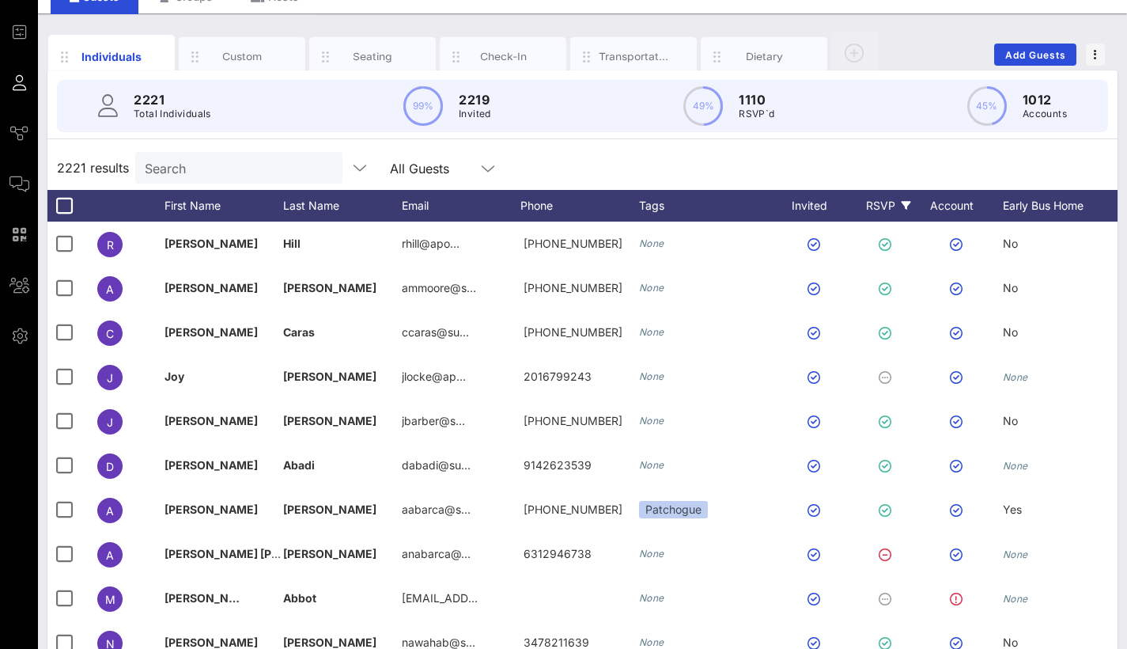
click at [882, 210] on div "RSVP" at bounding box center [888, 206] width 55 height 32
click at [906, 207] on icon at bounding box center [906, 205] width 9 height 9
click at [896, 199] on div "RSVP" at bounding box center [888, 206] width 55 height 32
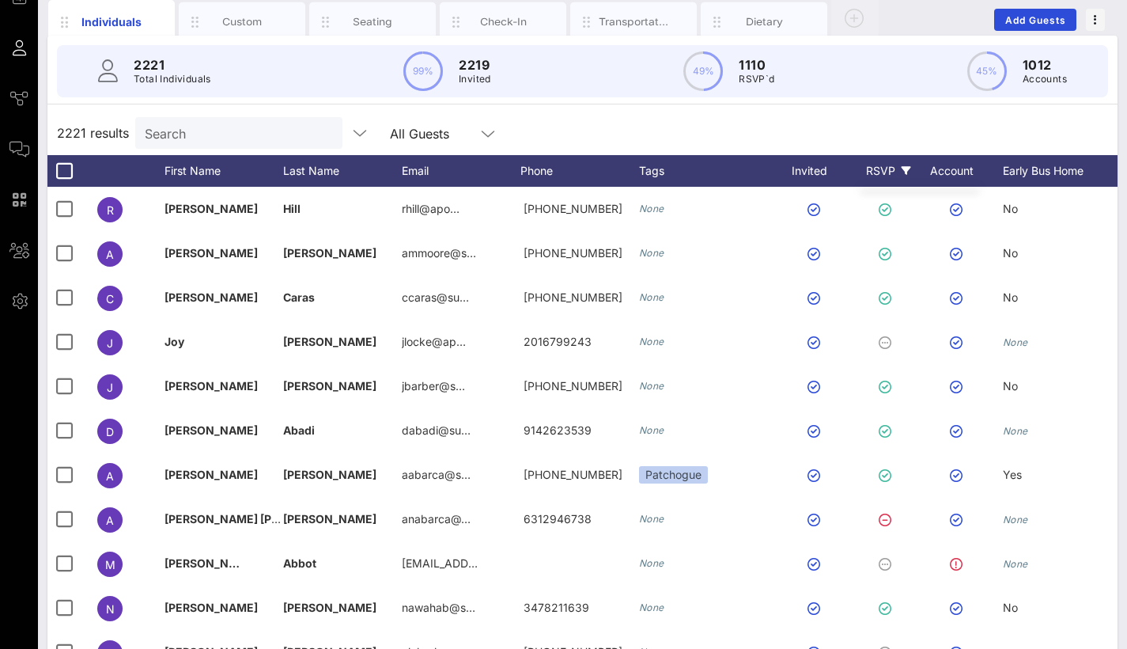
scroll to position [119, 0]
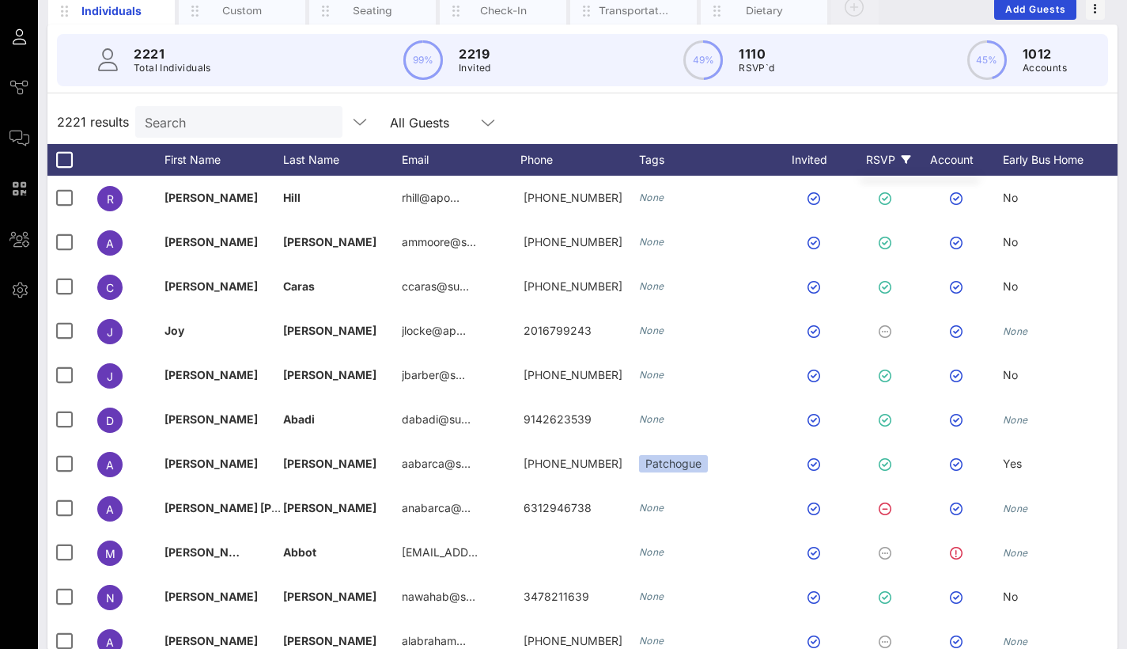
click at [881, 169] on div "RSVP" at bounding box center [888, 160] width 55 height 32
click at [881, 164] on div "RSVP" at bounding box center [888, 160] width 55 height 32
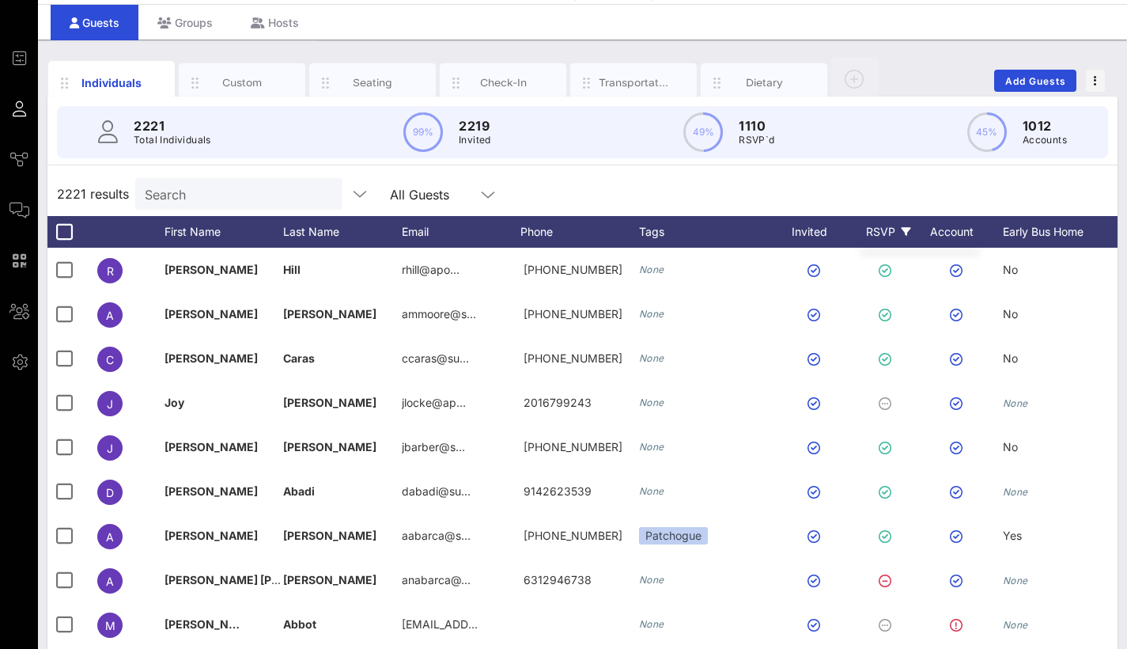
scroll to position [47, 0]
click at [911, 220] on div "RSVP" at bounding box center [888, 232] width 55 height 32
click at [907, 231] on icon at bounding box center [906, 231] width 9 height 9
click at [903, 230] on icon at bounding box center [906, 231] width 9 height 9
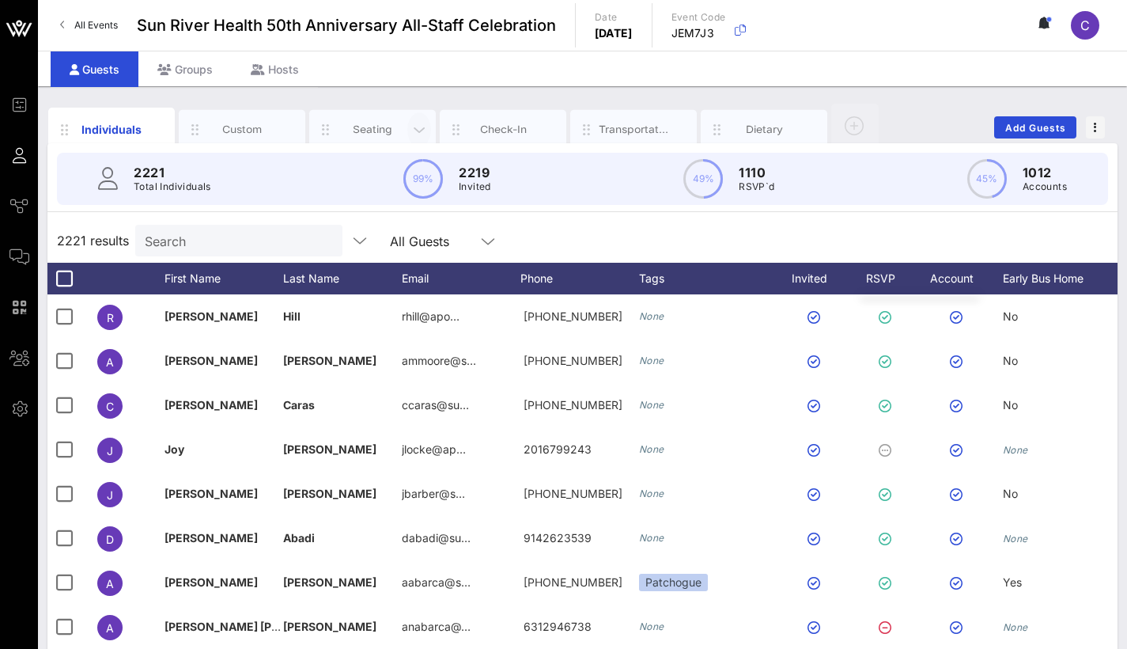
scroll to position [0, 0]
click at [879, 278] on div "RSVP" at bounding box center [888, 279] width 55 height 32
click at [881, 279] on div "RSVP" at bounding box center [888, 279] width 55 height 32
click at [909, 282] on icon at bounding box center [906, 278] width 9 height 9
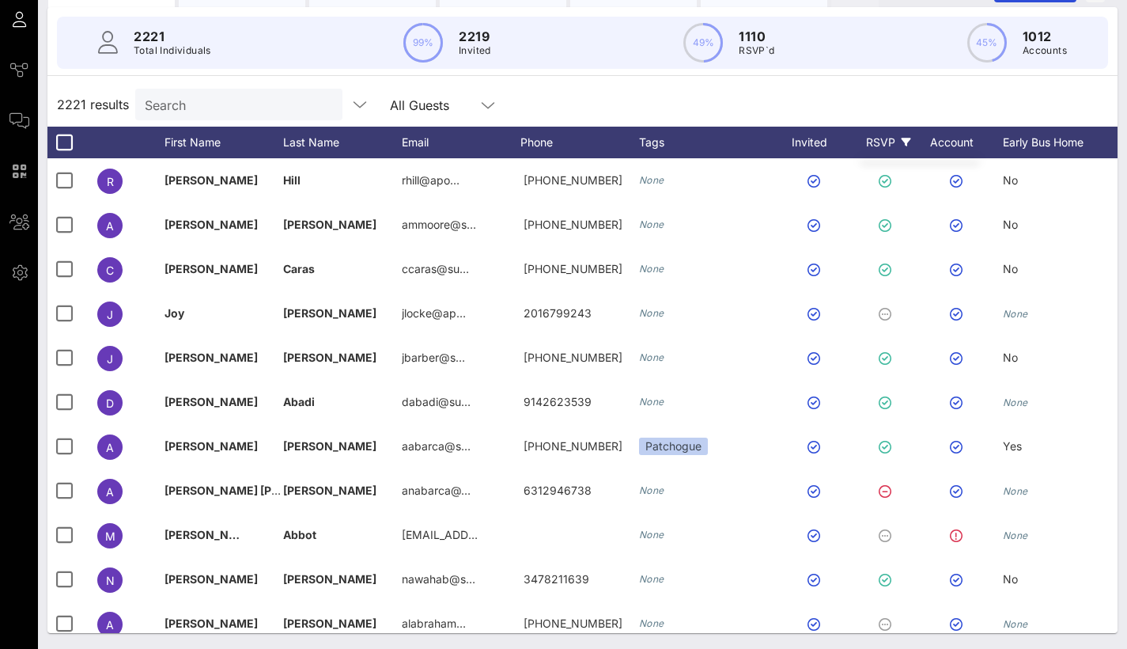
scroll to position [-1, 0]
click at [877, 138] on div "RSVP" at bounding box center [888, 143] width 55 height 32
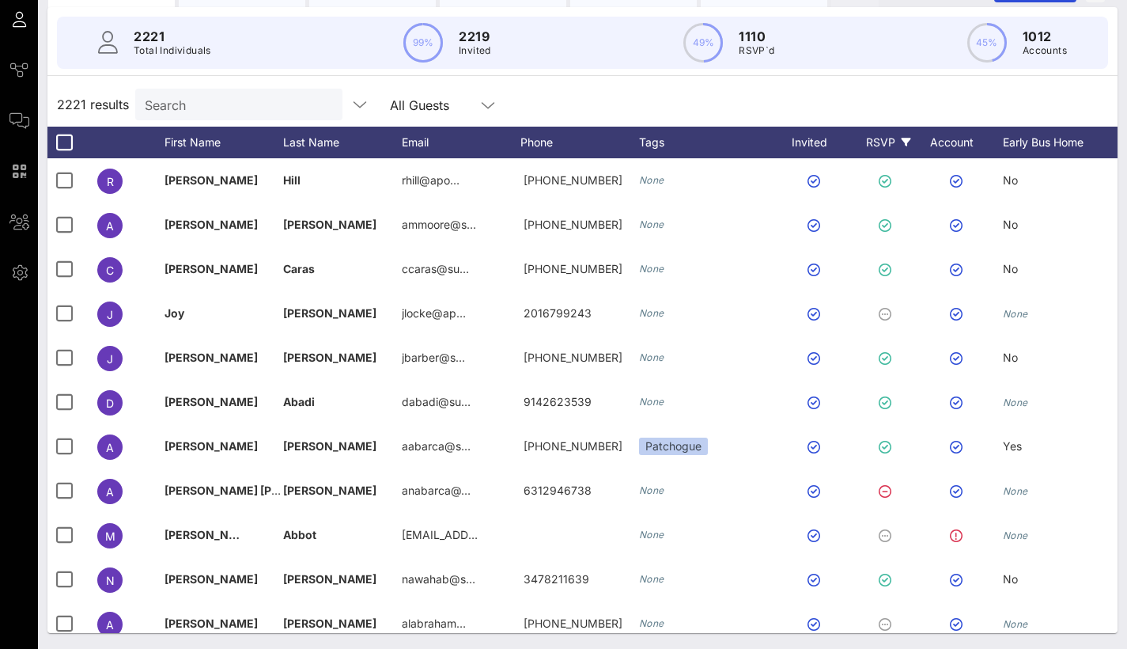
click at [895, 140] on div "RSVP" at bounding box center [888, 143] width 55 height 32
click at [913, 147] on div "RSVP" at bounding box center [888, 143] width 55 height 32
click at [904, 142] on icon at bounding box center [906, 142] width 9 height 9
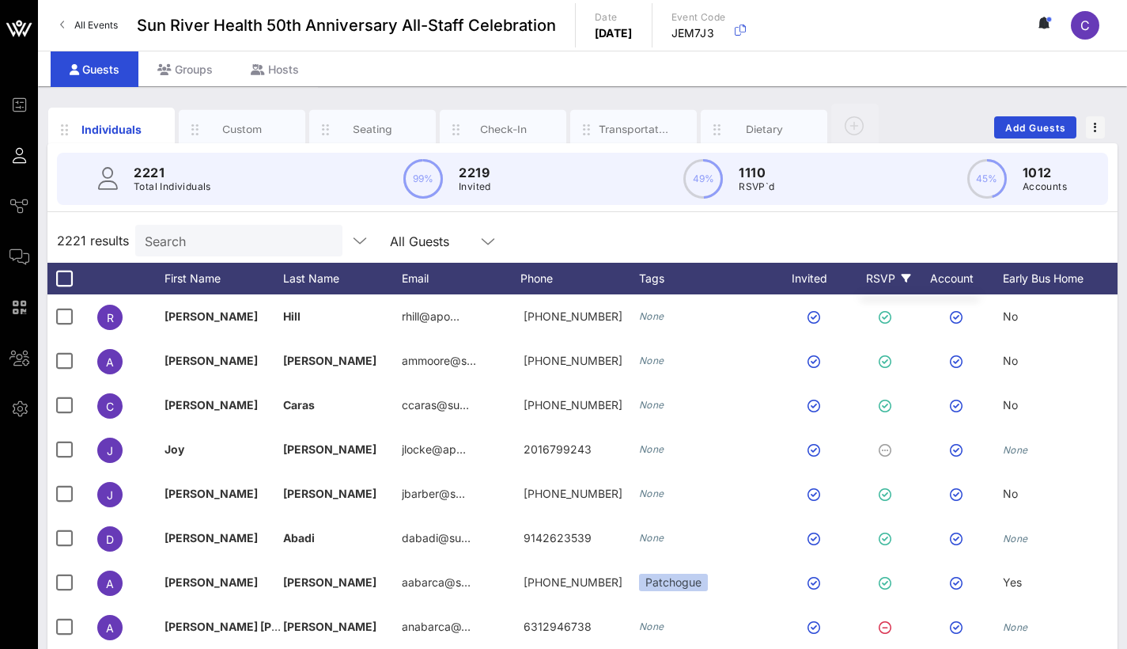
click at [895, 272] on div "RSVP" at bounding box center [888, 279] width 55 height 32
click at [902, 274] on icon at bounding box center [906, 278] width 9 height 9
click at [904, 282] on icon at bounding box center [906, 278] width 9 height 9
click at [112, 137] on div "Individuals" at bounding box center [112, 129] width 70 height 17
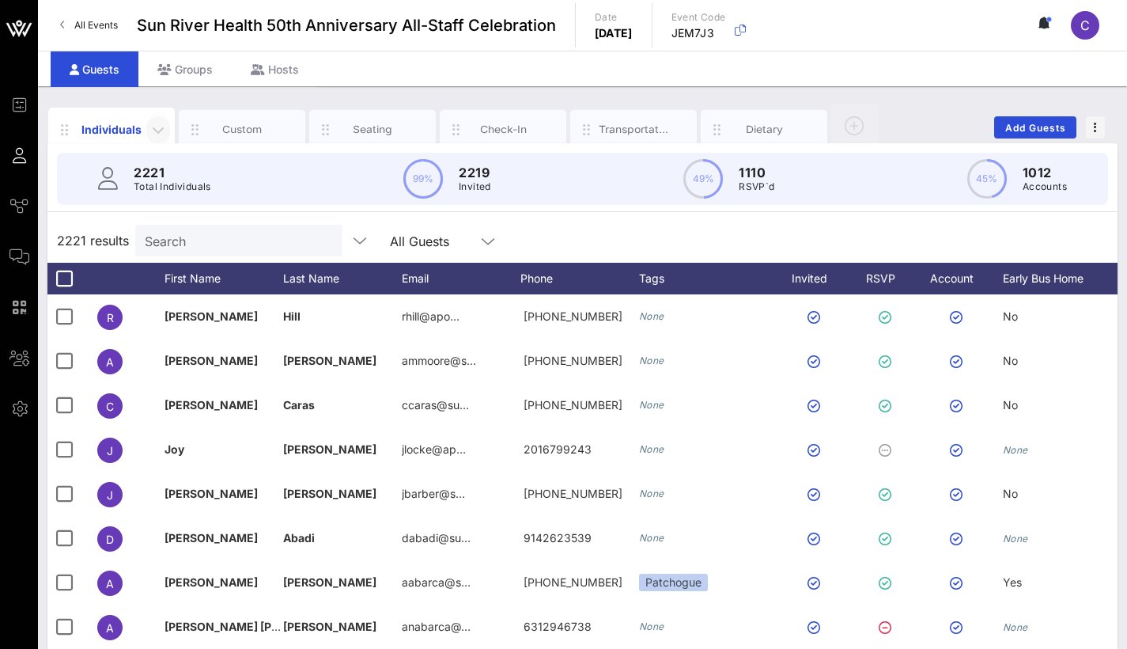
click at [158, 128] on icon "button" at bounding box center [158, 129] width 19 height 19
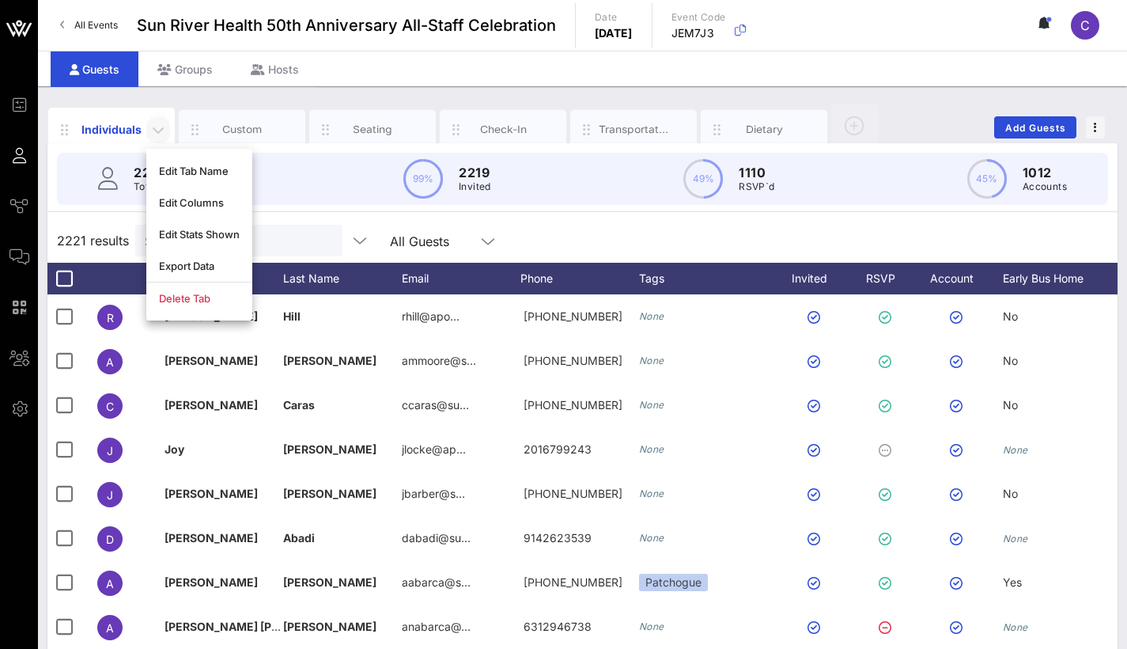
click at [157, 128] on icon "button" at bounding box center [158, 129] width 19 height 19
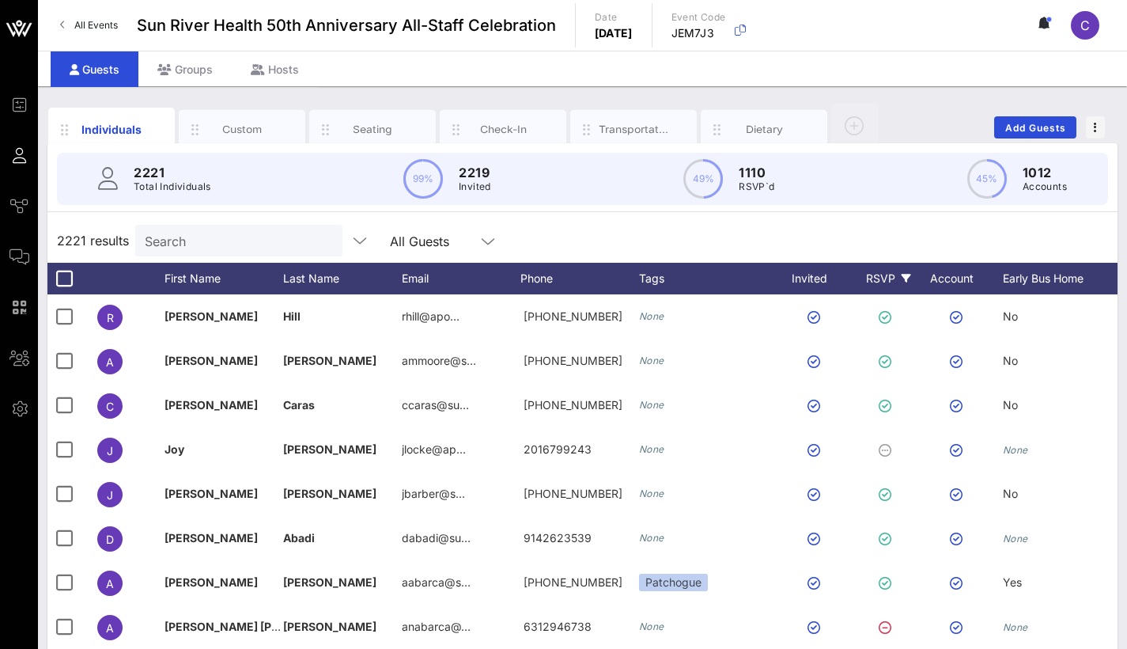
click at [902, 278] on icon at bounding box center [906, 278] width 9 height 9
